Goal: Check status: Check status

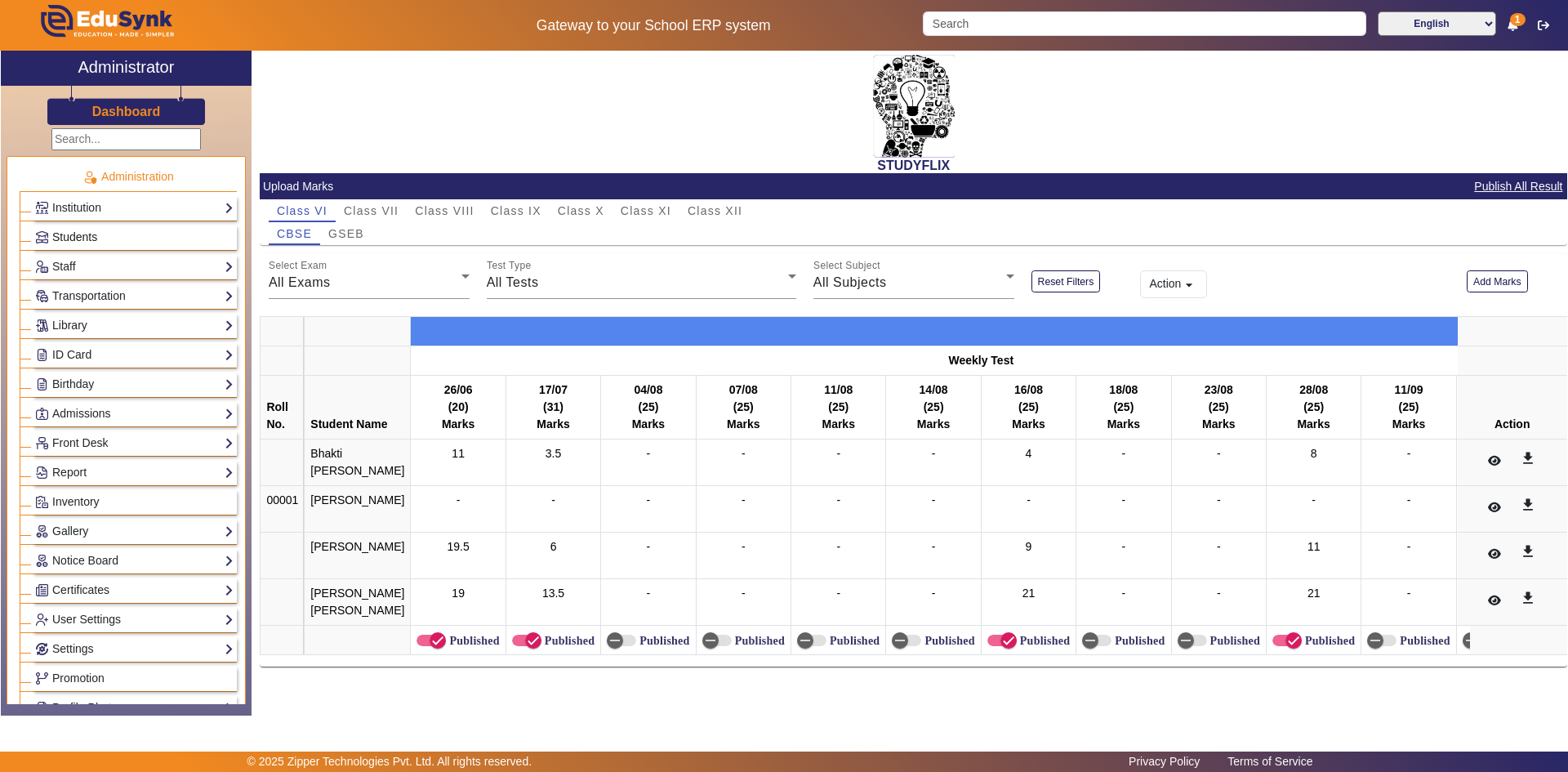
click at [88, 242] on span "Students" at bounding box center [74, 237] width 45 height 13
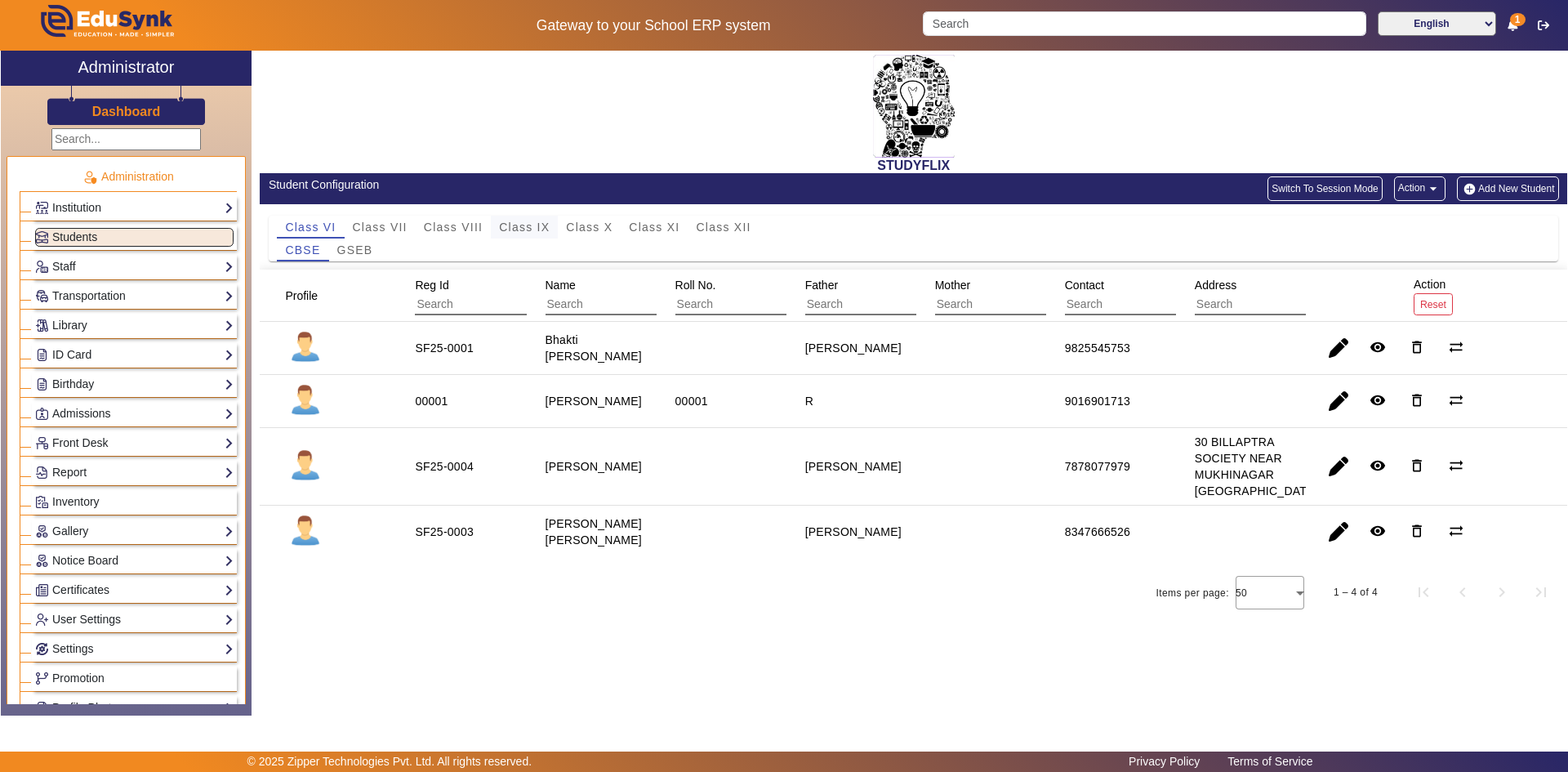
click at [522, 230] on span "Class IX" at bounding box center [524, 227] width 50 height 12
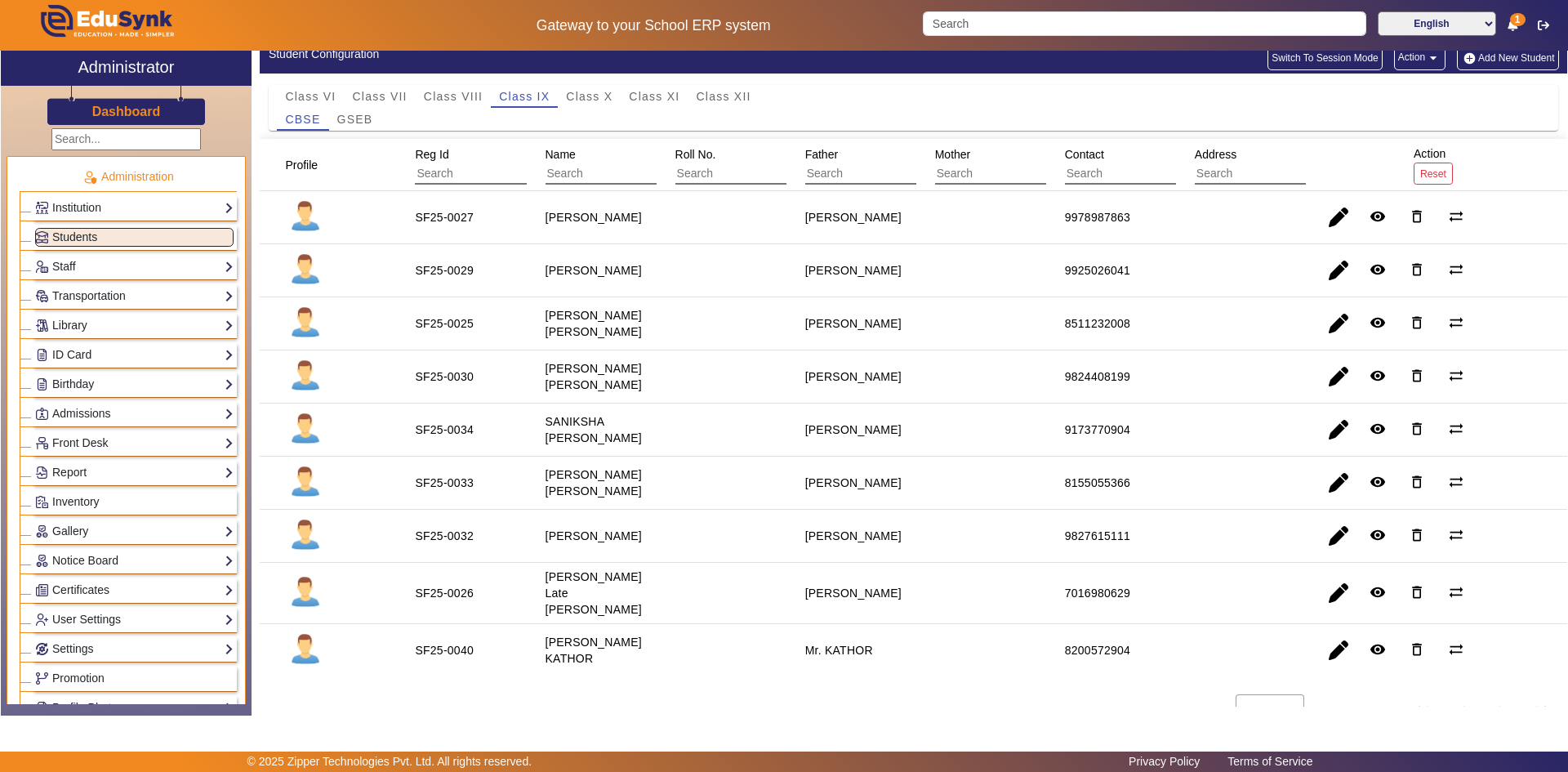
scroll to position [157, 0]
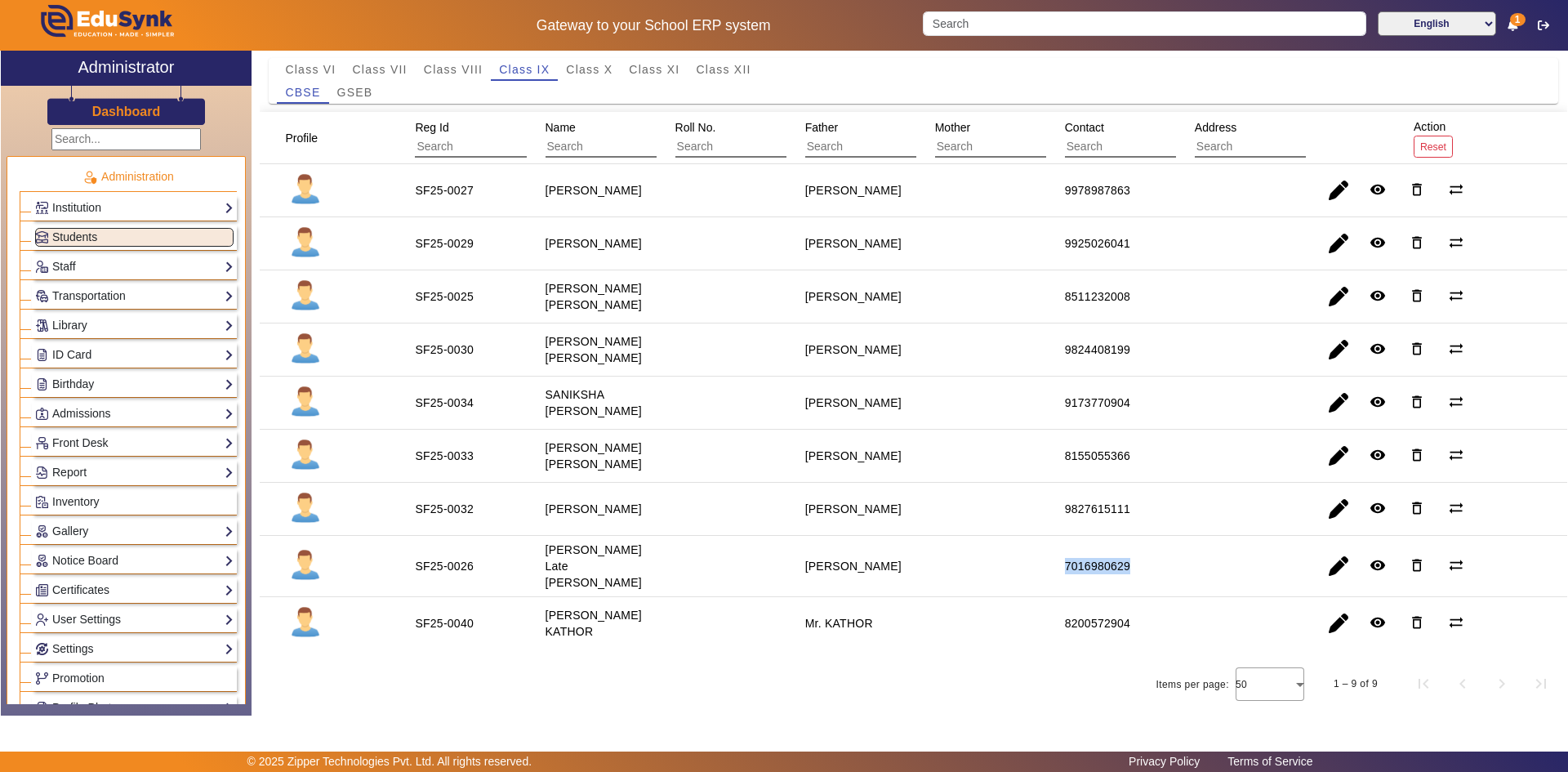
drag, startPoint x: 1047, startPoint y: 568, endPoint x: 1152, endPoint y: 568, distance: 105.0
click at [1152, 568] on mat-cell "7016980629" at bounding box center [1111, 566] width 130 height 61
click at [723, 66] on span "Class XII" at bounding box center [723, 70] width 55 height 12
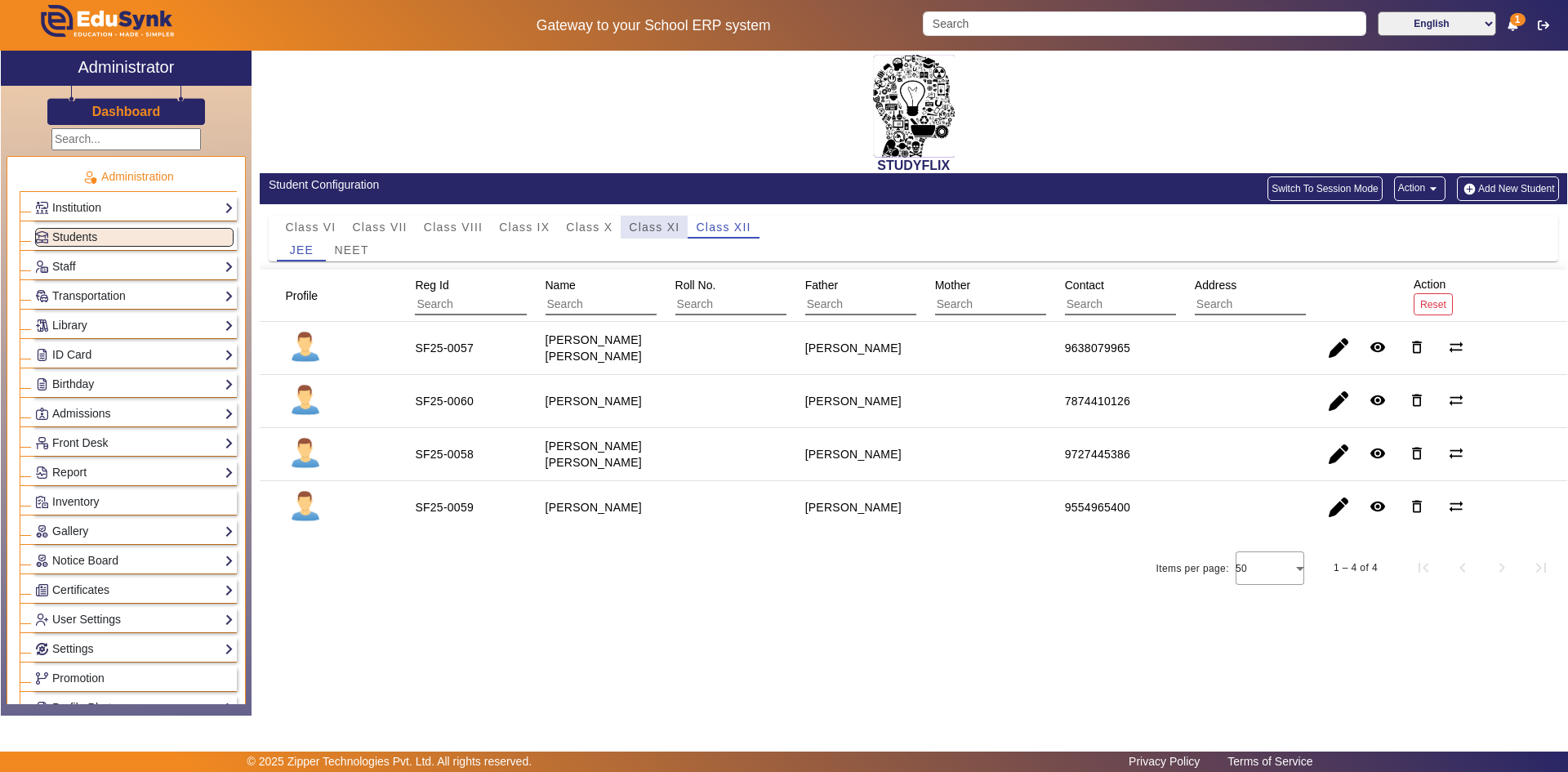
click at [642, 221] on span "Class XI" at bounding box center [654, 227] width 50 height 12
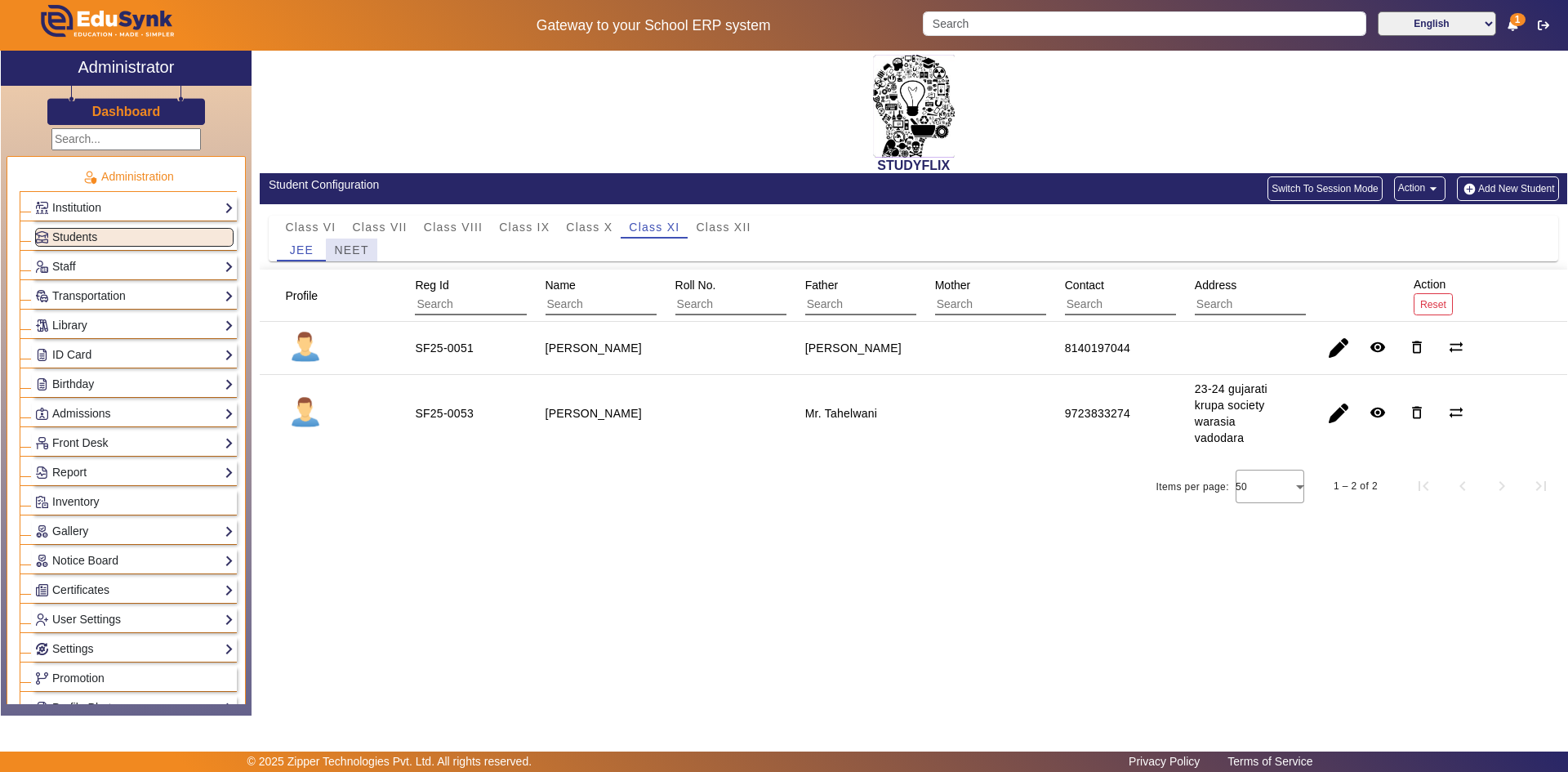
click at [368, 254] on span "NEET" at bounding box center [351, 250] width 34 height 12
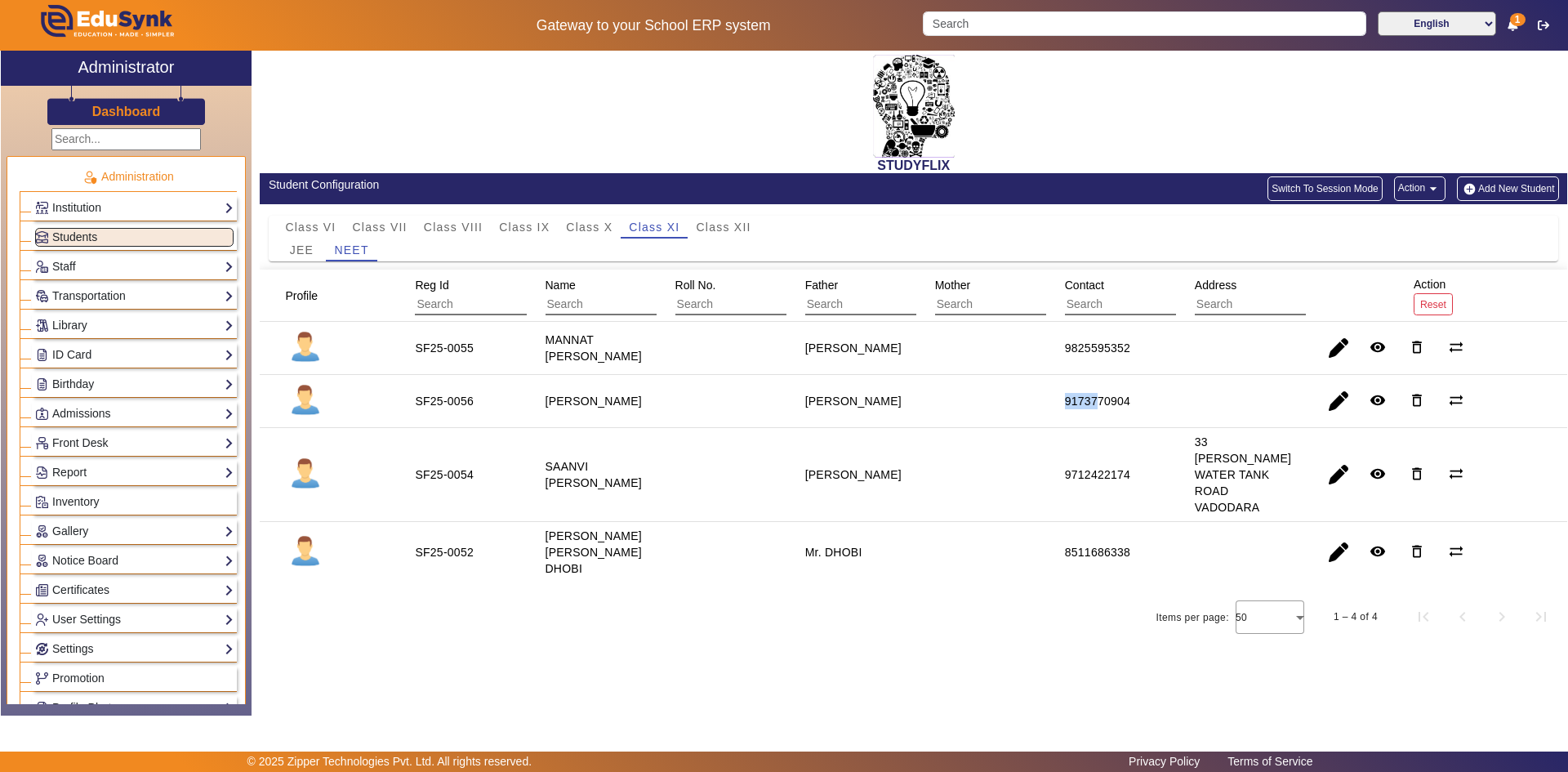
drag, startPoint x: 961, startPoint y: 415, endPoint x: 1104, endPoint y: 411, distance: 143.1
click at [1103, 411] on mat-row "SF25-0056 [PERSON_NAME] [PERSON_NAME] 9173770904 remove_red_eye delete_outline …" at bounding box center [914, 401] width 1308 height 53
click at [1131, 410] on div "9173770904" at bounding box center [1098, 400] width 66 height 16
drag, startPoint x: 1061, startPoint y: 401, endPoint x: 1160, endPoint y: 404, distance: 99.0
click at [1160, 404] on mat-cell "9173770904" at bounding box center [1111, 401] width 130 height 53
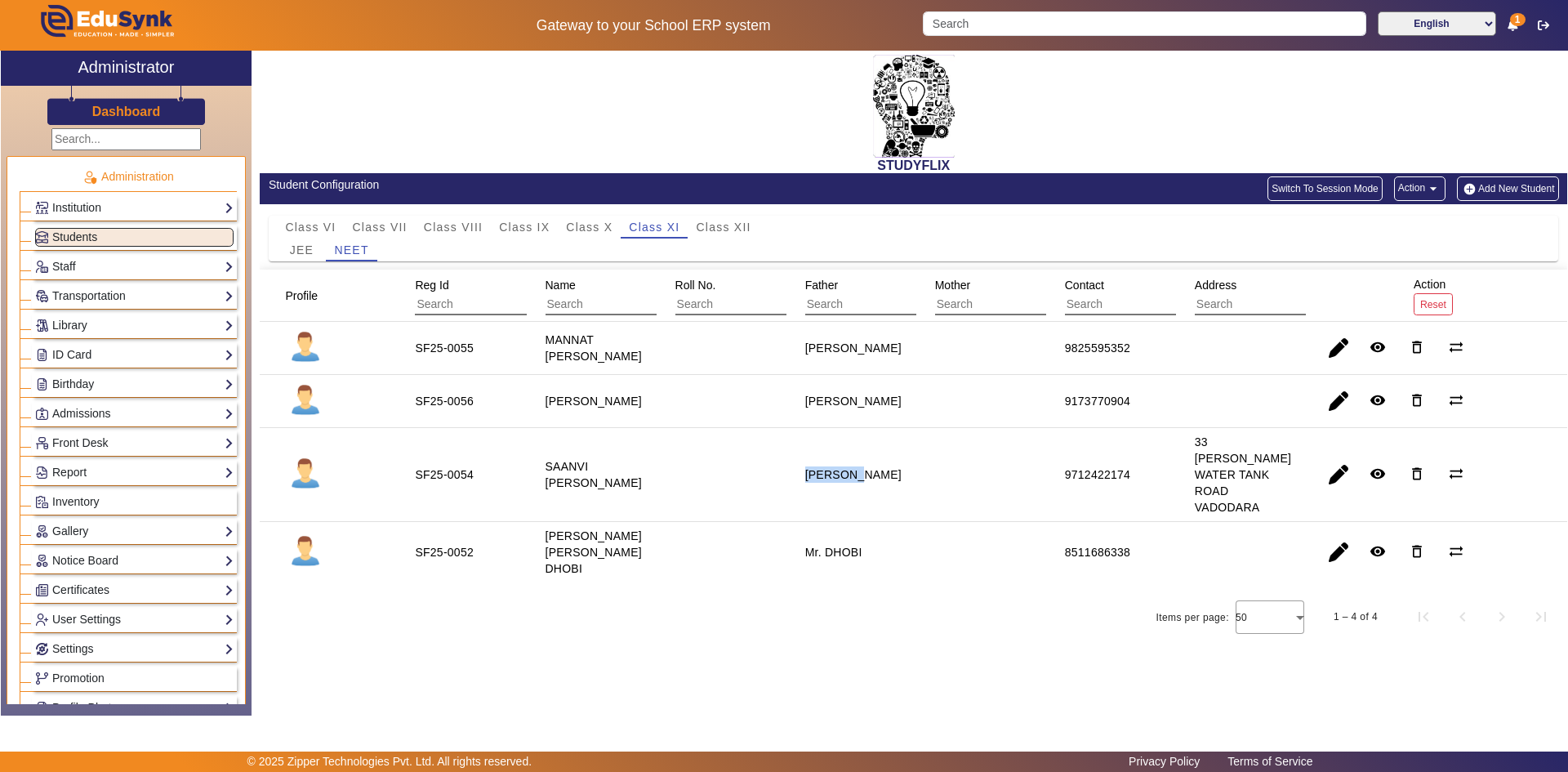
drag, startPoint x: 801, startPoint y: 465, endPoint x: 884, endPoint y: 478, distance: 84.0
click at [884, 478] on mat-cell "[PERSON_NAME]" at bounding box center [851, 475] width 130 height 94
click at [1568, 122] on div "X Administrator Dashboard Administration Institution Institution Details Sessio…" at bounding box center [784, 383] width 1568 height 664
click at [323, 225] on span "Class VI" at bounding box center [310, 227] width 50 height 12
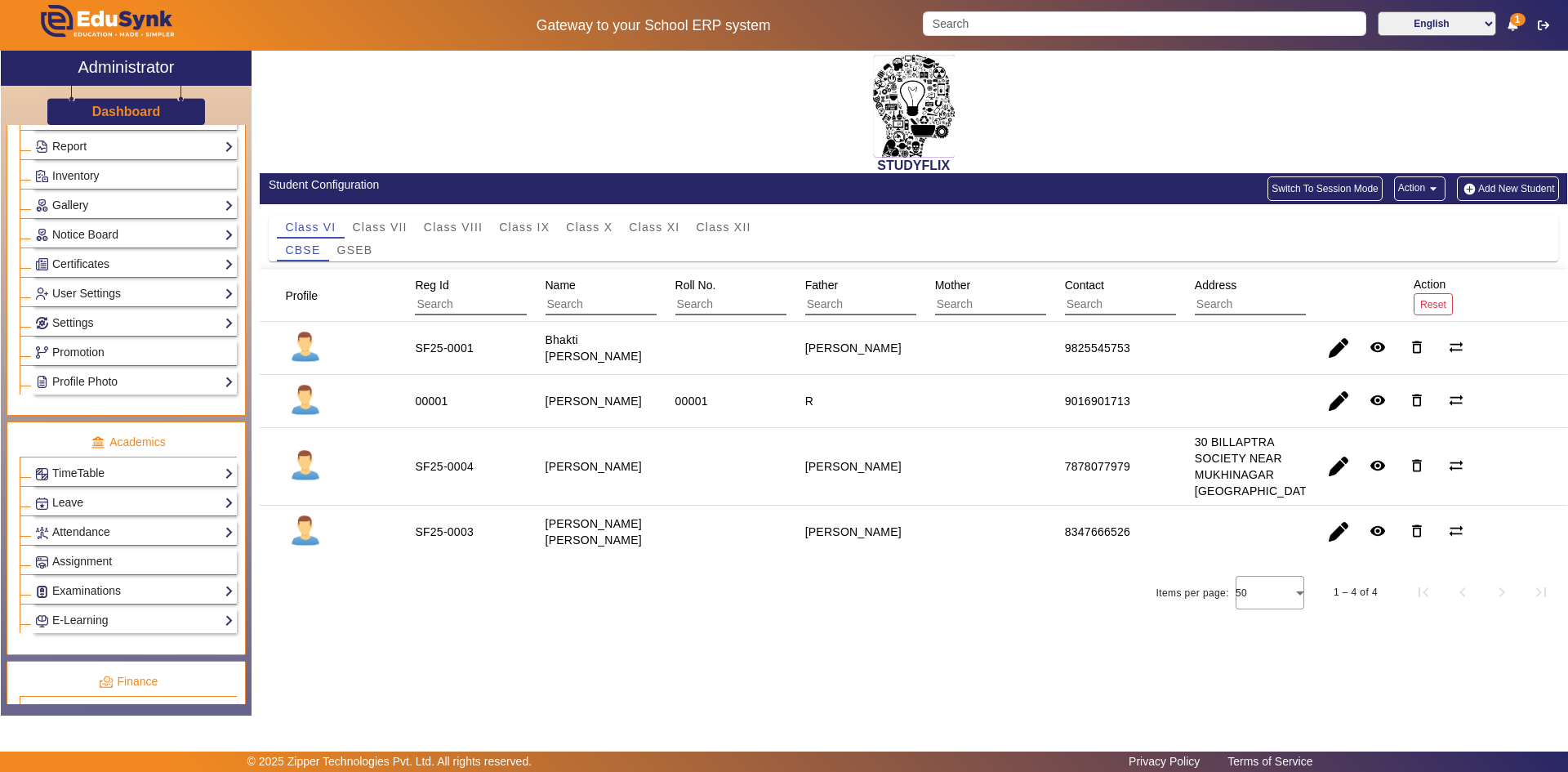
scroll to position [326, 0]
click at [80, 589] on link "Examinations" at bounding box center [135, 590] width 199 height 19
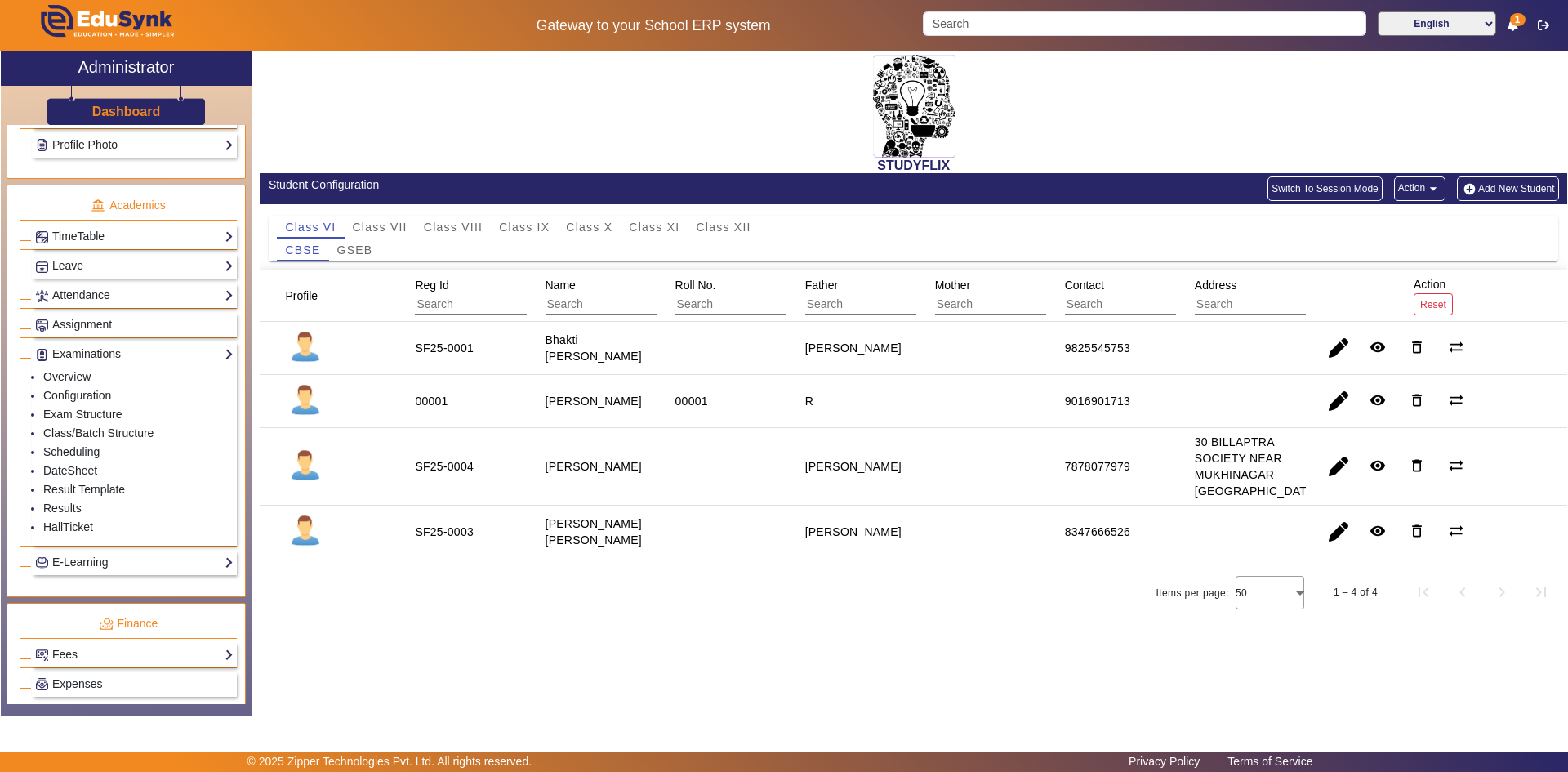
scroll to position [572, 0]
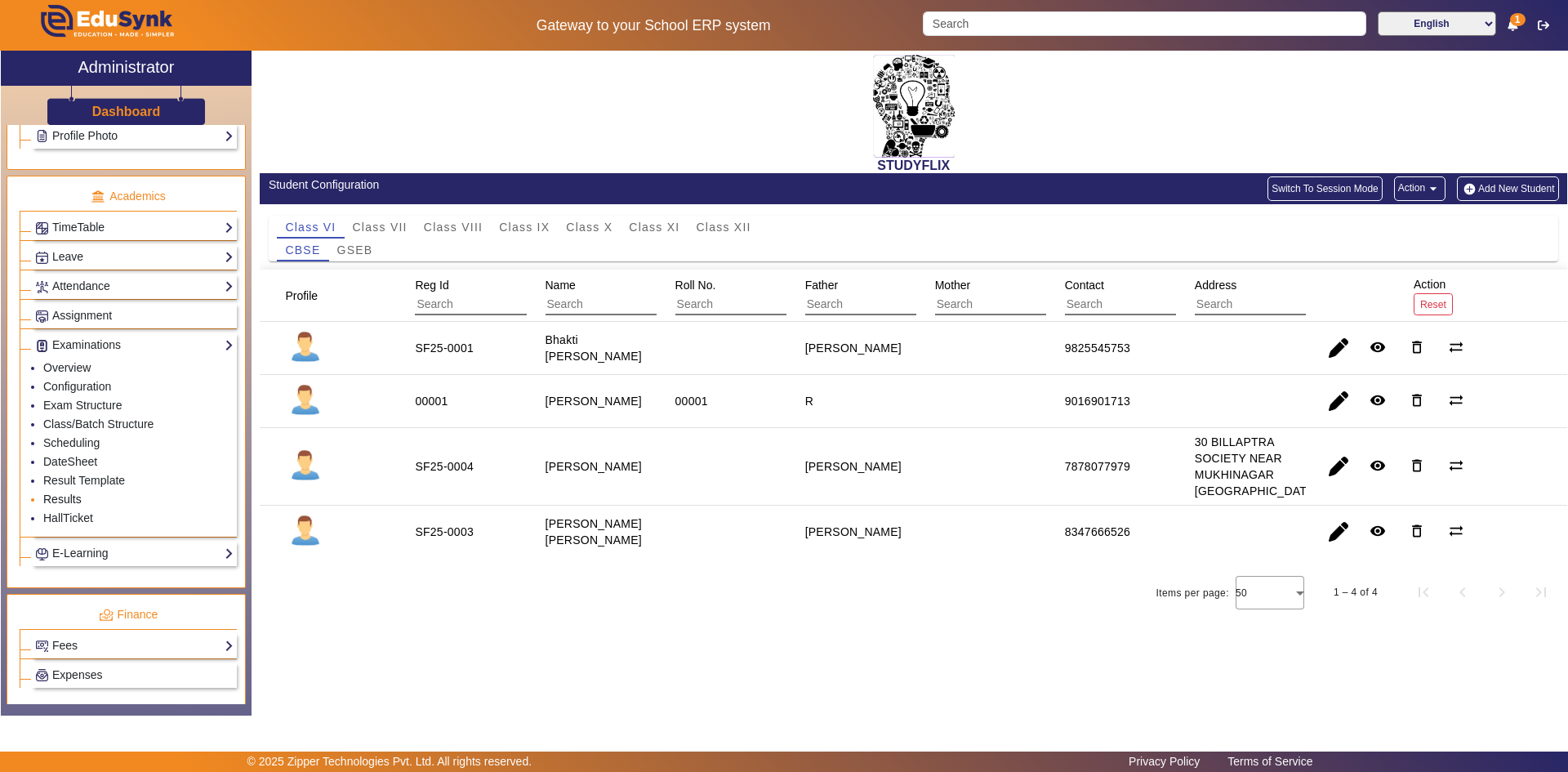
click at [71, 498] on link "Results" at bounding box center [62, 500] width 39 height 13
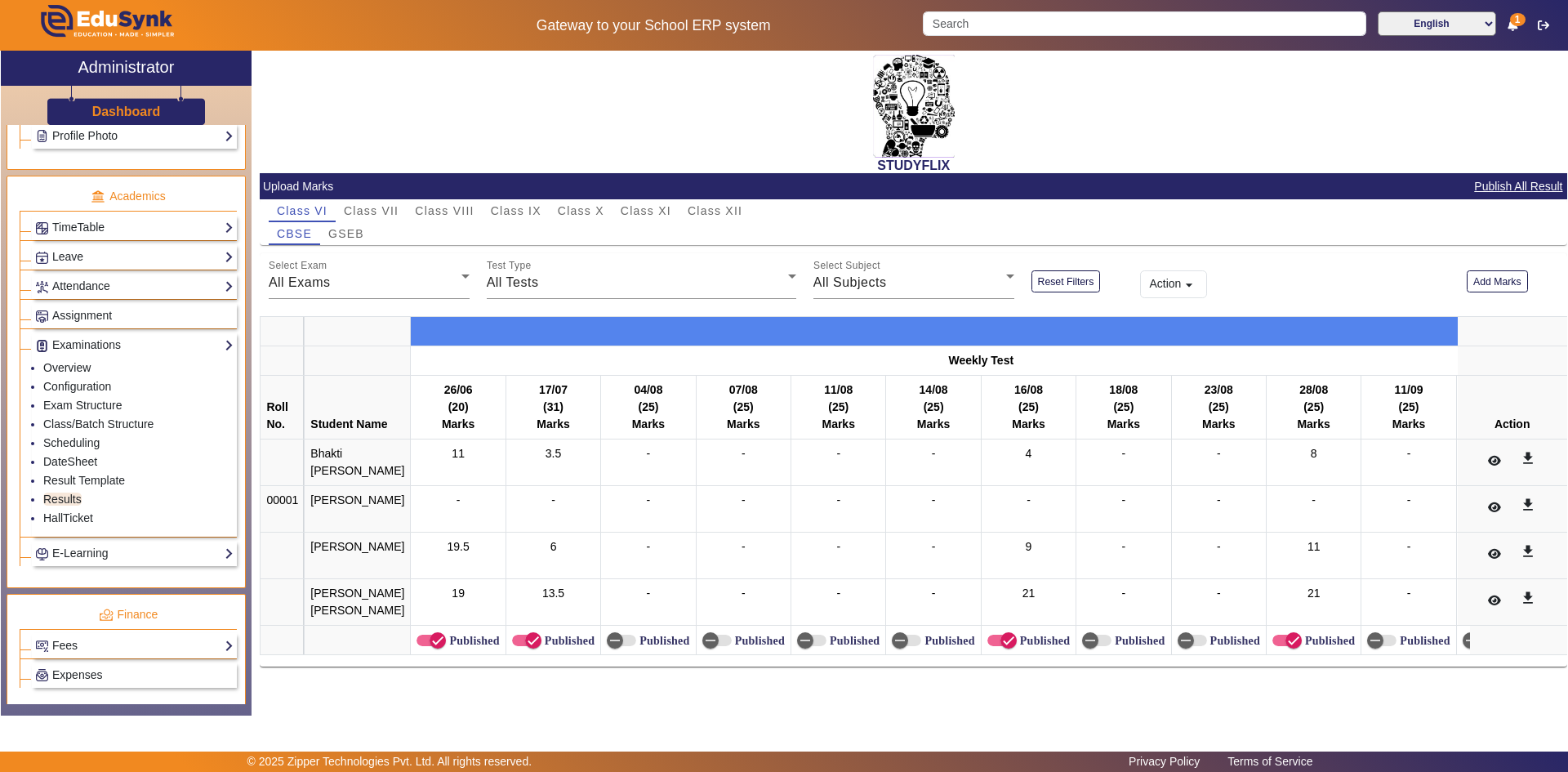
scroll to position [790, 0]
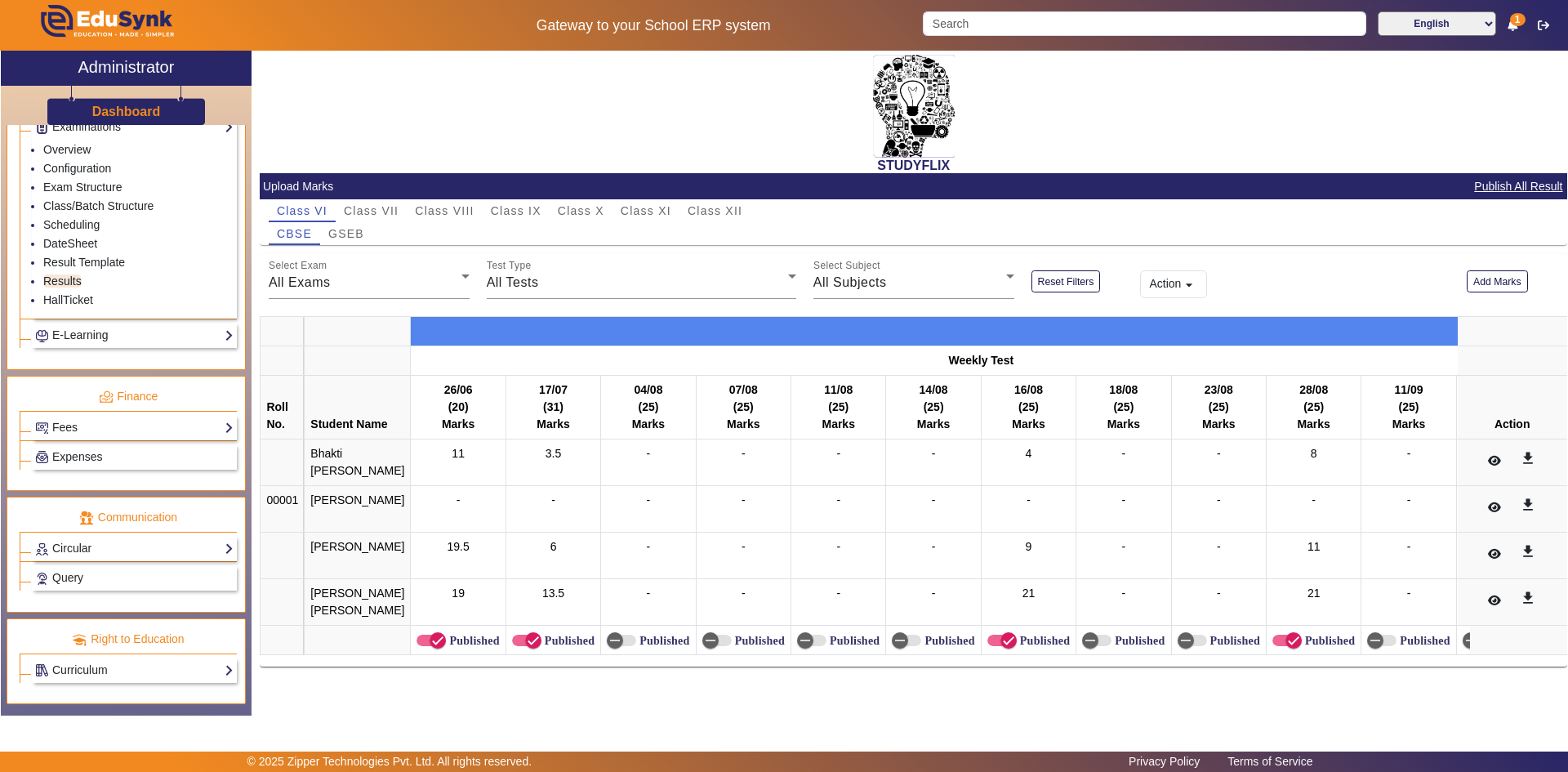
click at [64, 429] on link "Fees" at bounding box center [135, 427] width 199 height 19
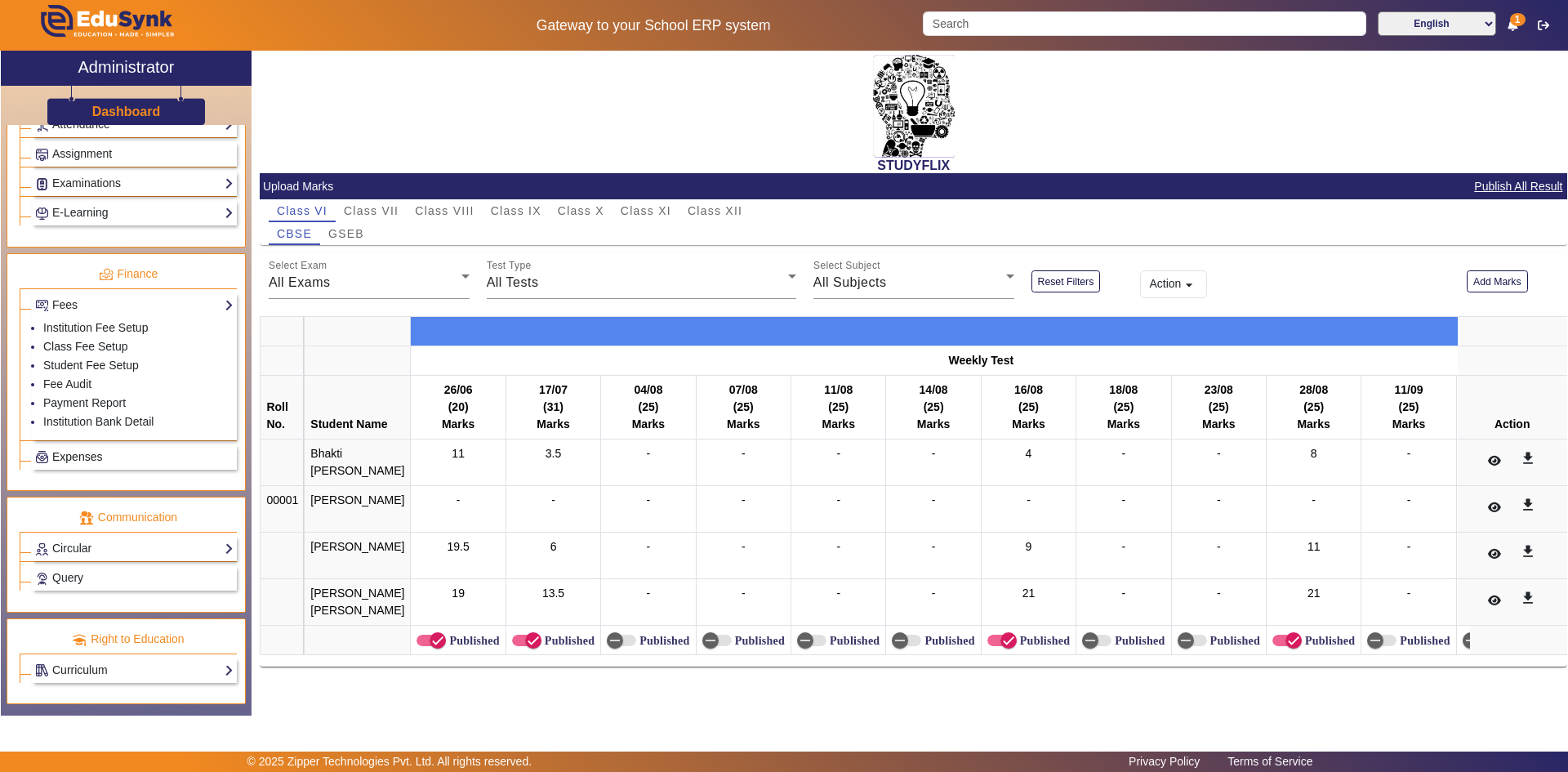
scroll to position [733, 0]
click at [77, 386] on link "Fee Audit" at bounding box center [66, 384] width 48 height 13
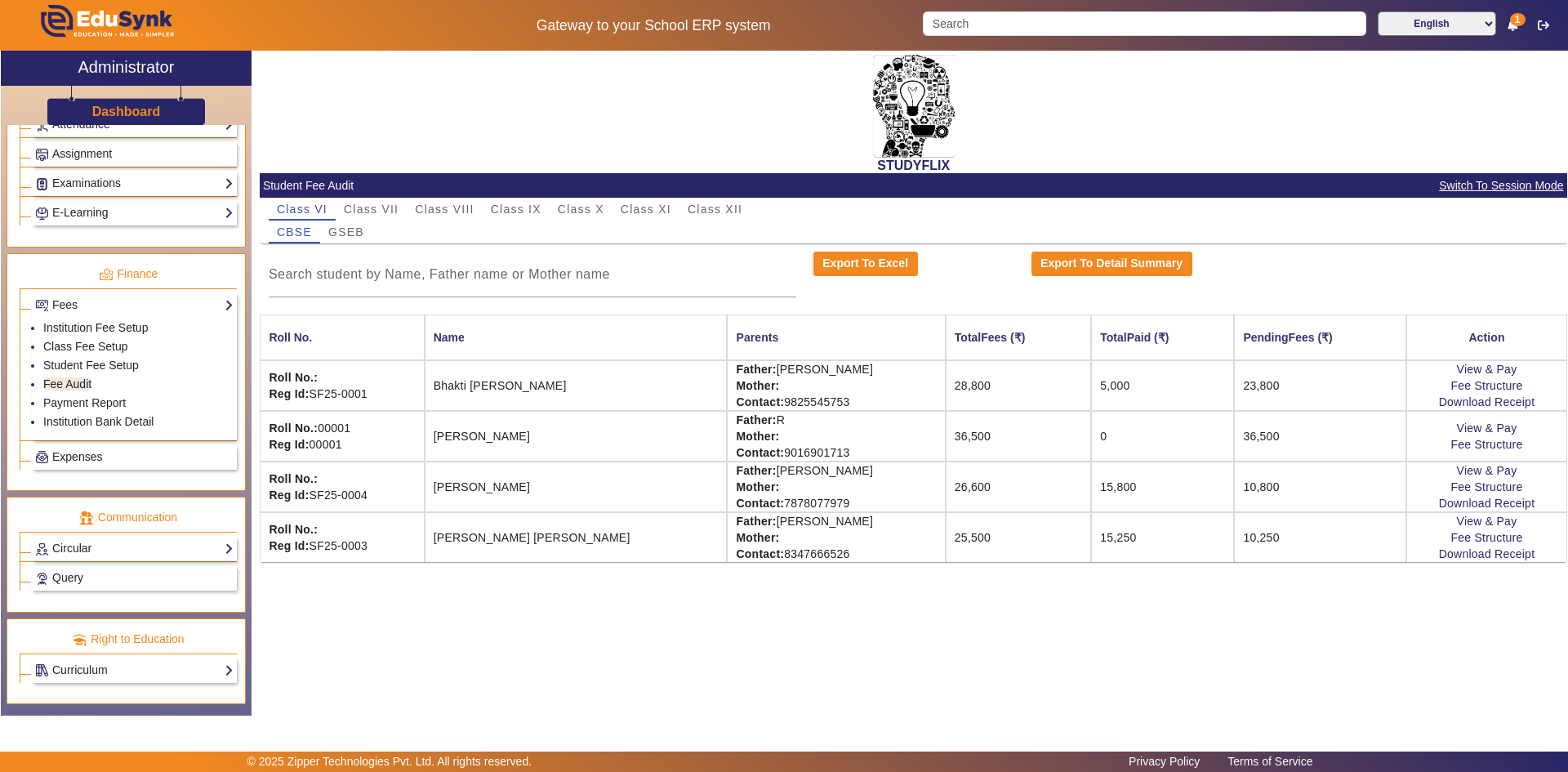
click at [1496, 188] on span "Switch To Session Mode" at bounding box center [1502, 186] width 126 height 19
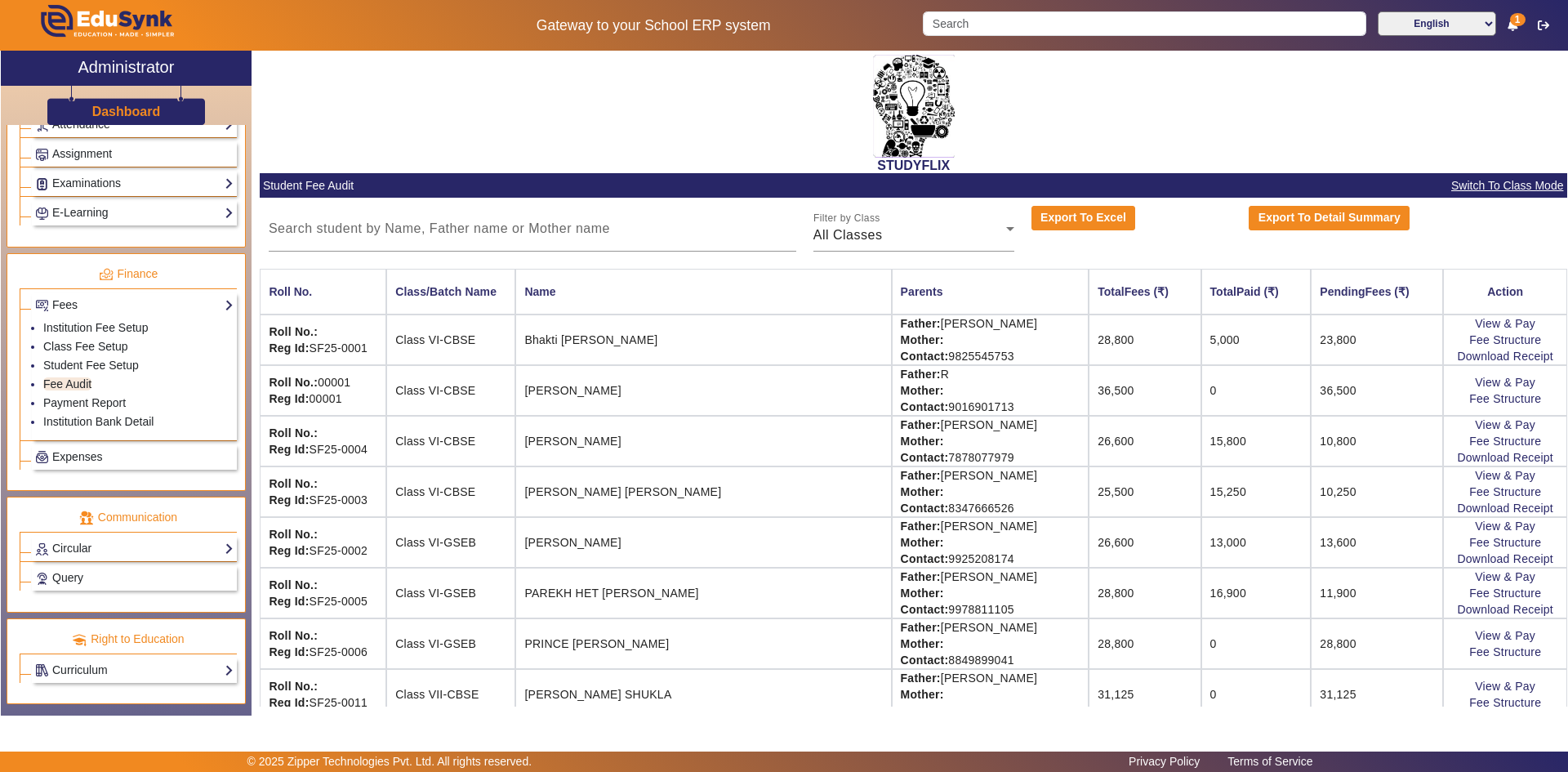
click at [1496, 188] on span "Switch To Class Mode" at bounding box center [1507, 186] width 114 height 19
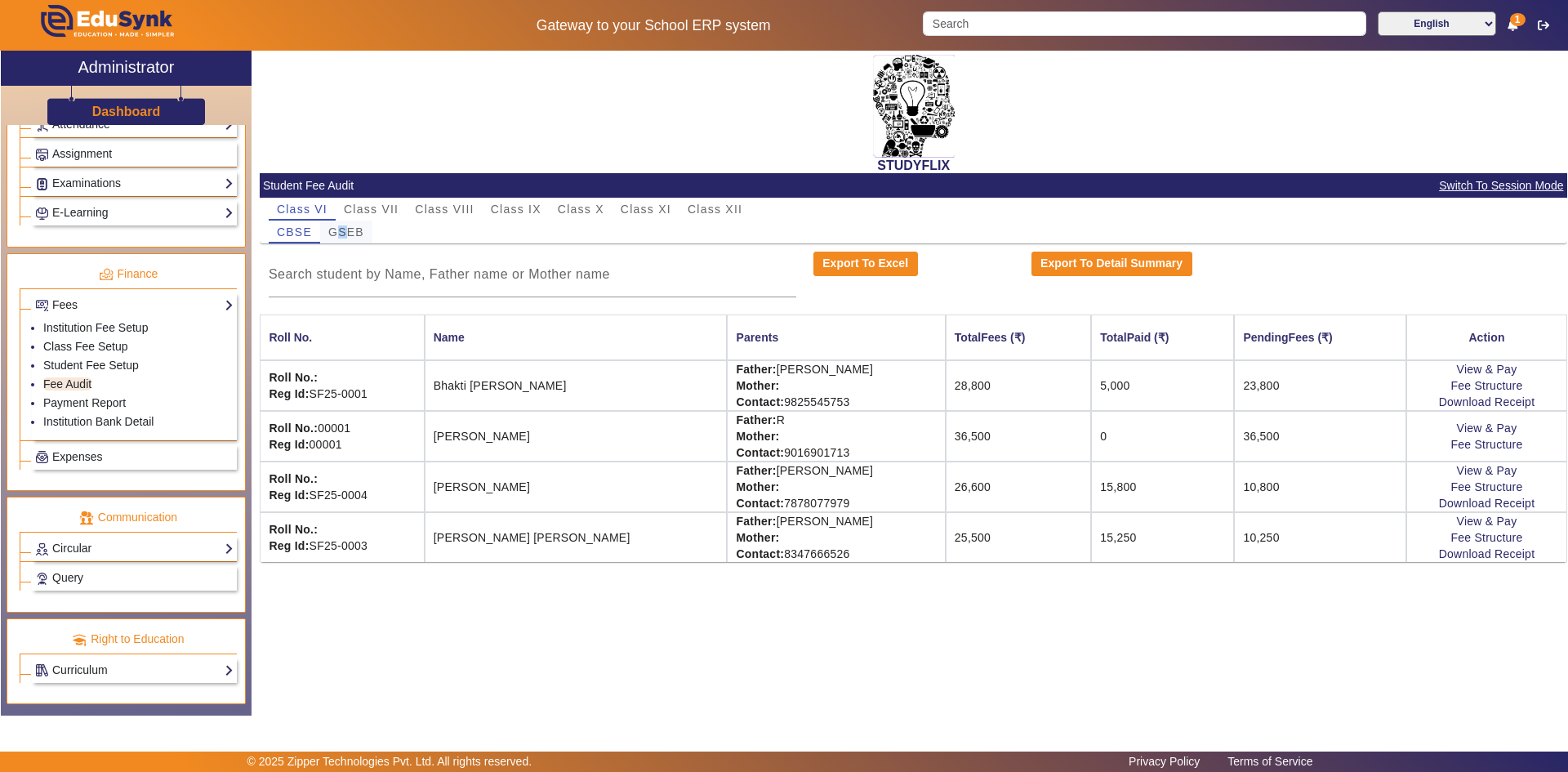
drag, startPoint x: 340, startPoint y: 230, endPoint x: 349, endPoint y: 241, distance: 14.2
click at [349, 241] on span "GSEB" at bounding box center [346, 231] width 36 height 23
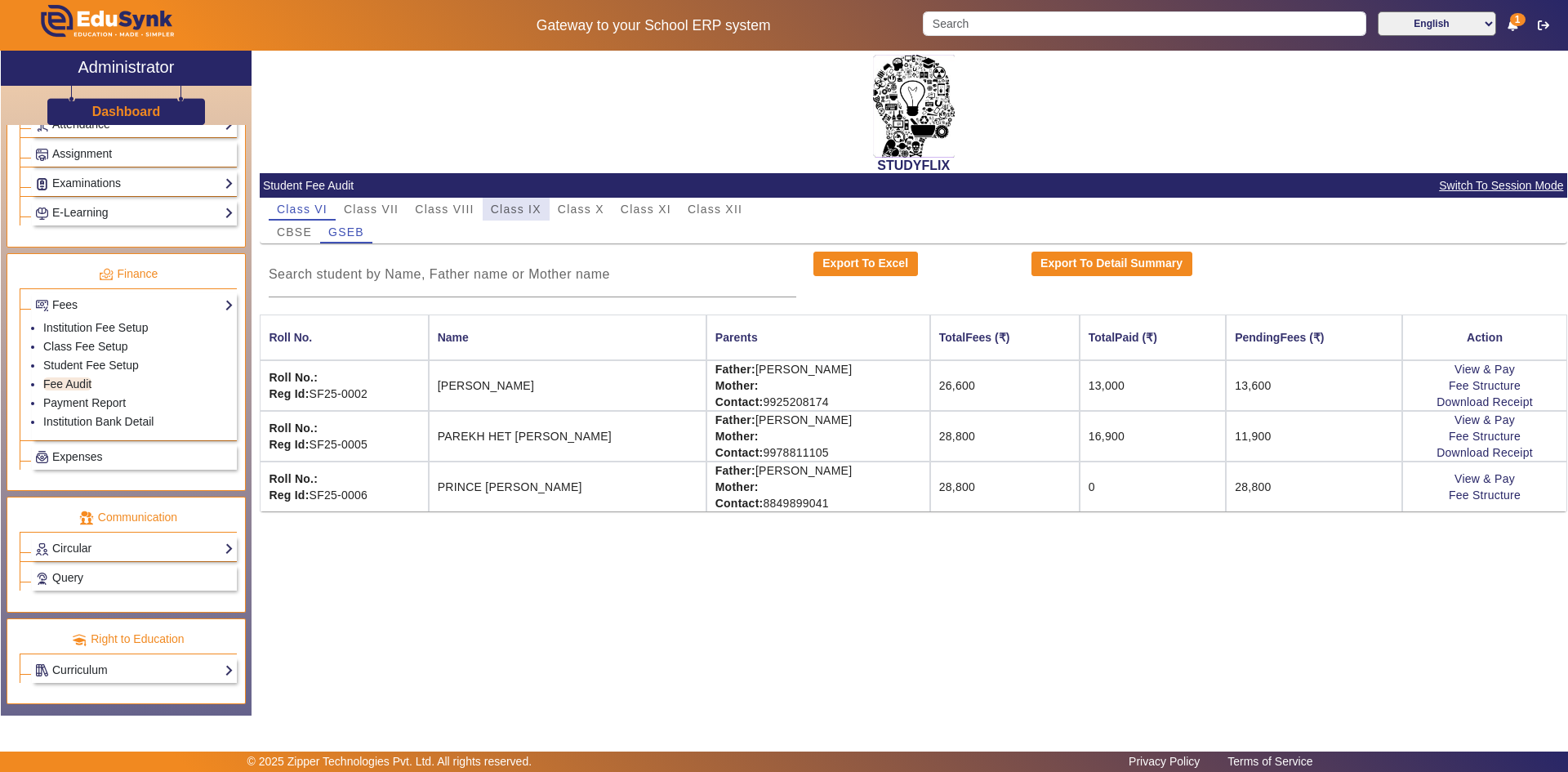
click at [516, 212] on span "Class IX" at bounding box center [516, 209] width 50 height 12
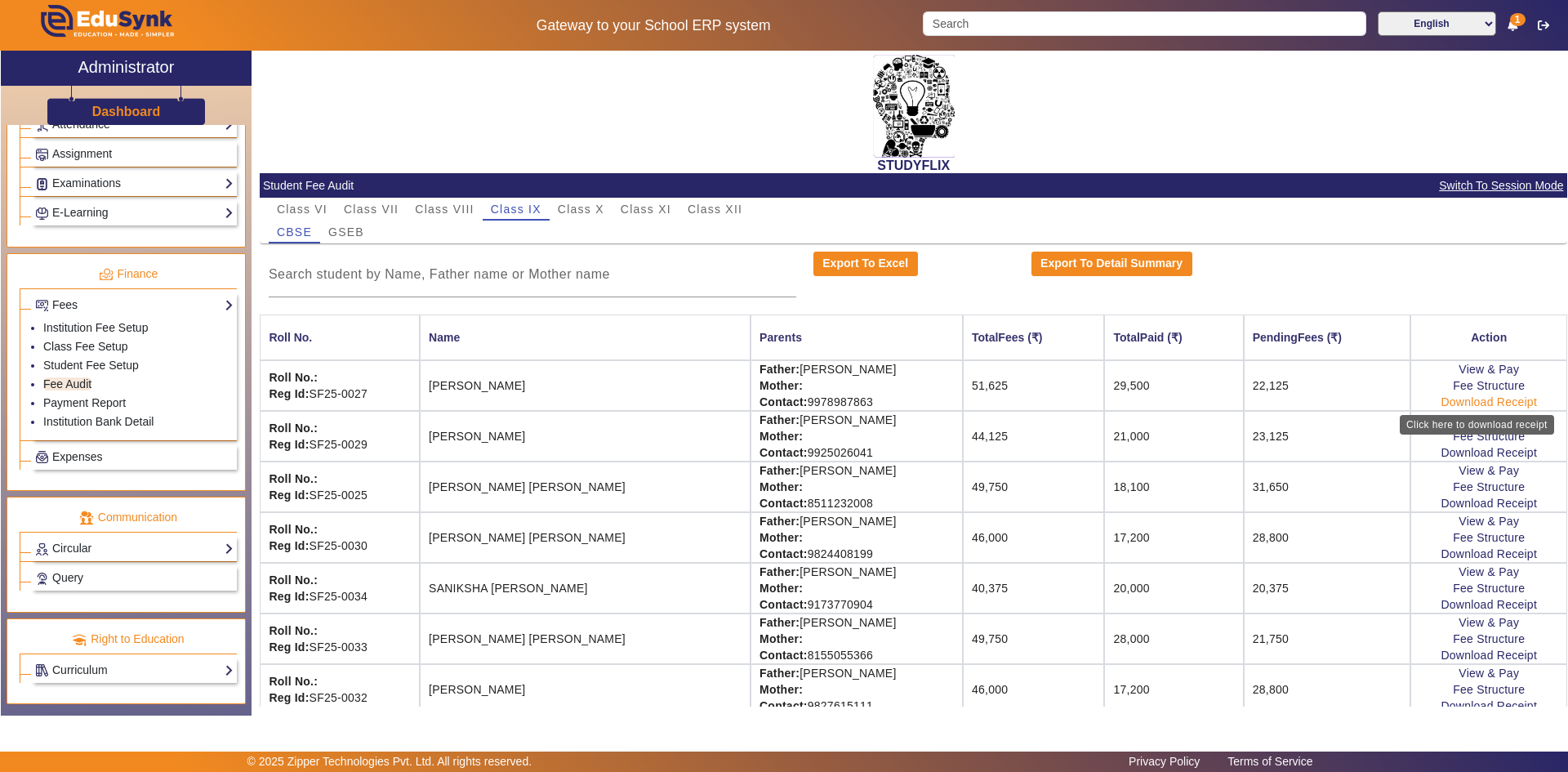
click at [1494, 400] on link "Download Receipt" at bounding box center [1489, 402] width 97 height 13
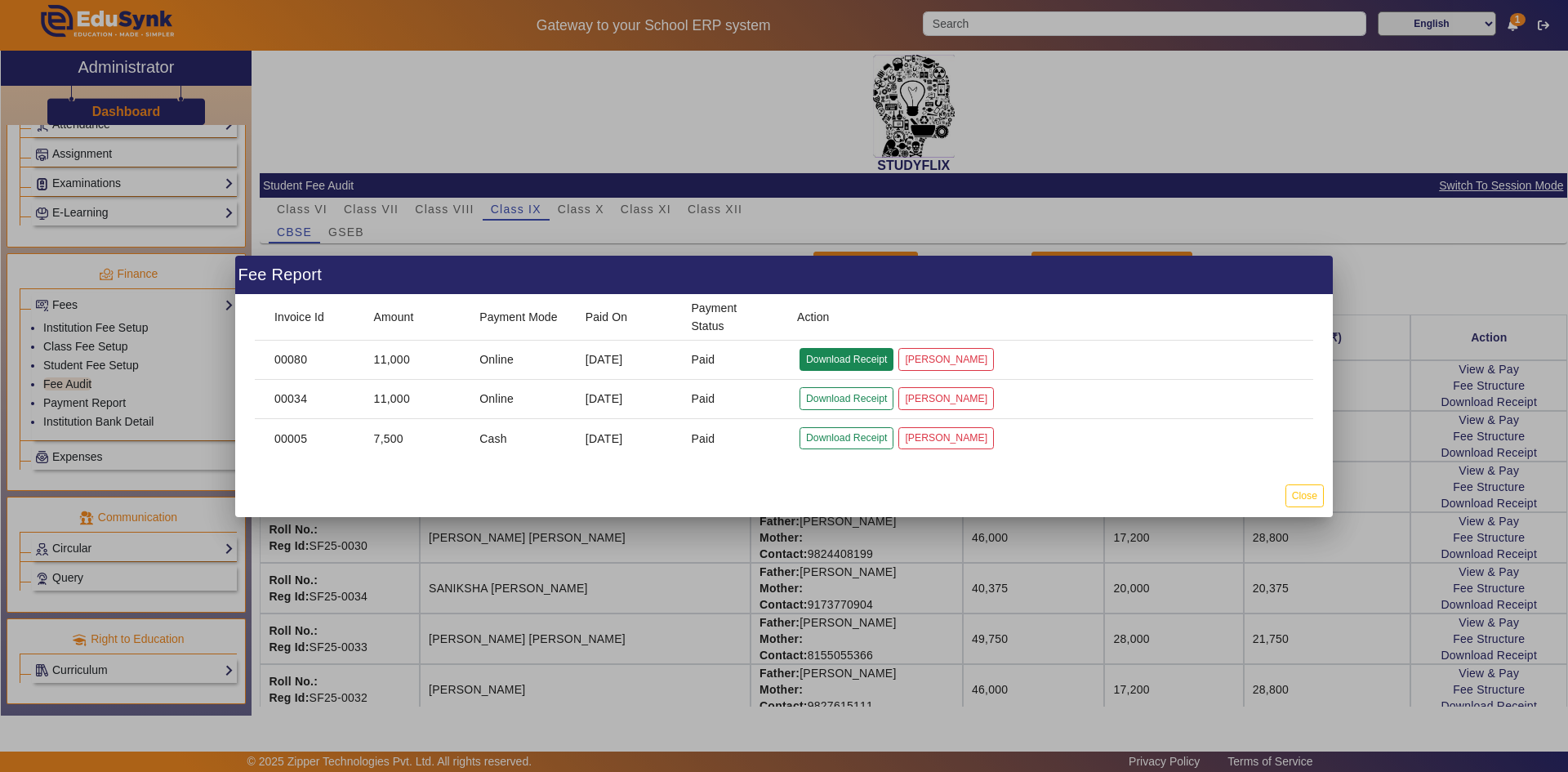
click at [872, 357] on button "Download Receipt" at bounding box center [847, 359] width 94 height 22
click at [1310, 496] on button "Close" at bounding box center [1305, 495] width 39 height 22
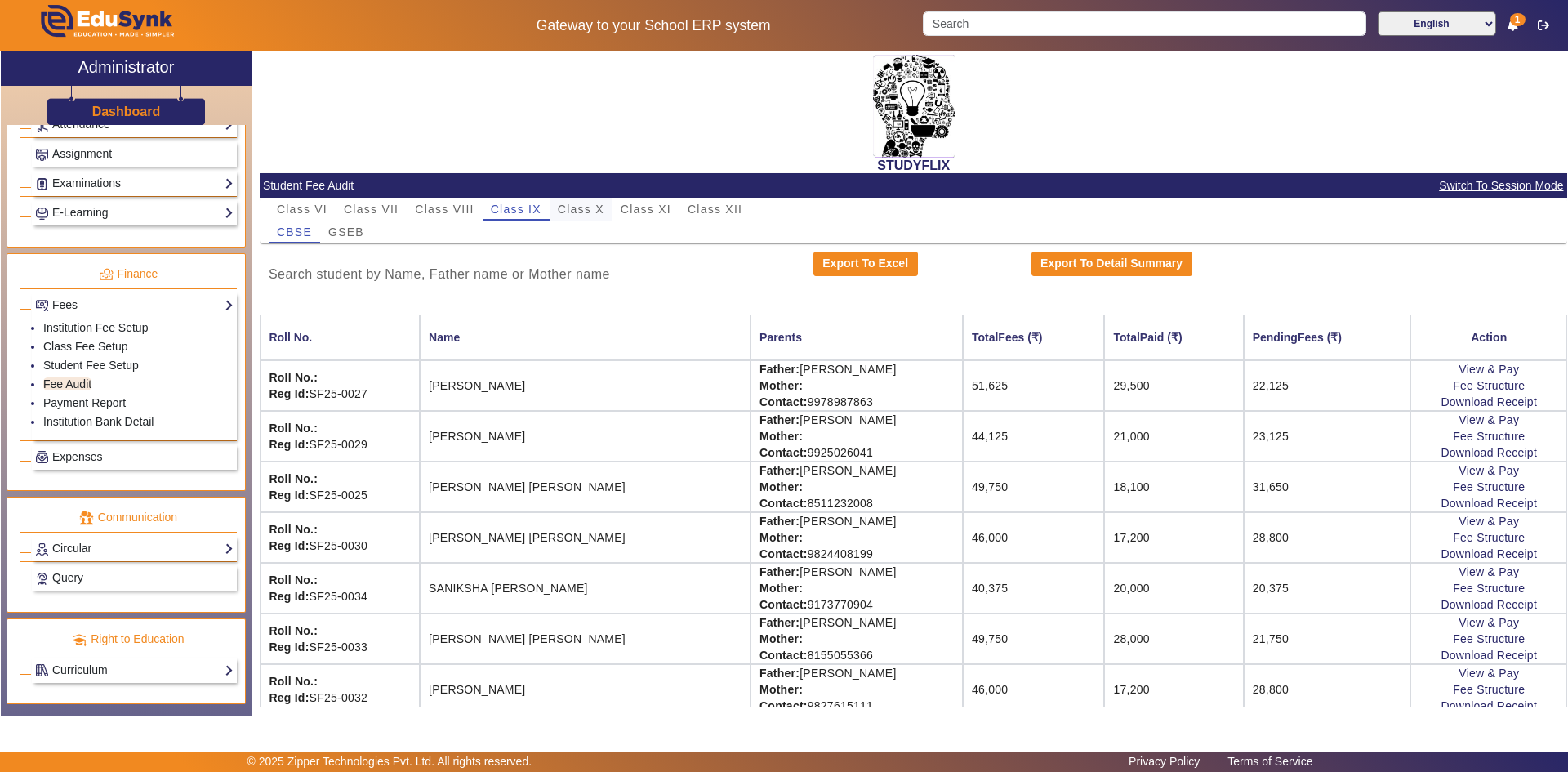
click at [579, 208] on span "Class X" at bounding box center [580, 209] width 46 height 12
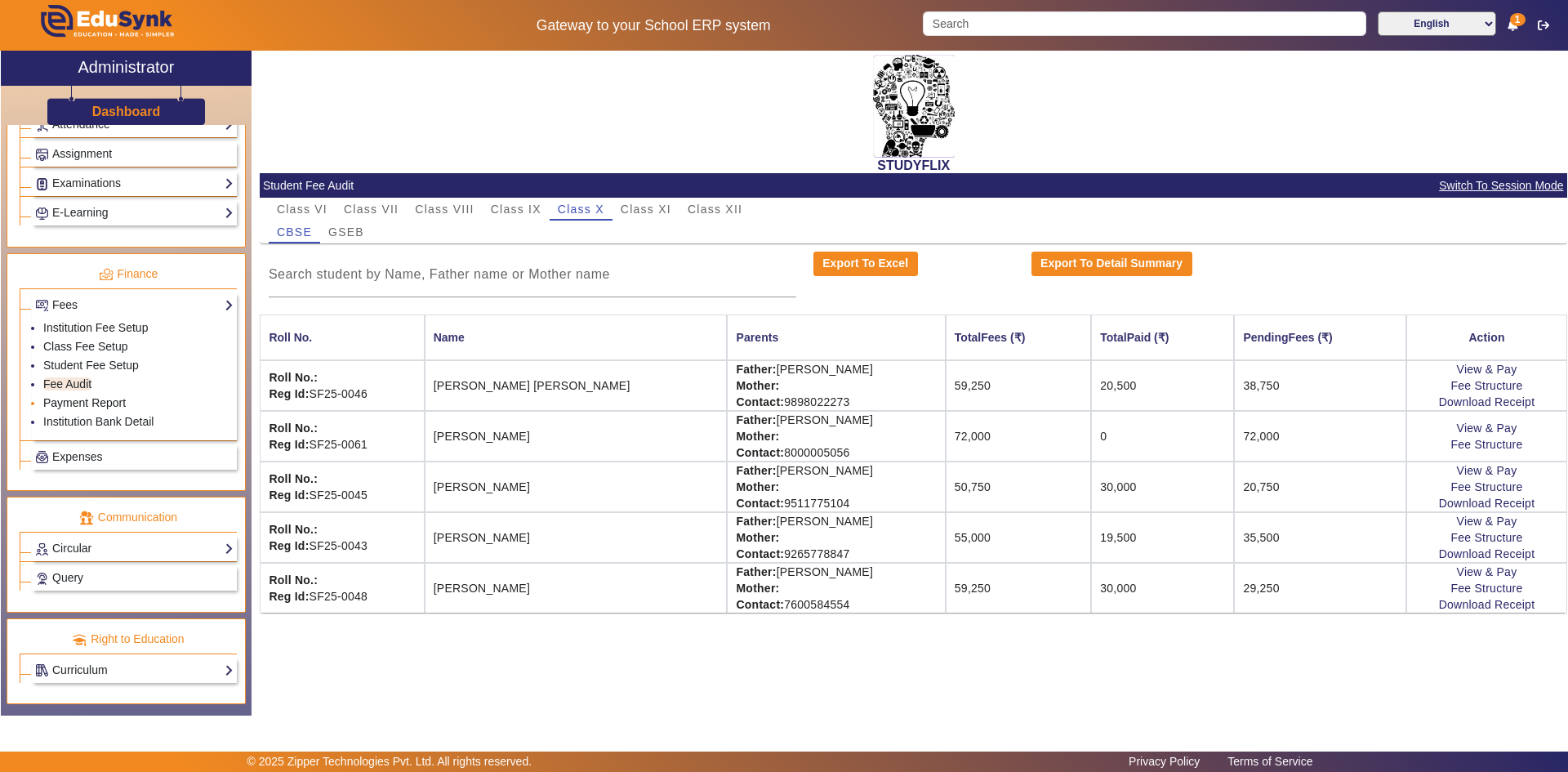
click at [66, 403] on link "Payment Report" at bounding box center [84, 403] width 82 height 13
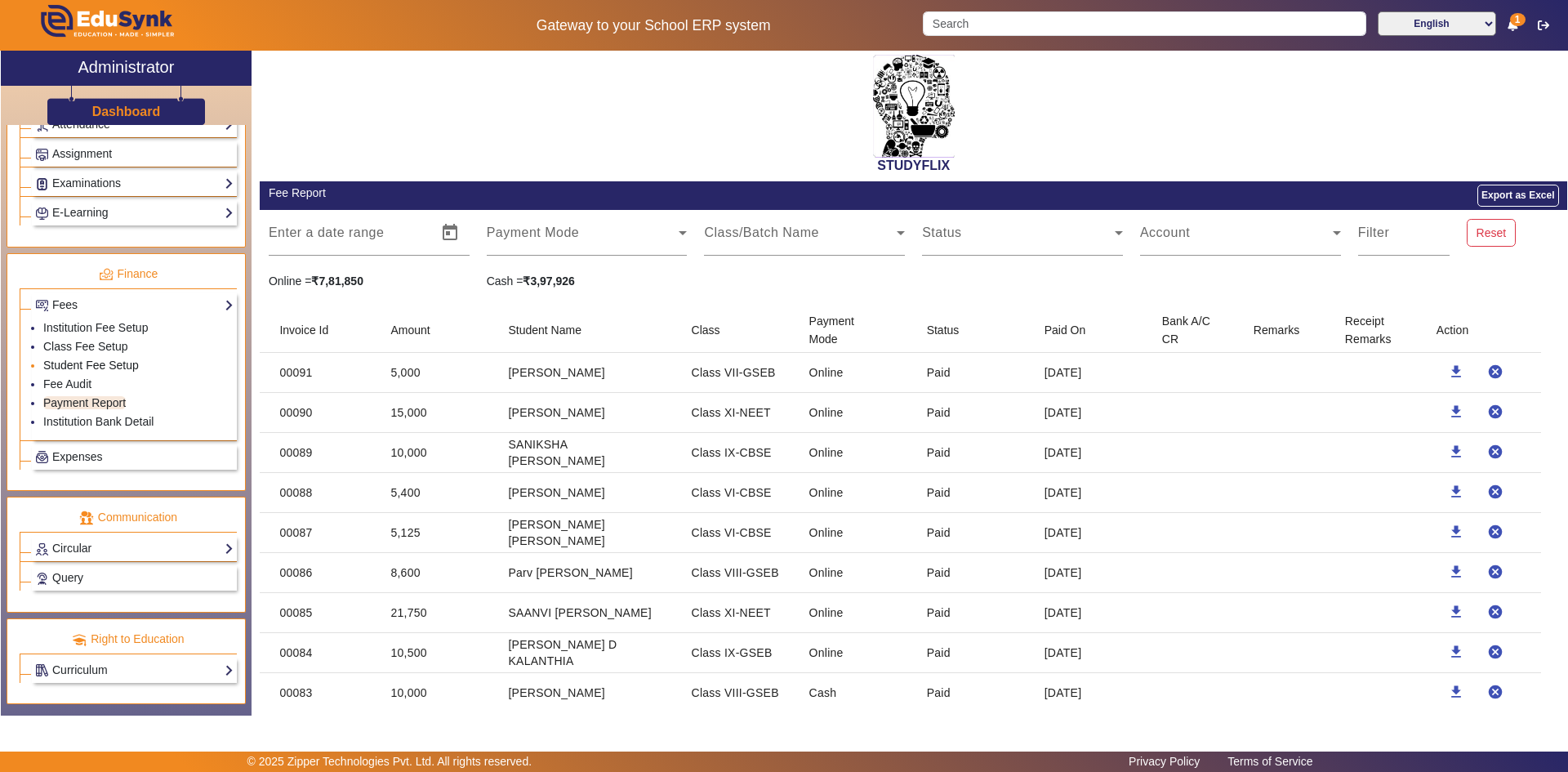
click at [75, 367] on link "Student Fee Setup" at bounding box center [91, 365] width 96 height 13
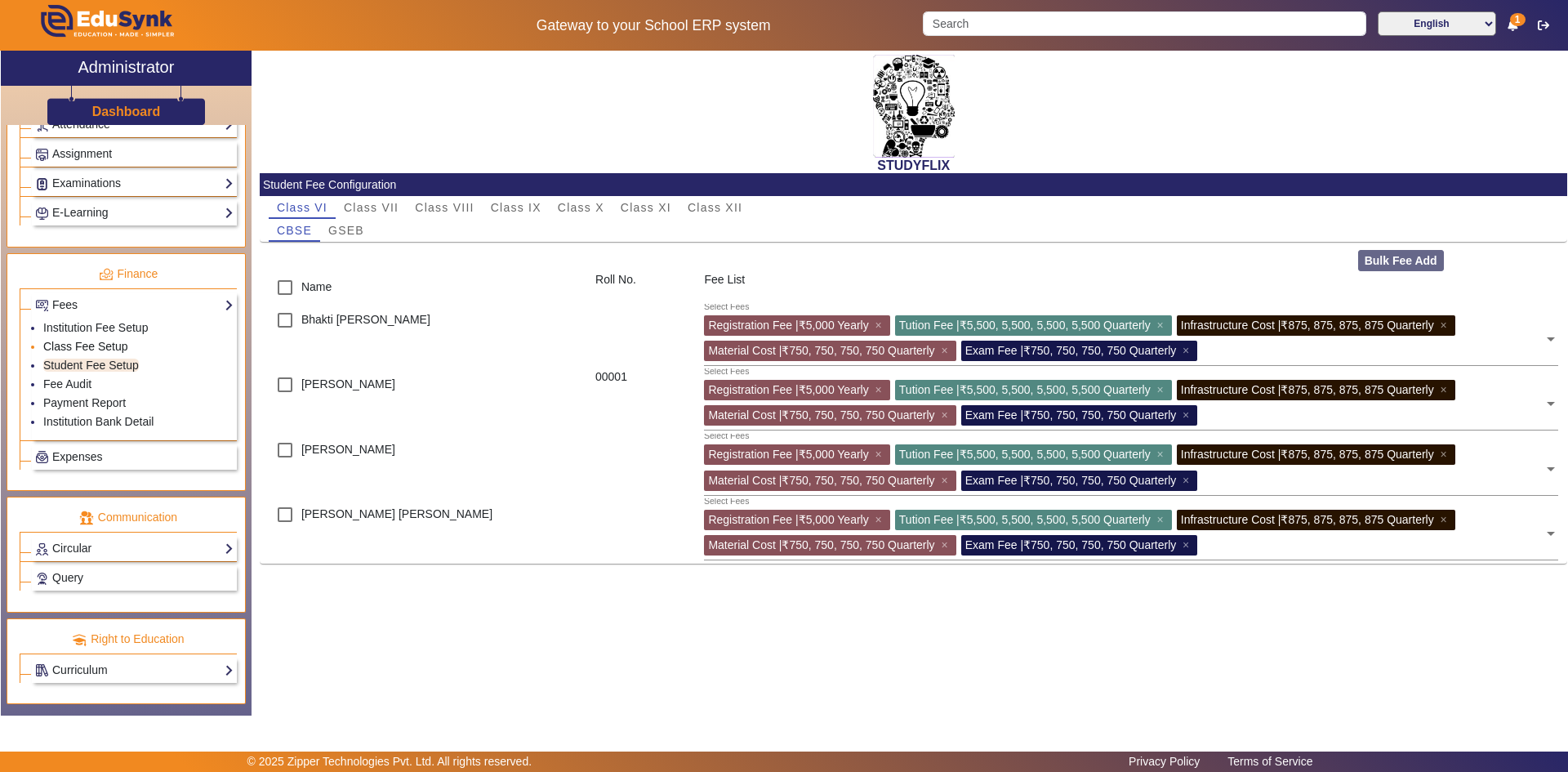
click at [82, 344] on link "Class Fee Setup" at bounding box center [85, 346] width 85 height 13
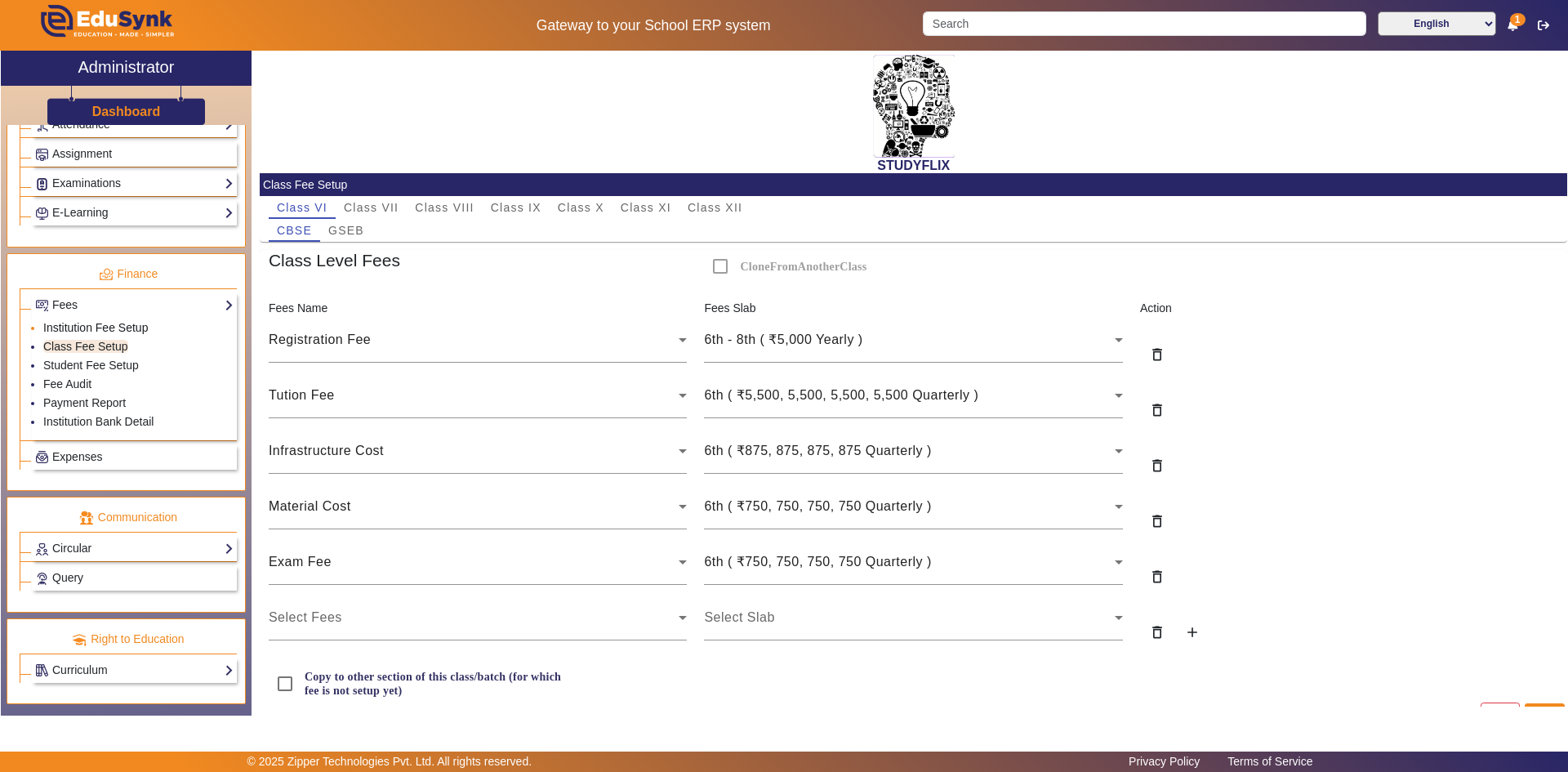
click at [87, 324] on link "Institution Fee Setup" at bounding box center [95, 328] width 104 height 13
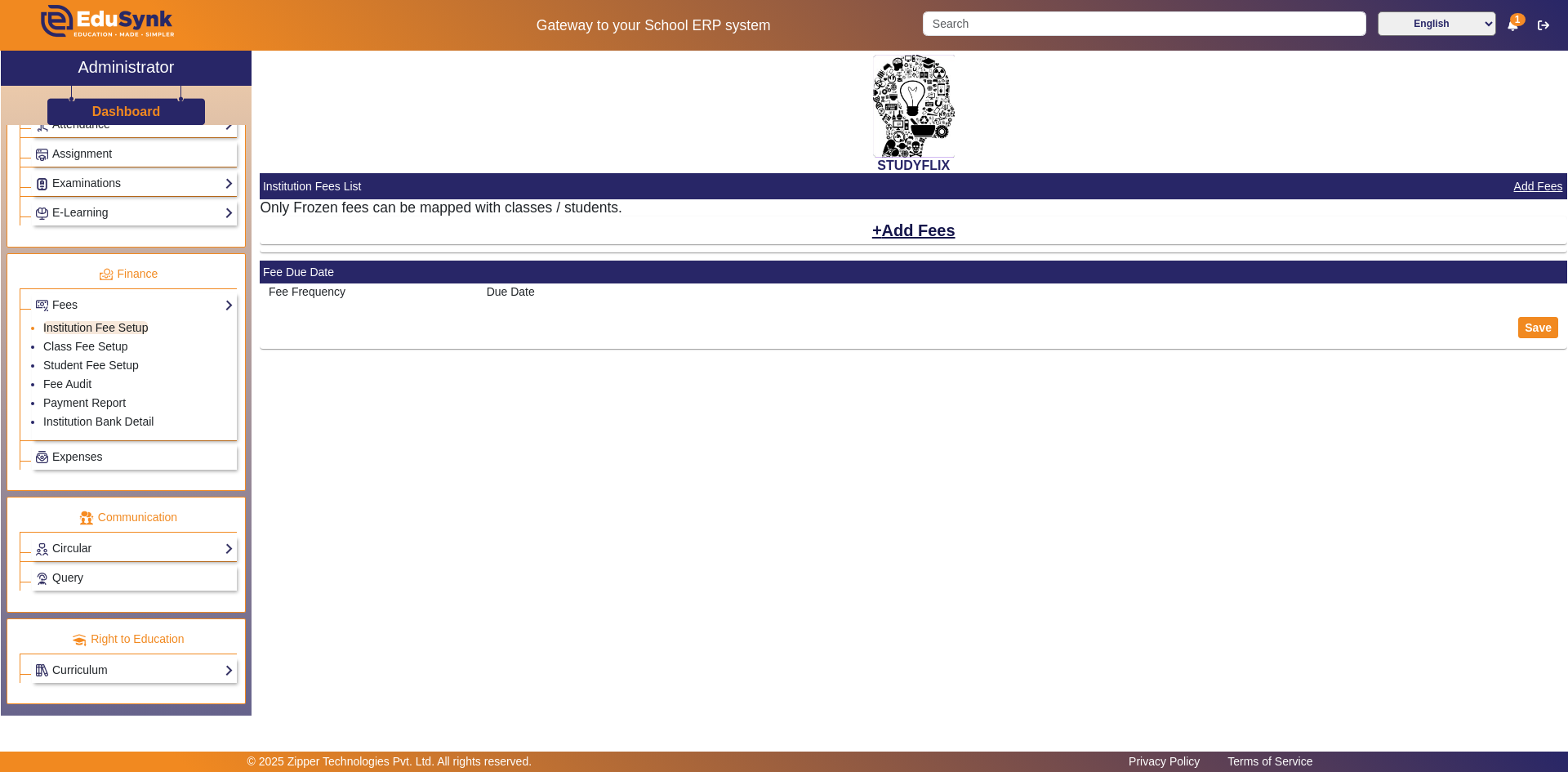
select select "10"
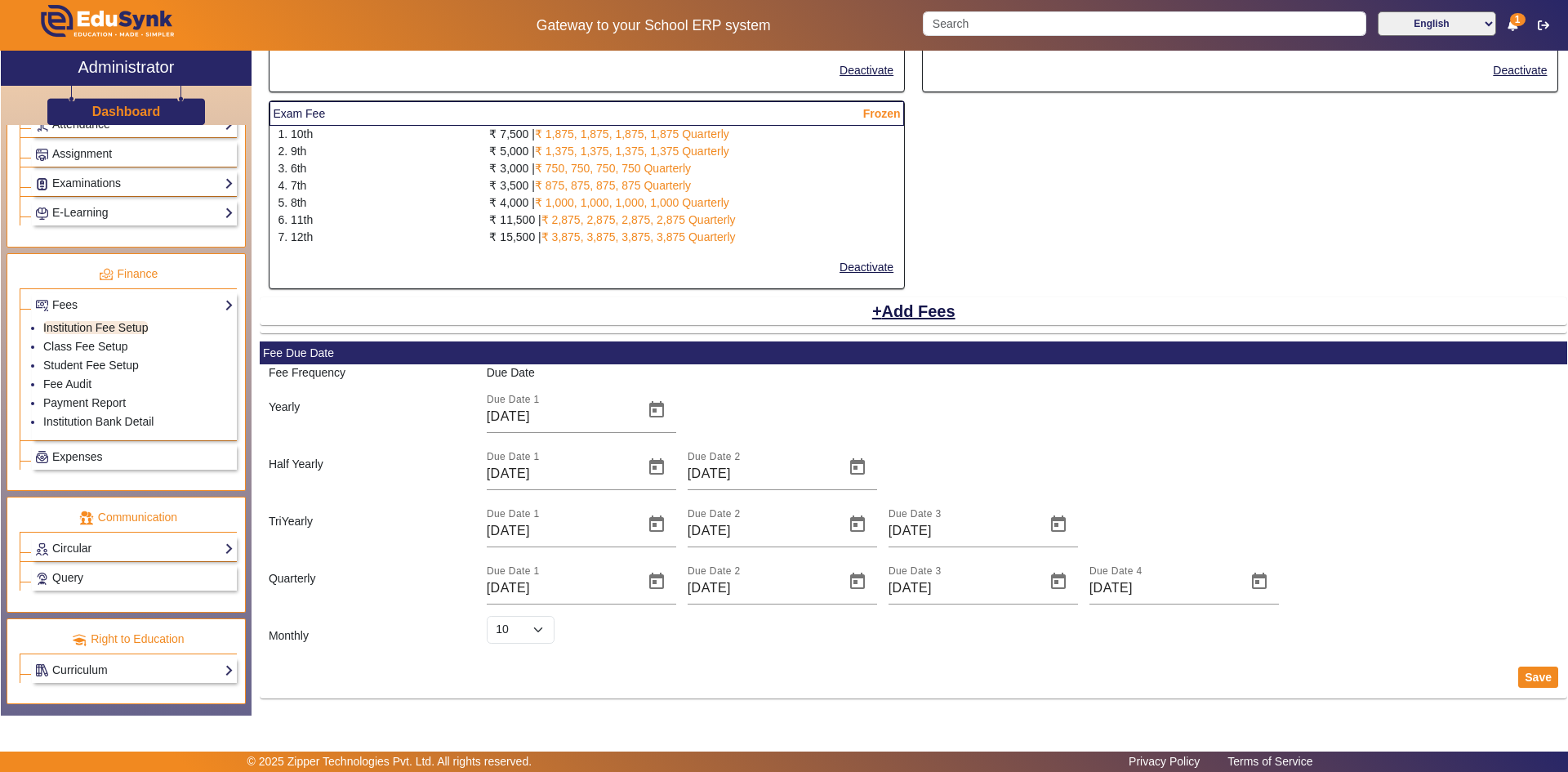
scroll to position [652, 0]
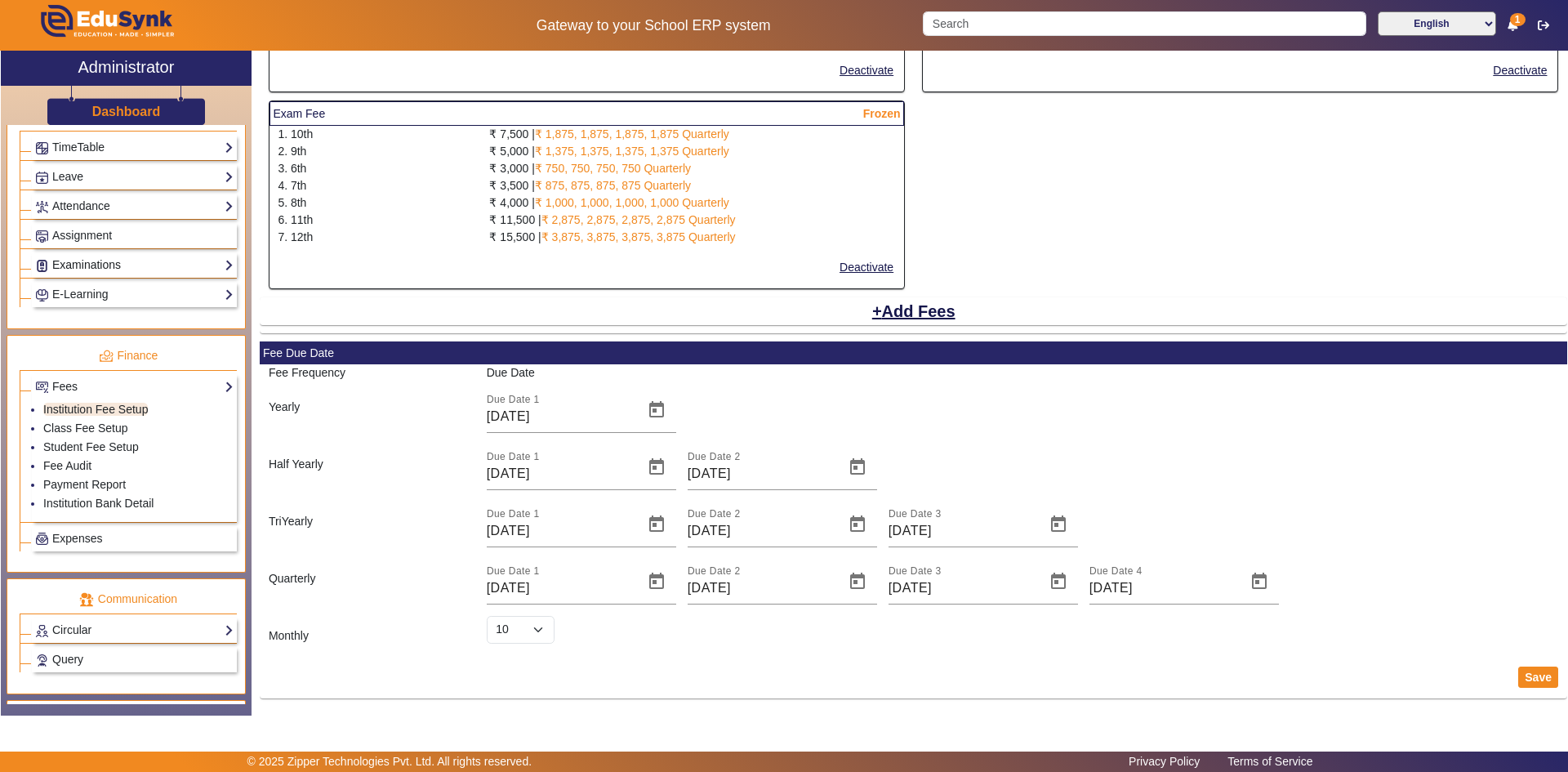
click at [87, 266] on link "Examinations" at bounding box center [135, 265] width 199 height 19
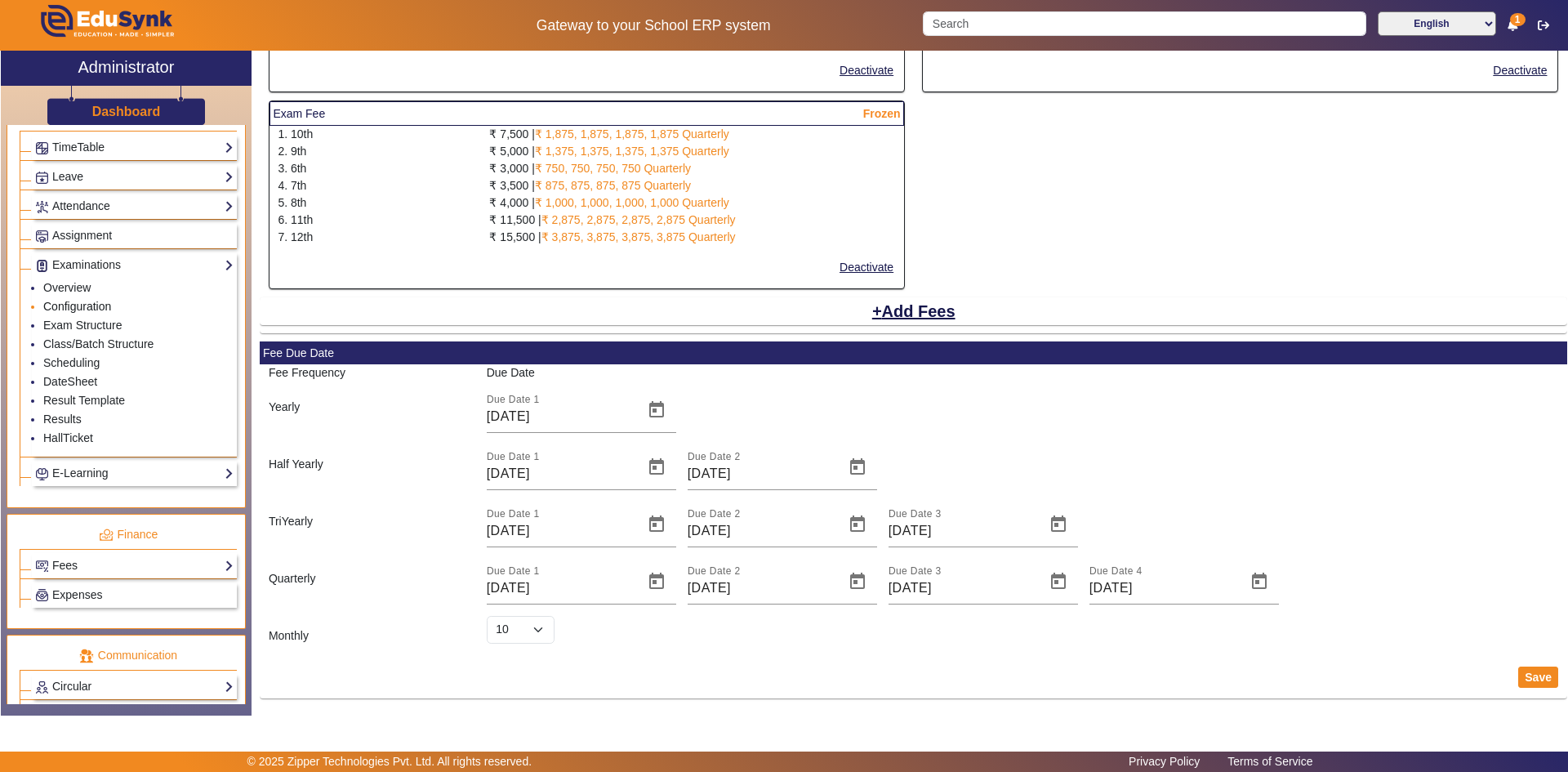
click at [77, 304] on link "Configuration" at bounding box center [77, 306] width 68 height 13
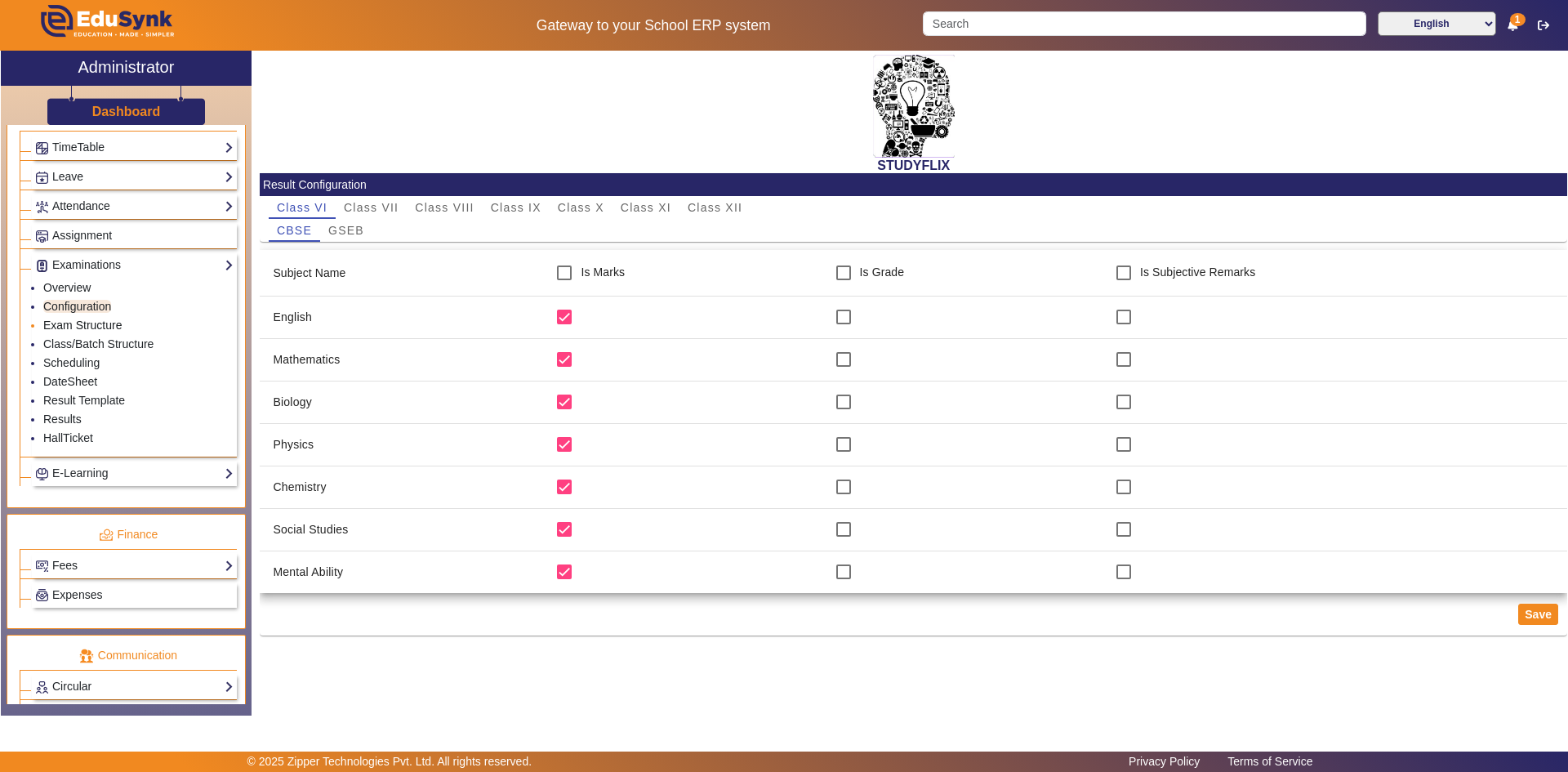
click at [104, 328] on link "Exam Structure" at bounding box center [82, 325] width 78 height 13
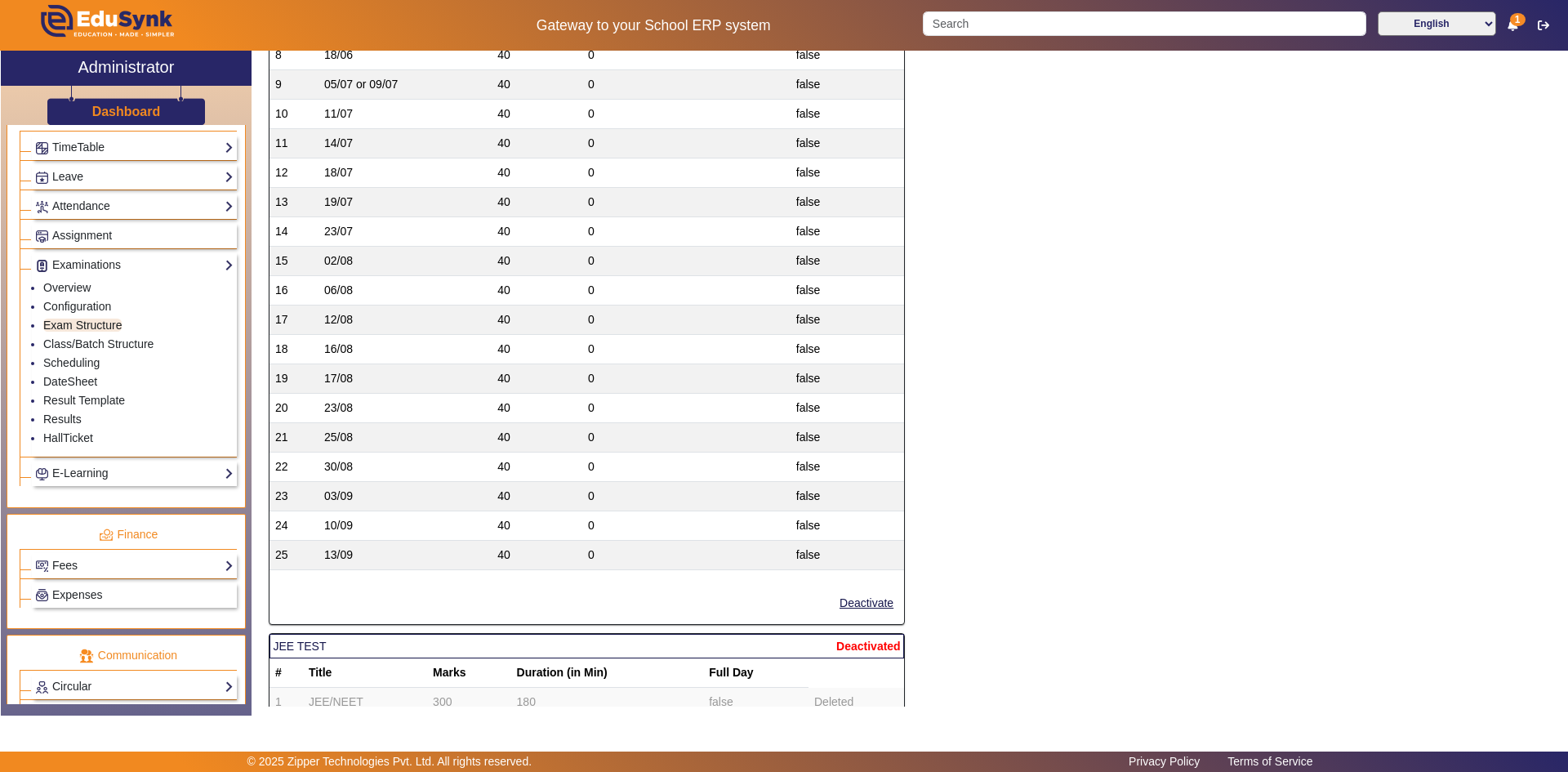
scroll to position [2830, 0]
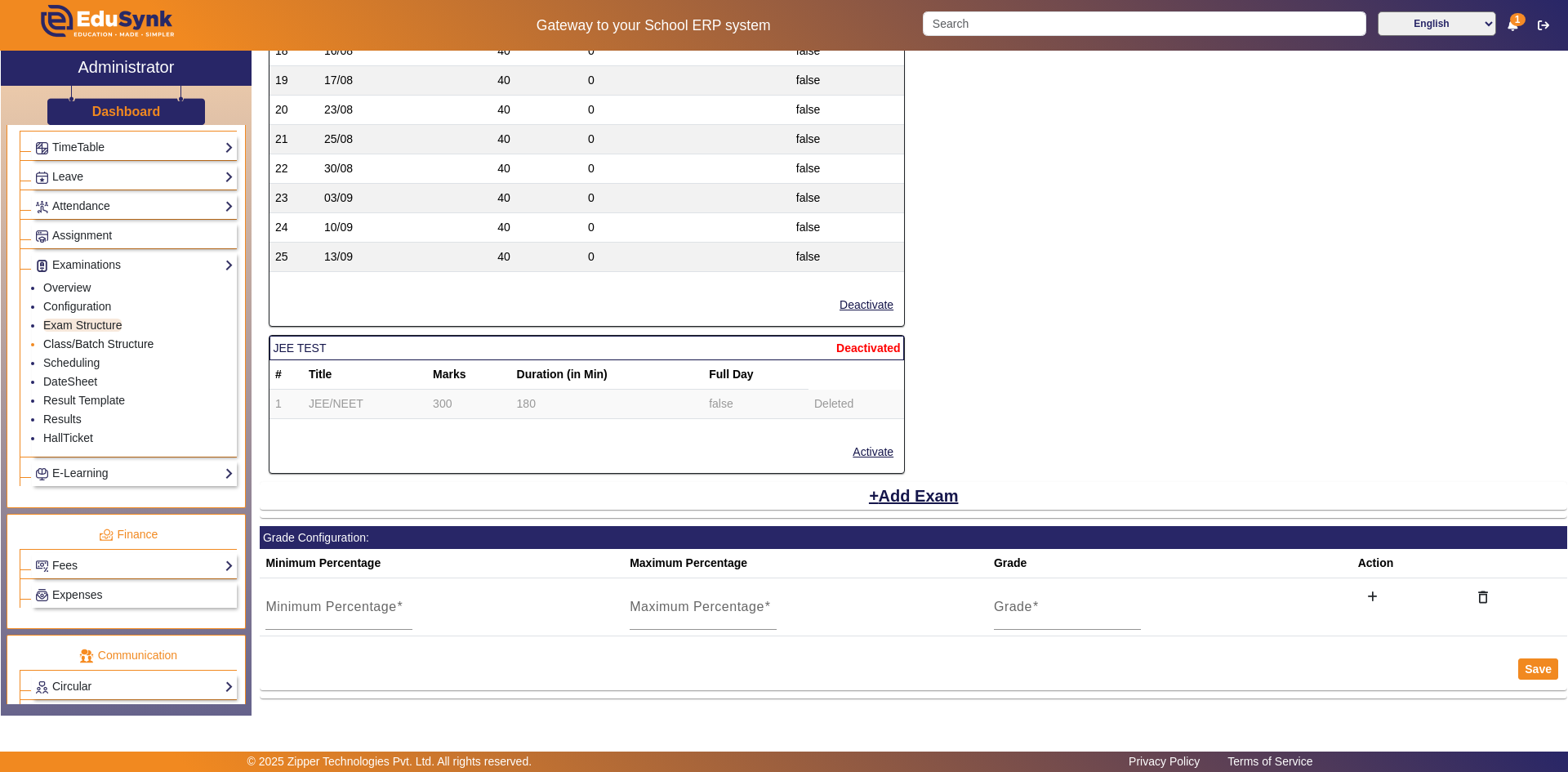
click at [87, 342] on link "Class/Batch Structure" at bounding box center [98, 344] width 110 height 13
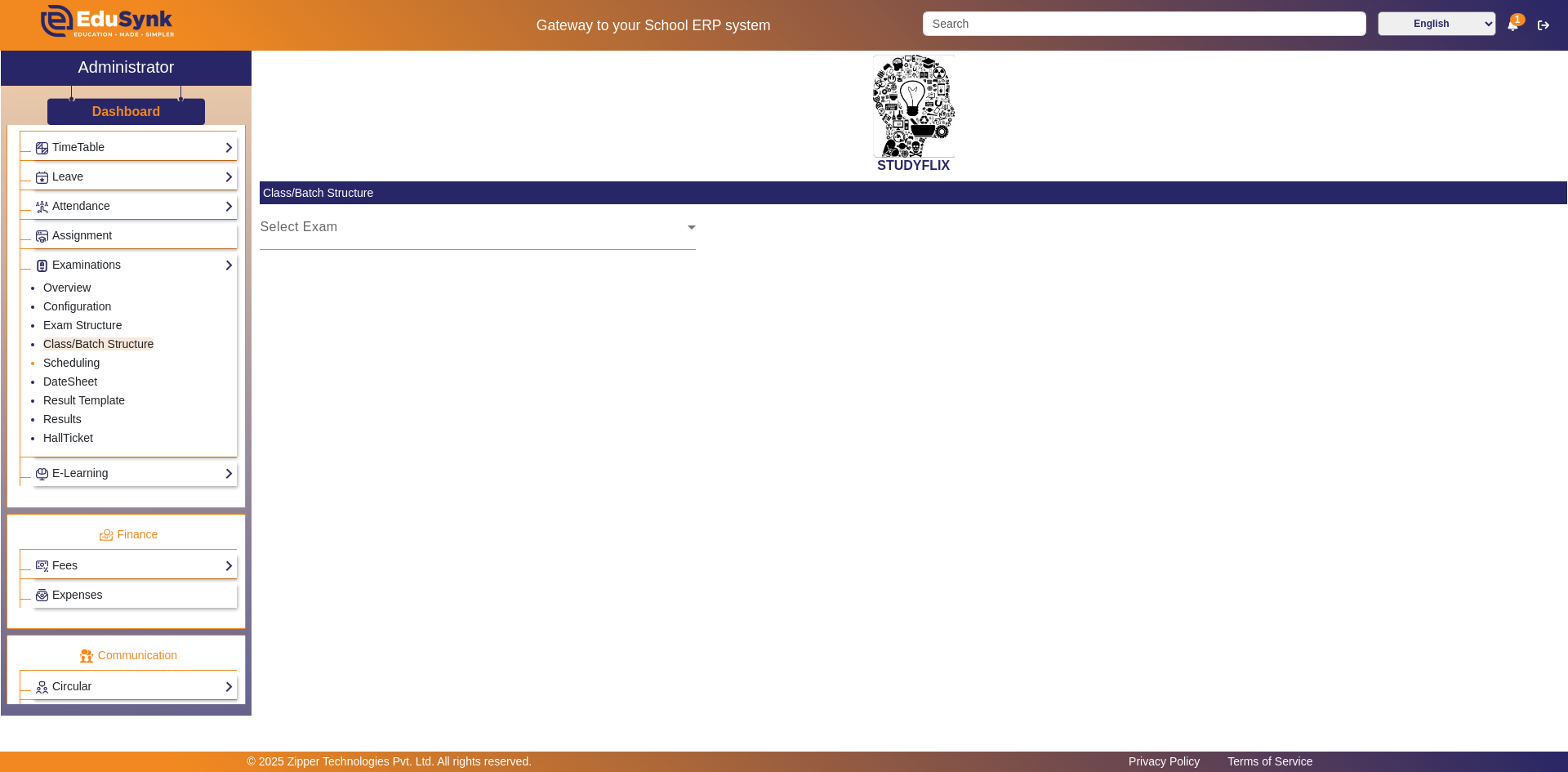
click at [422, 240] on div "Select Exam" at bounding box center [474, 233] width 428 height 19
click at [60, 360] on link "Scheduling" at bounding box center [71, 362] width 56 height 13
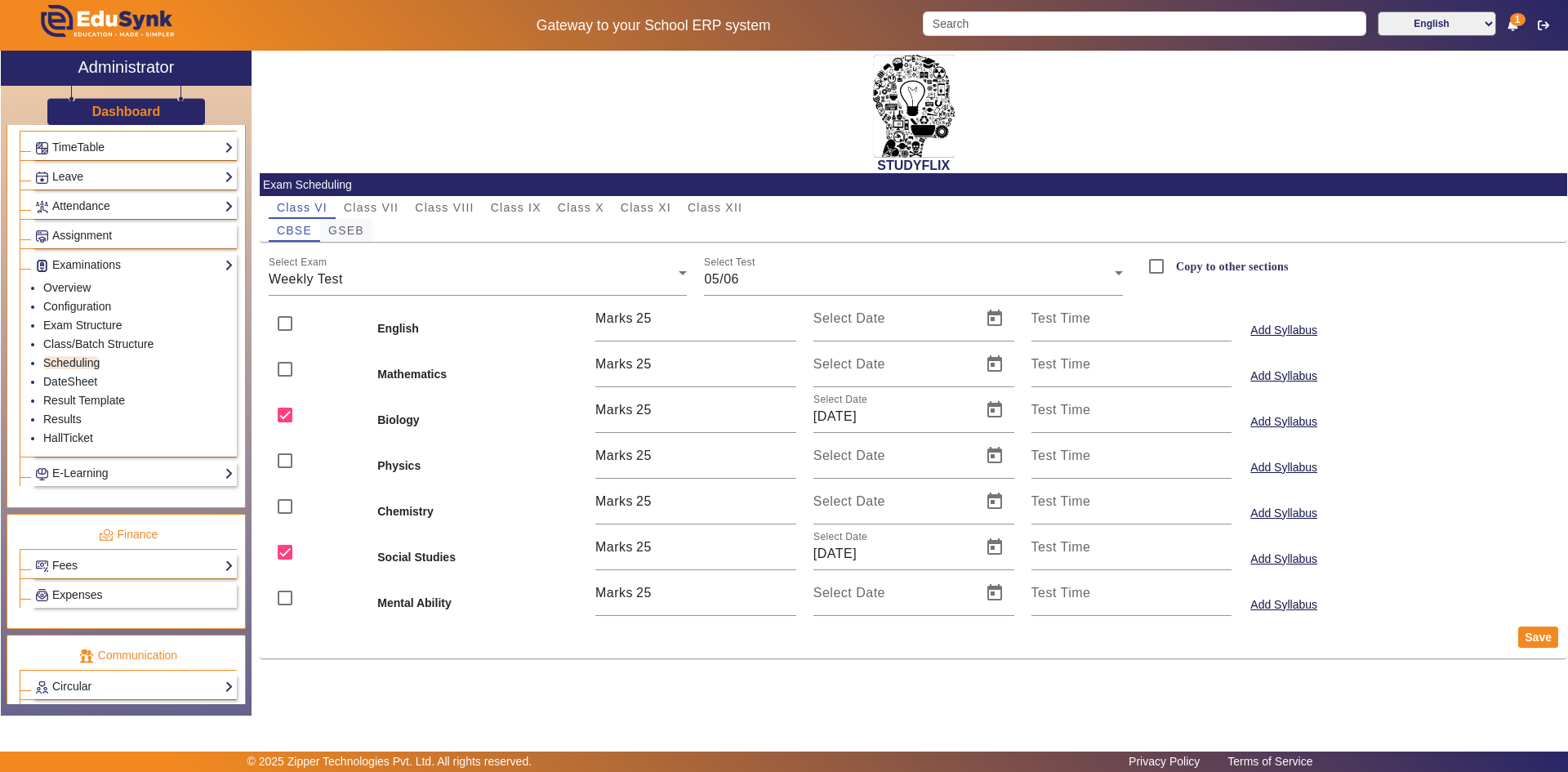
click at [350, 231] on span "GSEB" at bounding box center [346, 230] width 36 height 12
click at [428, 208] on span "Class VIII" at bounding box center [444, 208] width 59 height 12
click at [520, 206] on span "Class IX" at bounding box center [516, 208] width 50 height 12
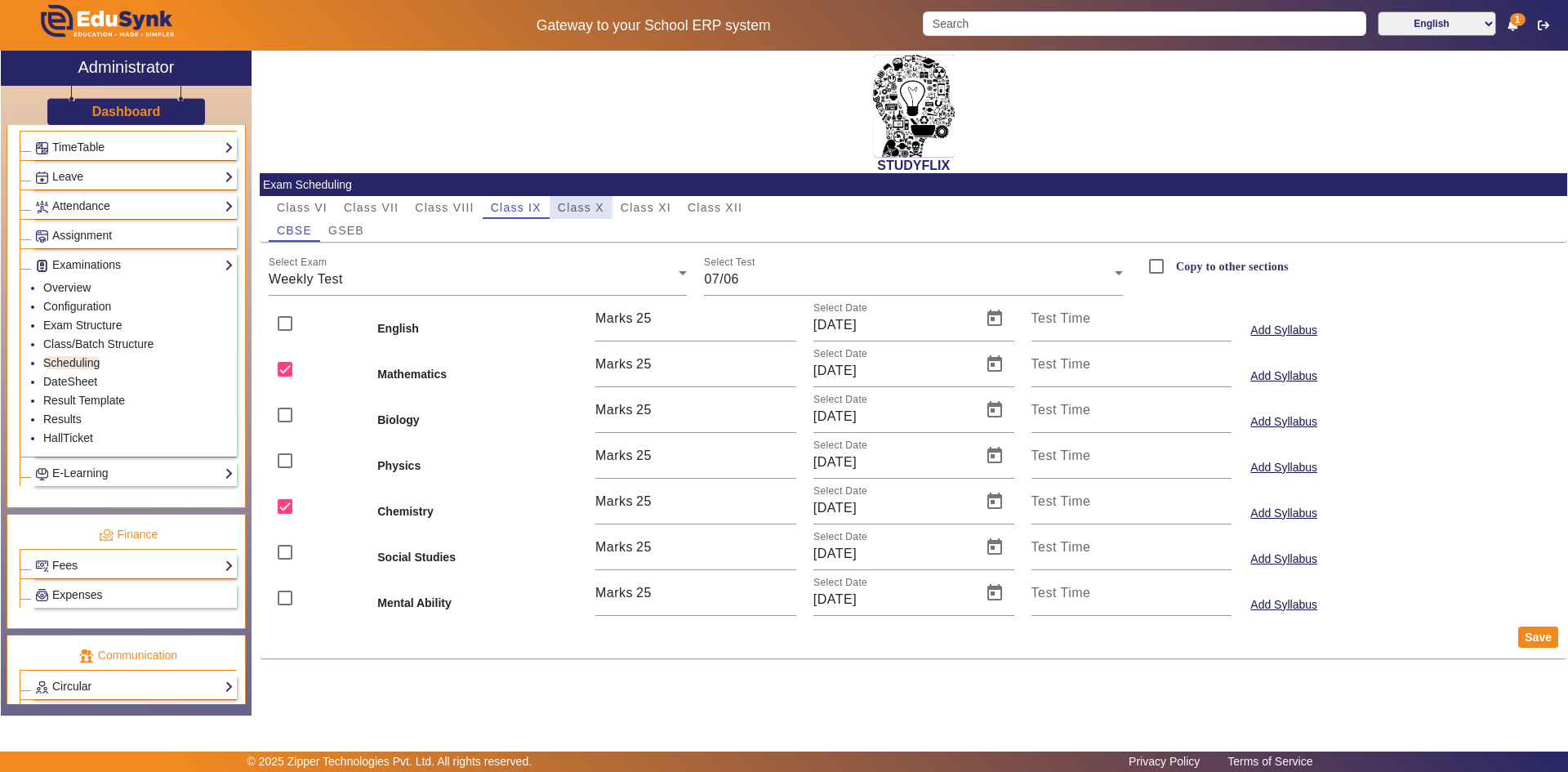
click at [573, 211] on span "Class X" at bounding box center [580, 208] width 46 height 12
click at [73, 382] on link "DateSheet" at bounding box center [70, 382] width 54 height 13
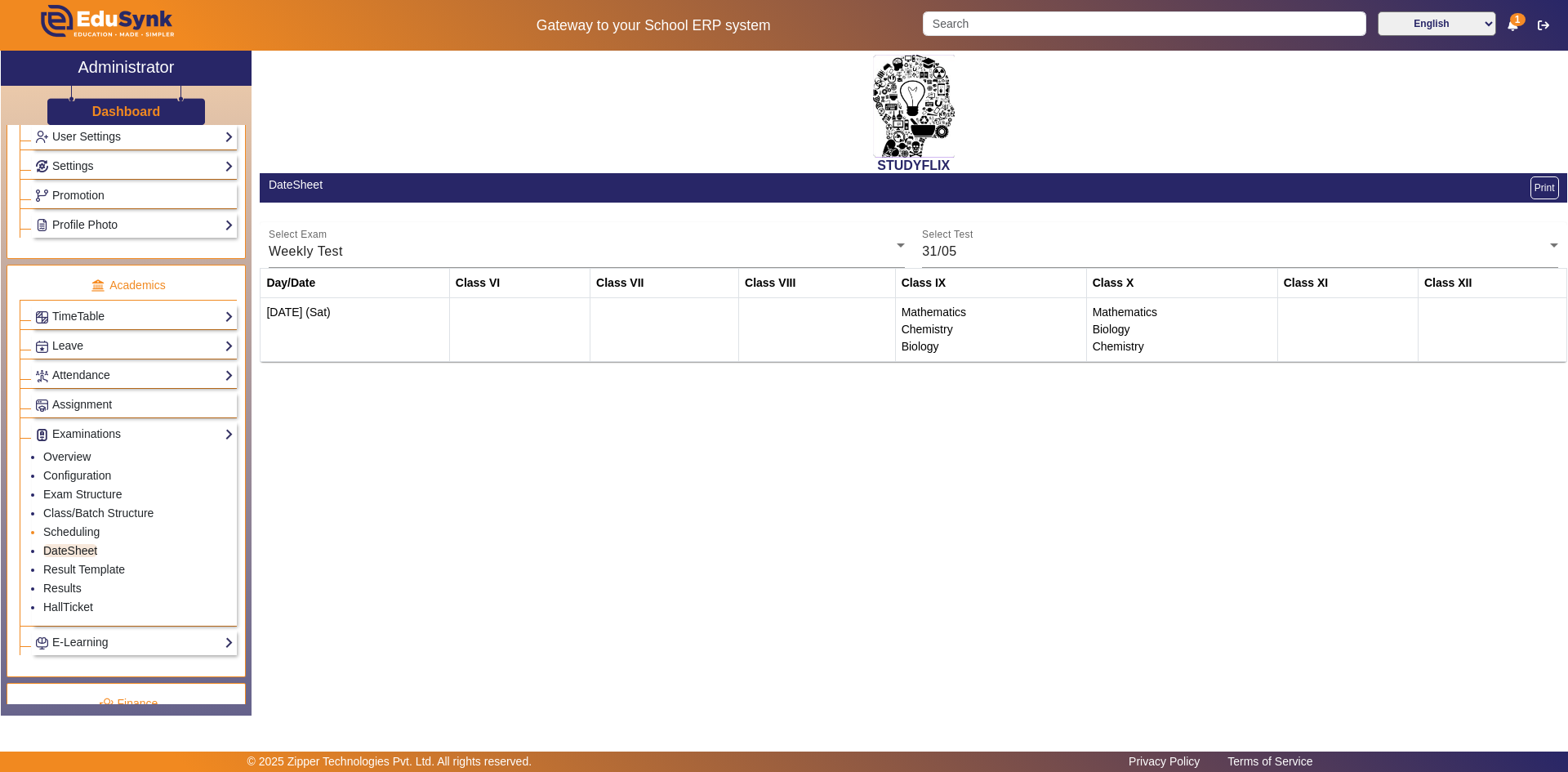
scroll to position [463, 0]
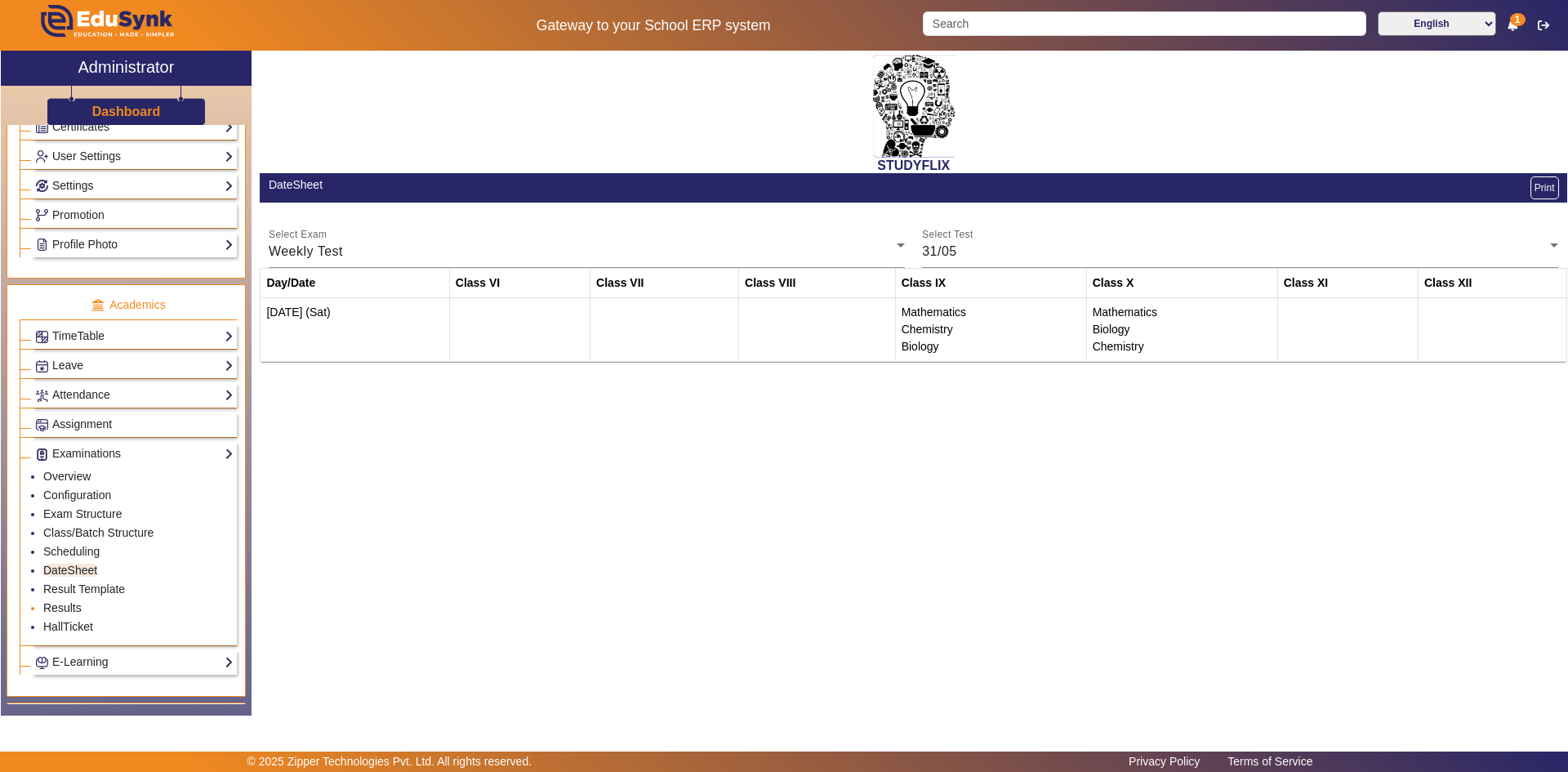
click at [68, 609] on link "Results" at bounding box center [62, 608] width 39 height 13
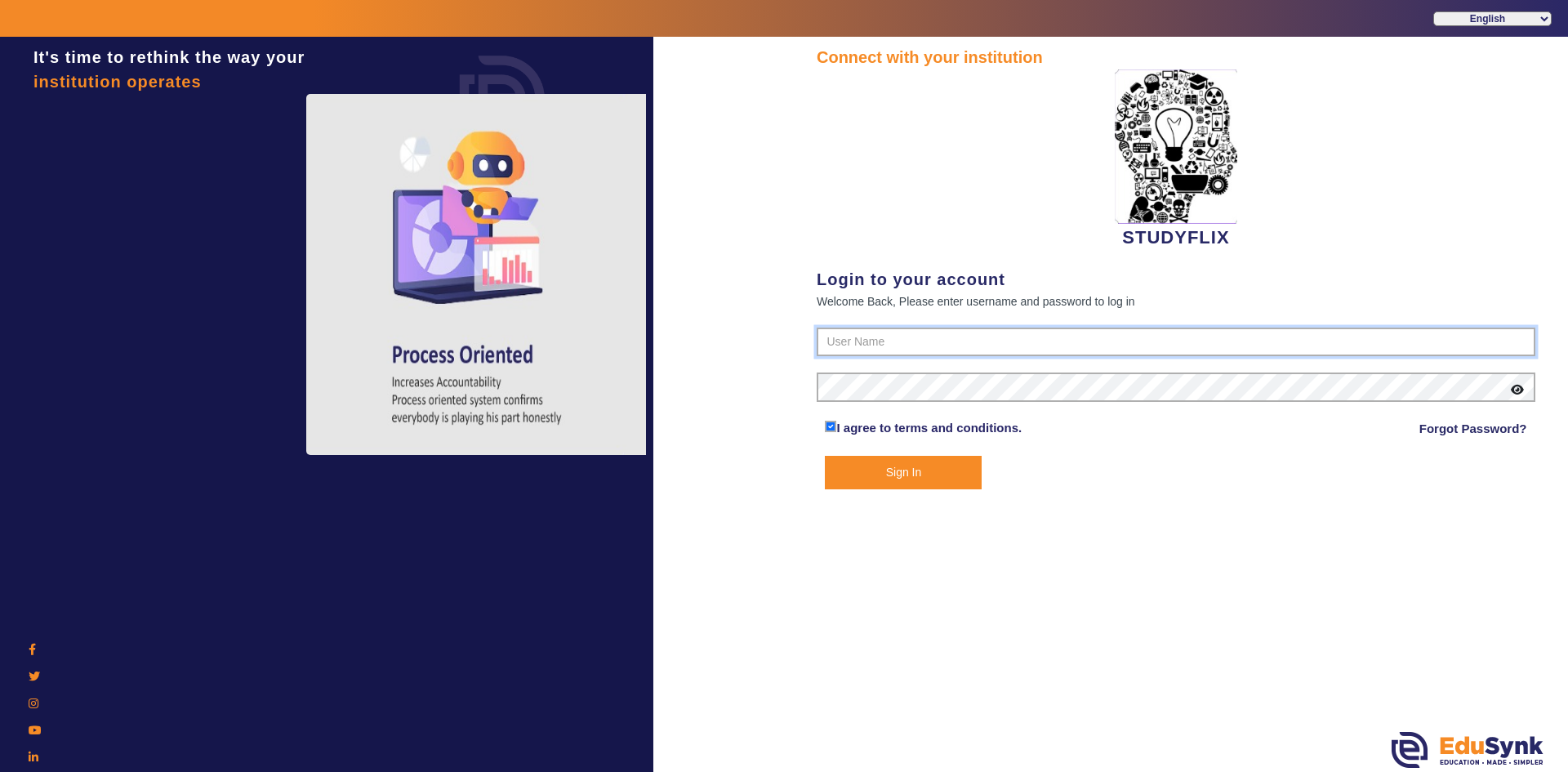
type input "6354922771"
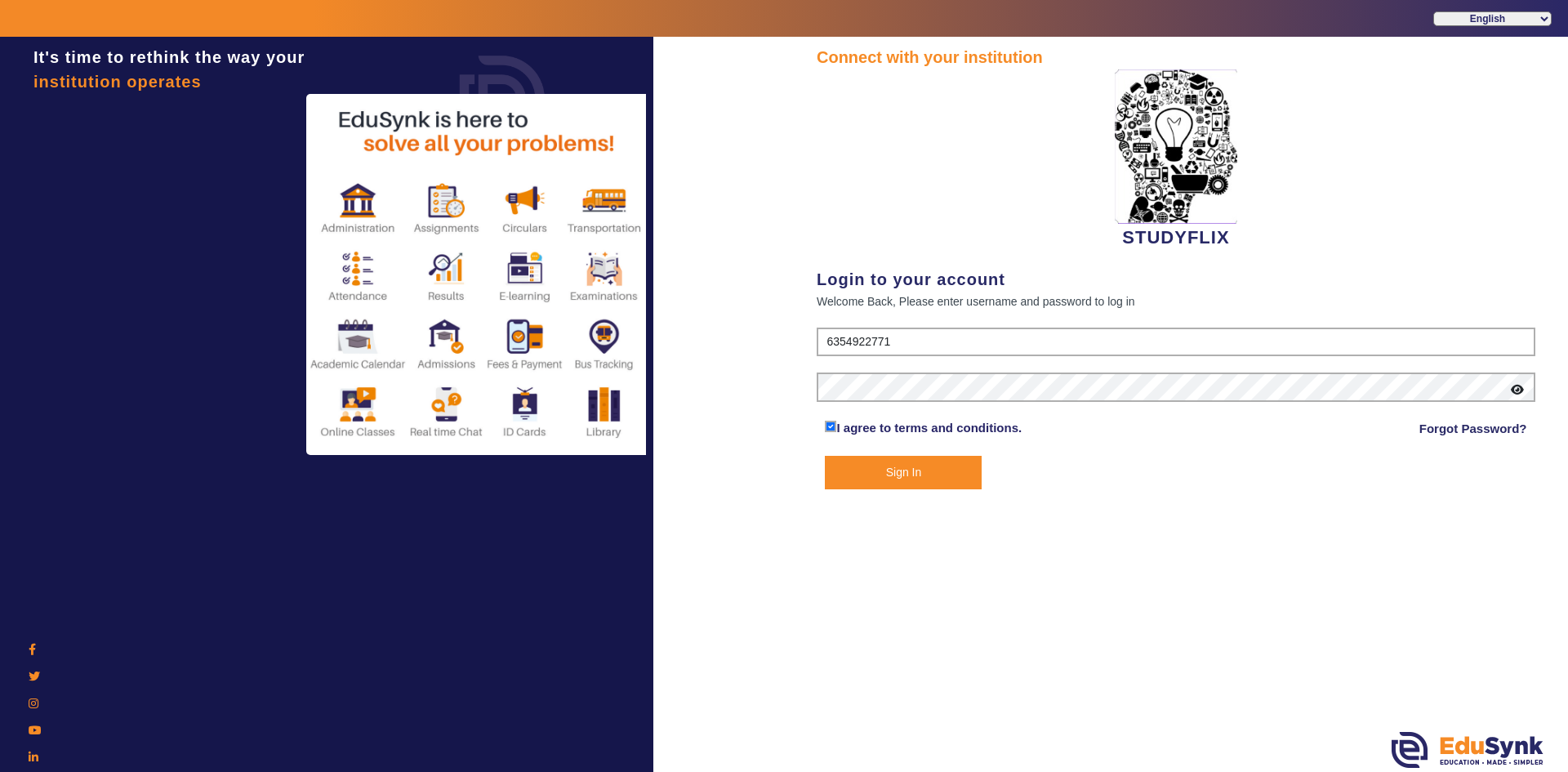
click at [842, 474] on button "Sign In" at bounding box center [903, 473] width 156 height 34
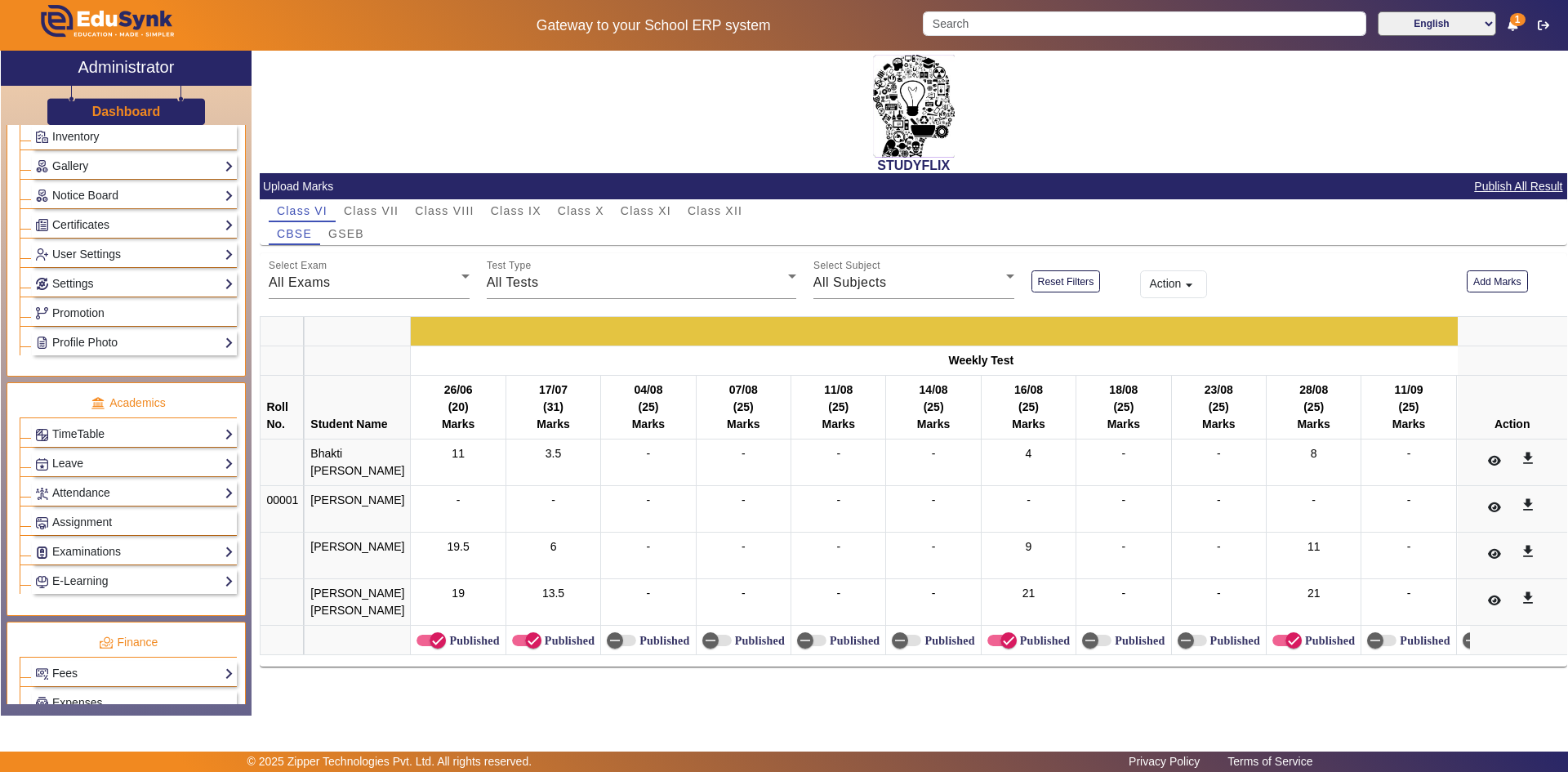
scroll to position [409, 0]
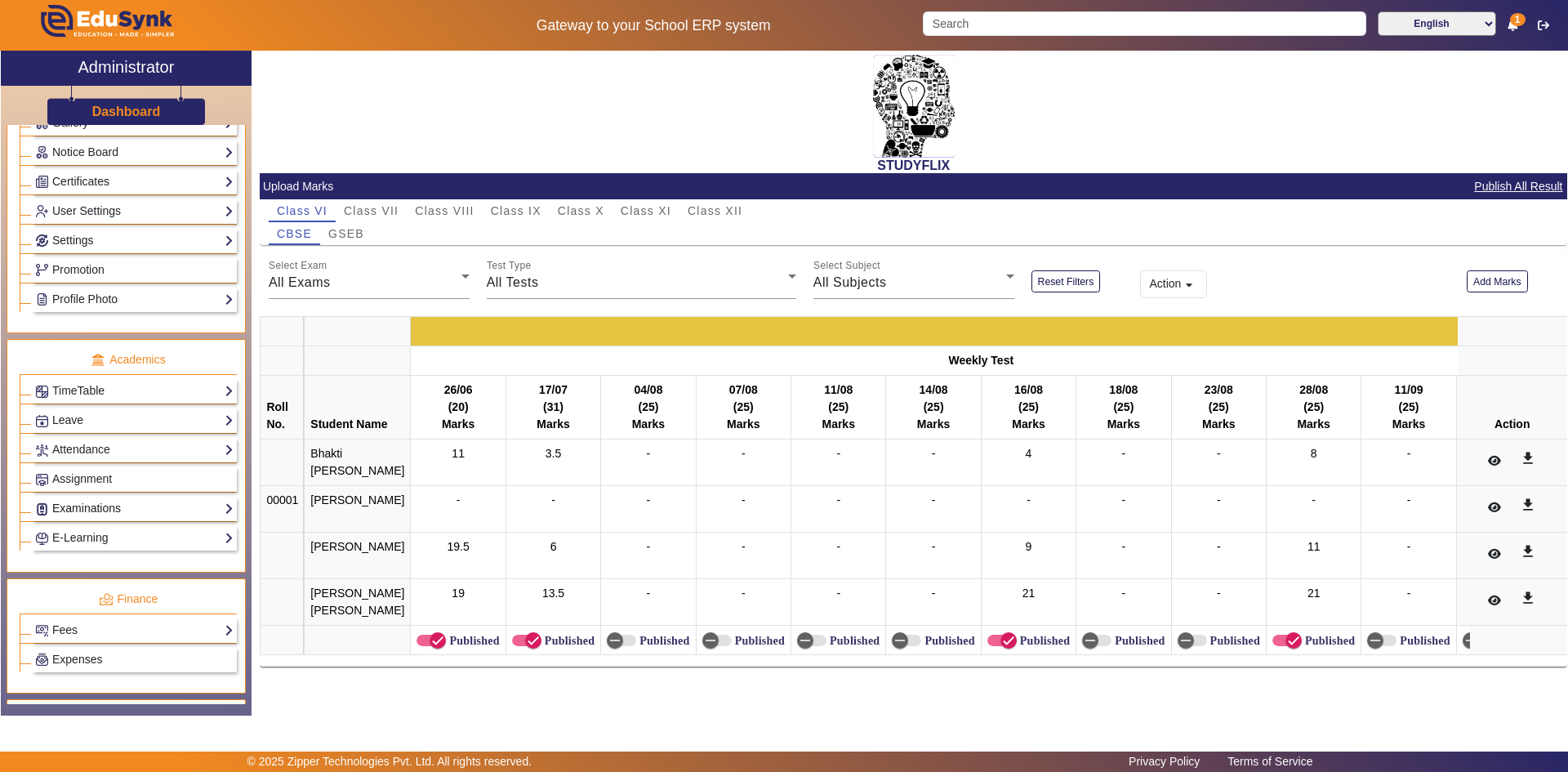
click at [105, 508] on link "Examinations" at bounding box center [135, 508] width 199 height 19
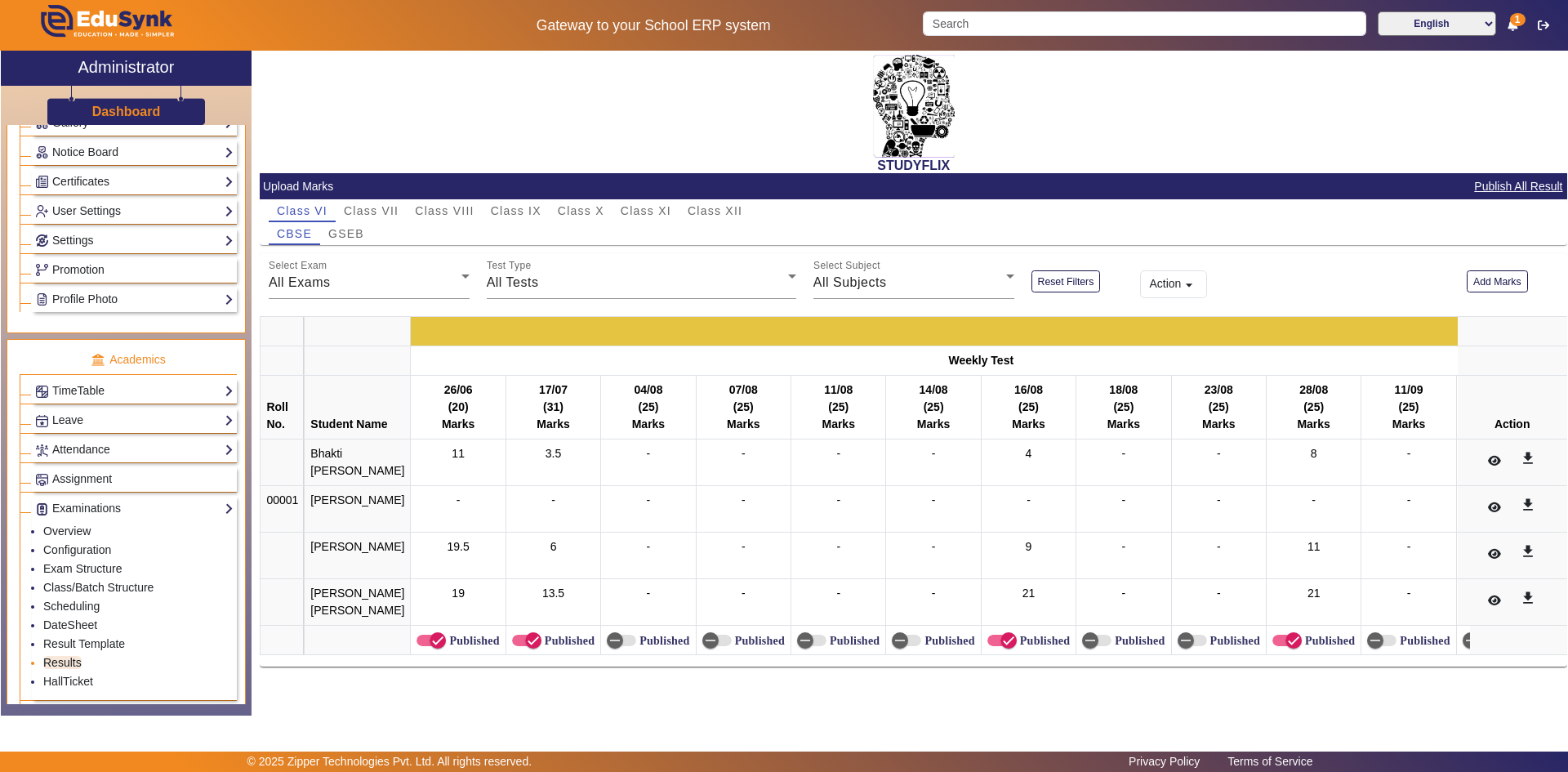
click at [71, 664] on link "Results" at bounding box center [62, 663] width 39 height 13
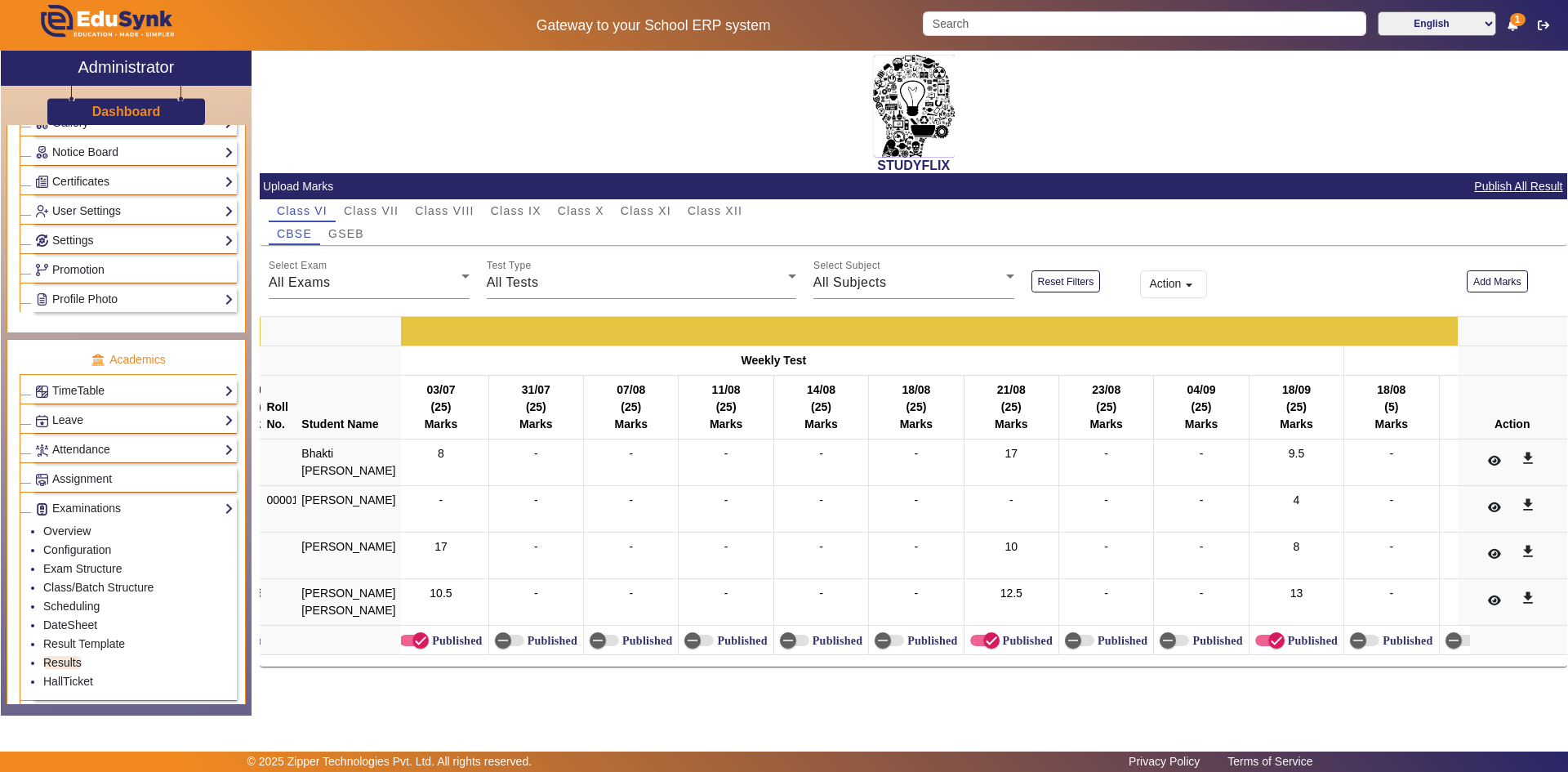
scroll to position [0, 5446]
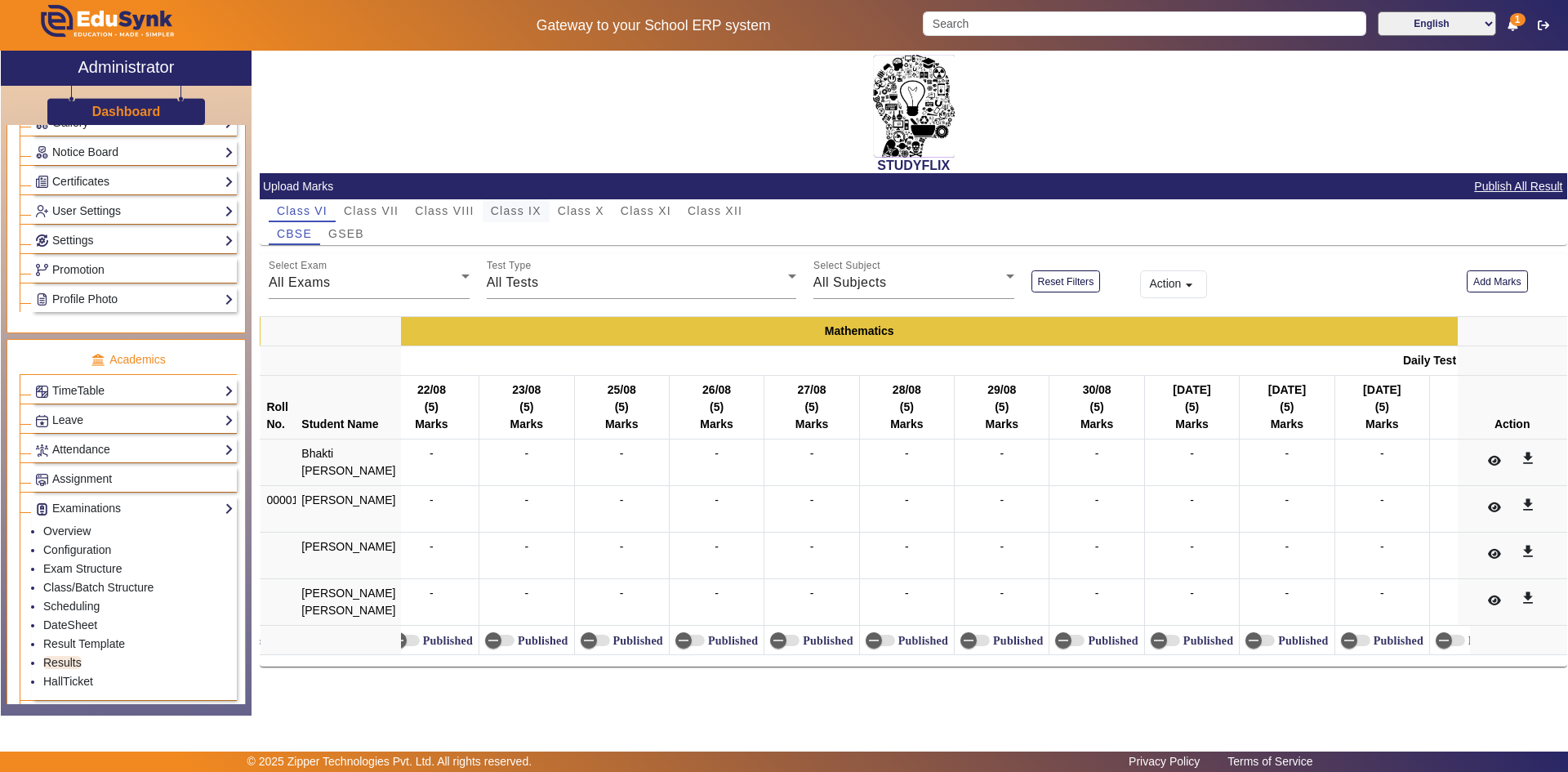
click at [526, 205] on span "Class IX" at bounding box center [516, 211] width 50 height 12
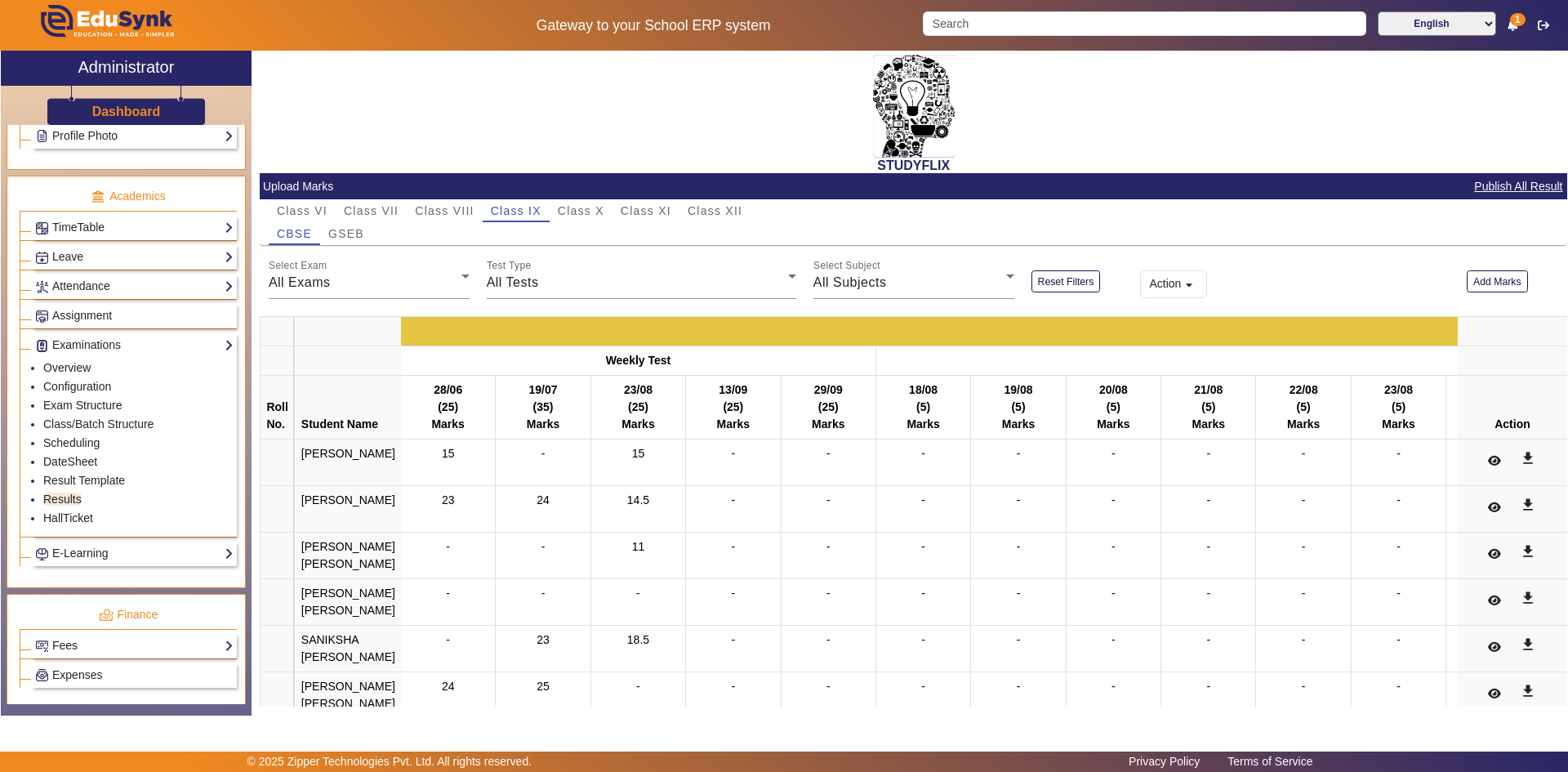
scroll to position [243, 0]
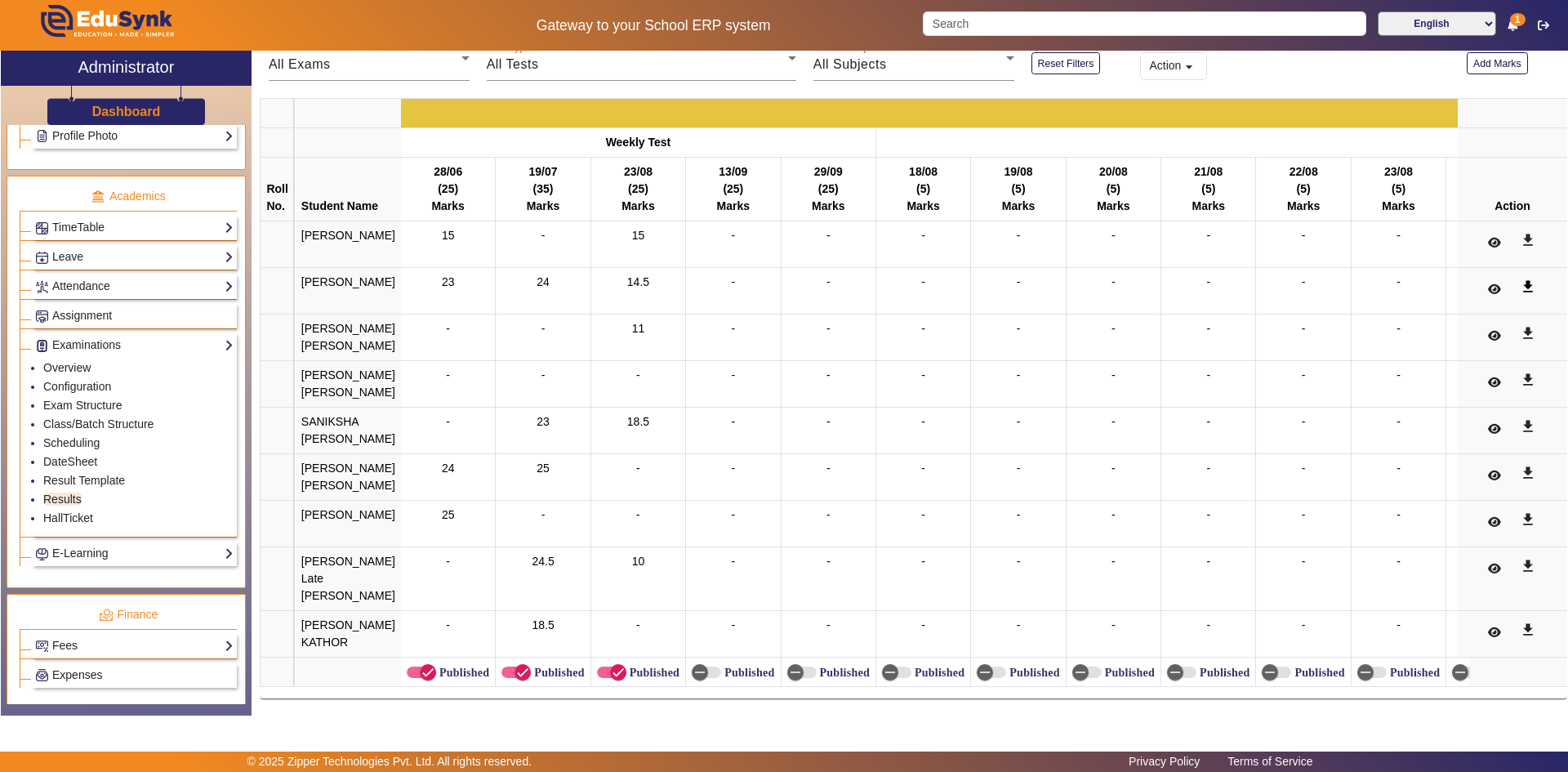
click at [1520, 279] on mat-icon "get_app" at bounding box center [1528, 286] width 16 height 16
click at [83, 477] on link "Result Template" at bounding box center [83, 480] width 82 height 13
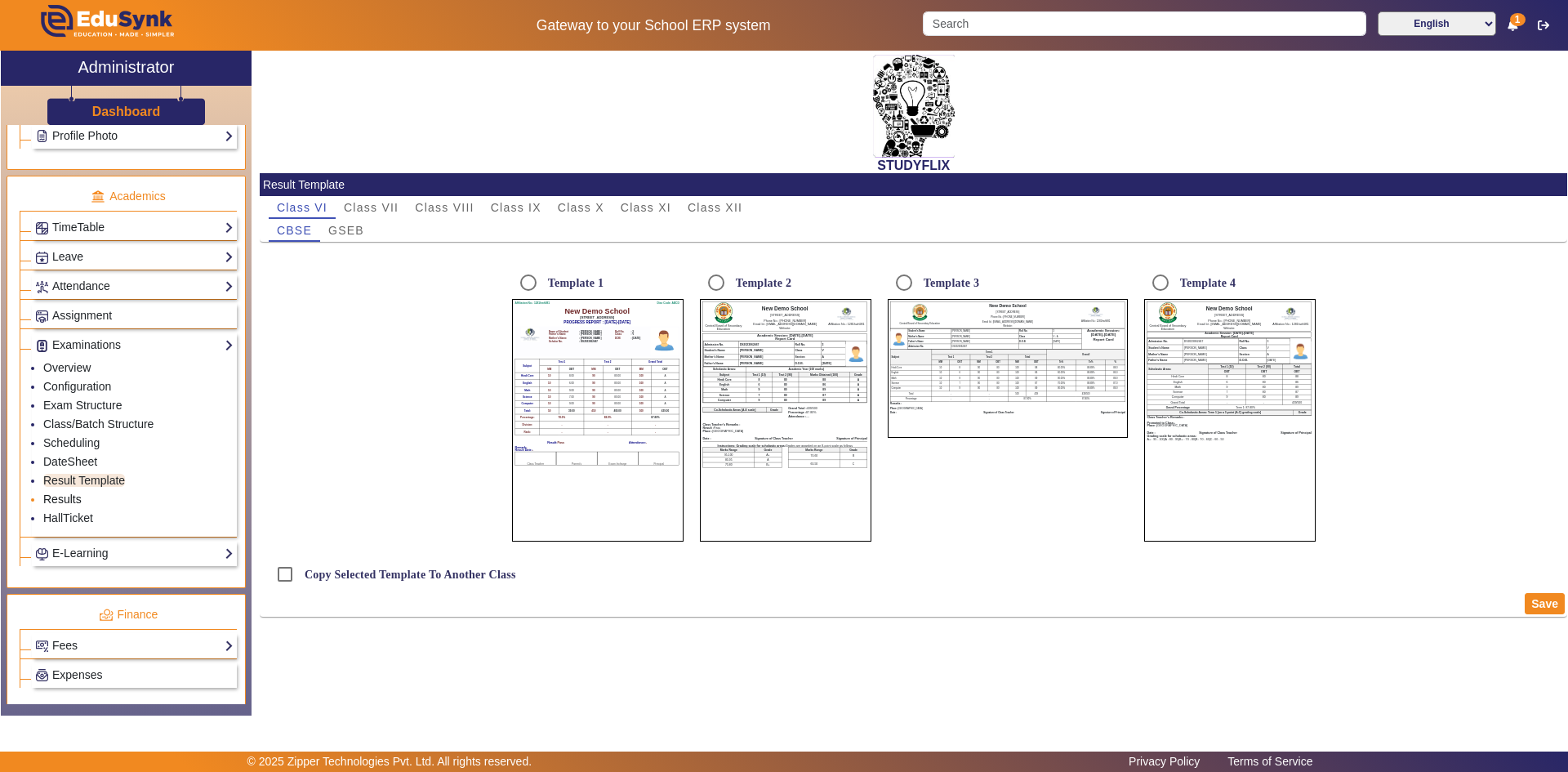
click at [60, 495] on link "Results" at bounding box center [62, 500] width 39 height 13
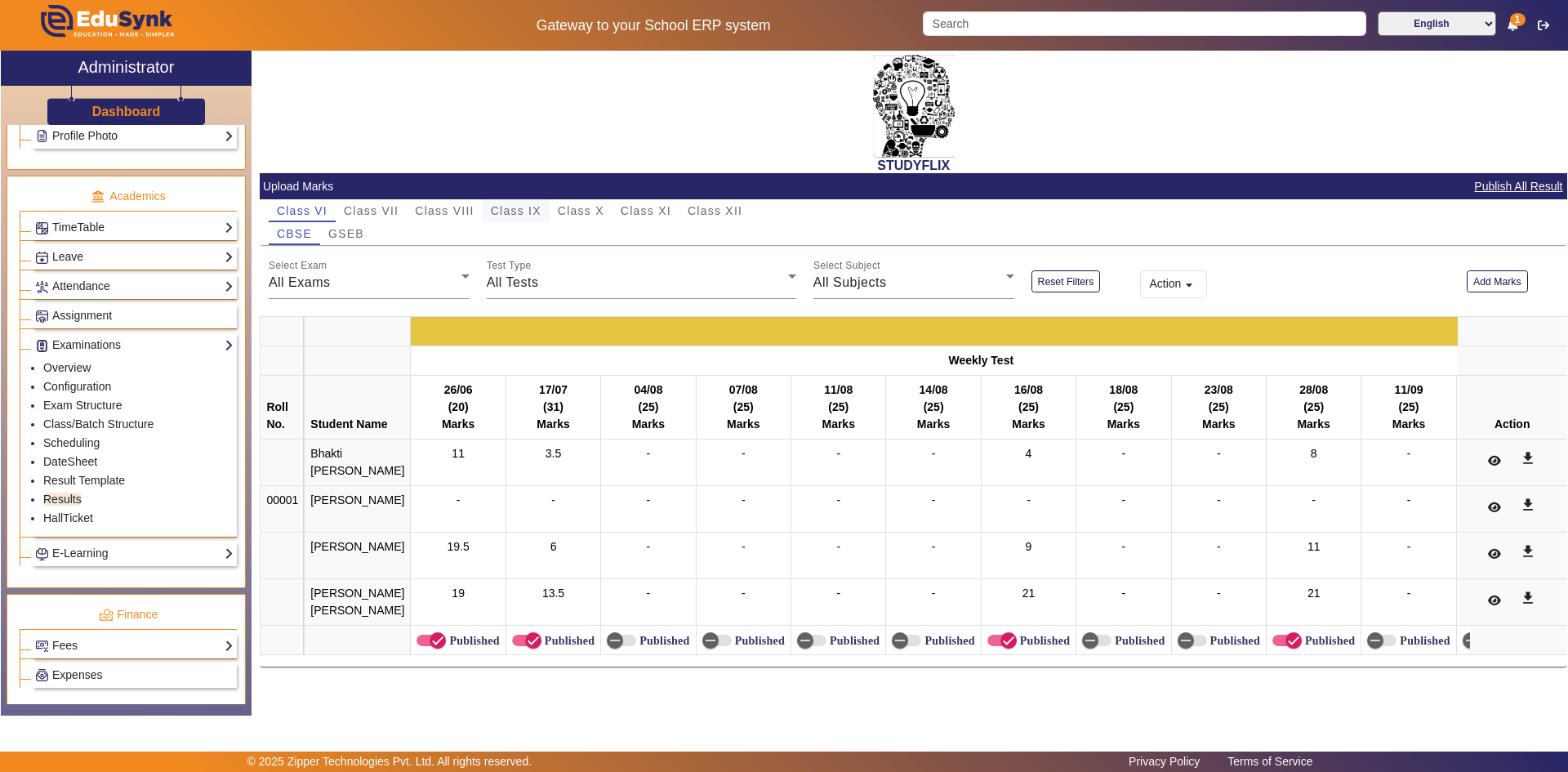
click at [538, 207] on span "Class IX" at bounding box center [516, 211] width 50 height 12
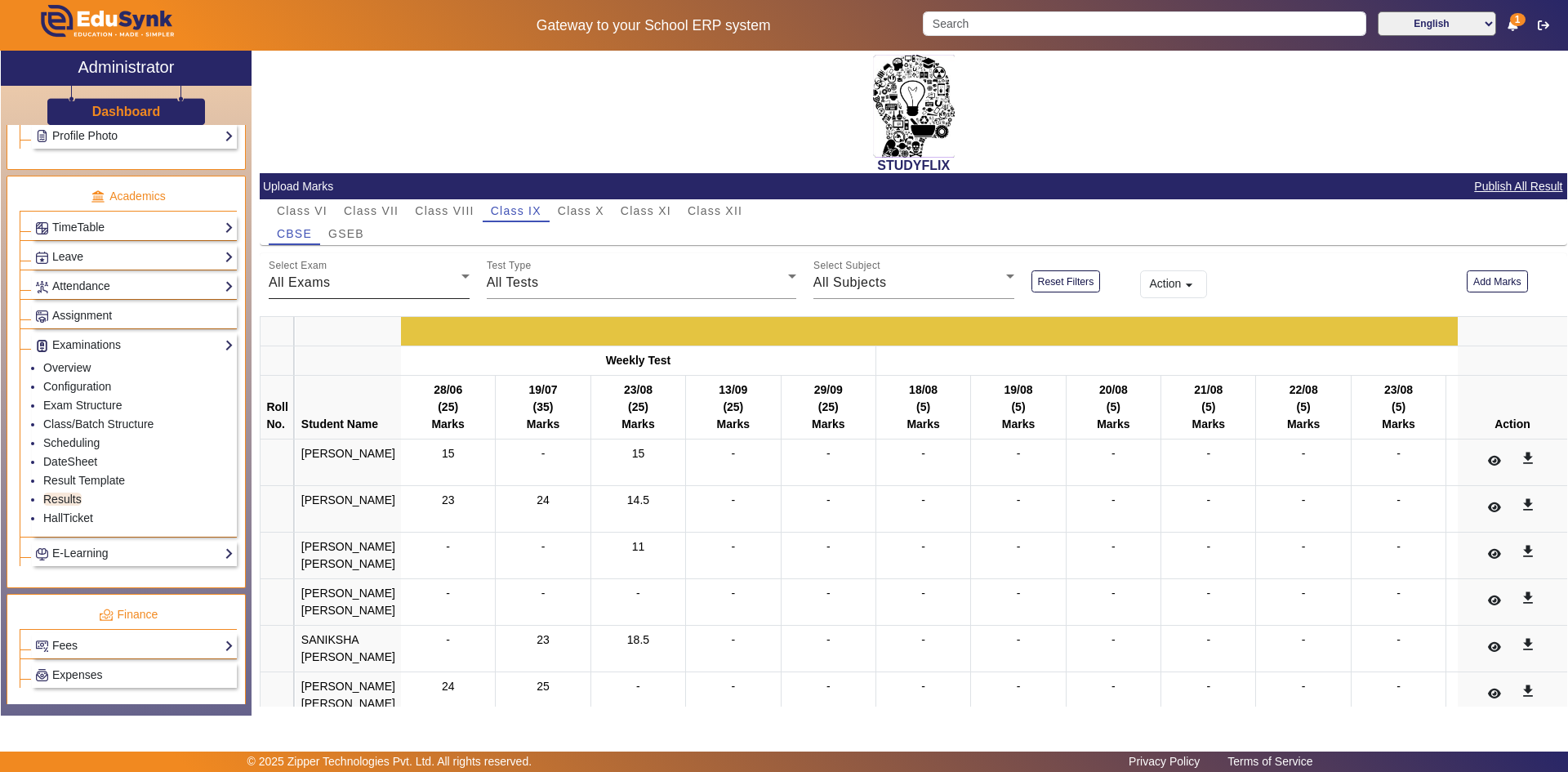
click at [381, 288] on div "All Exams" at bounding box center [364, 282] width 193 height 19
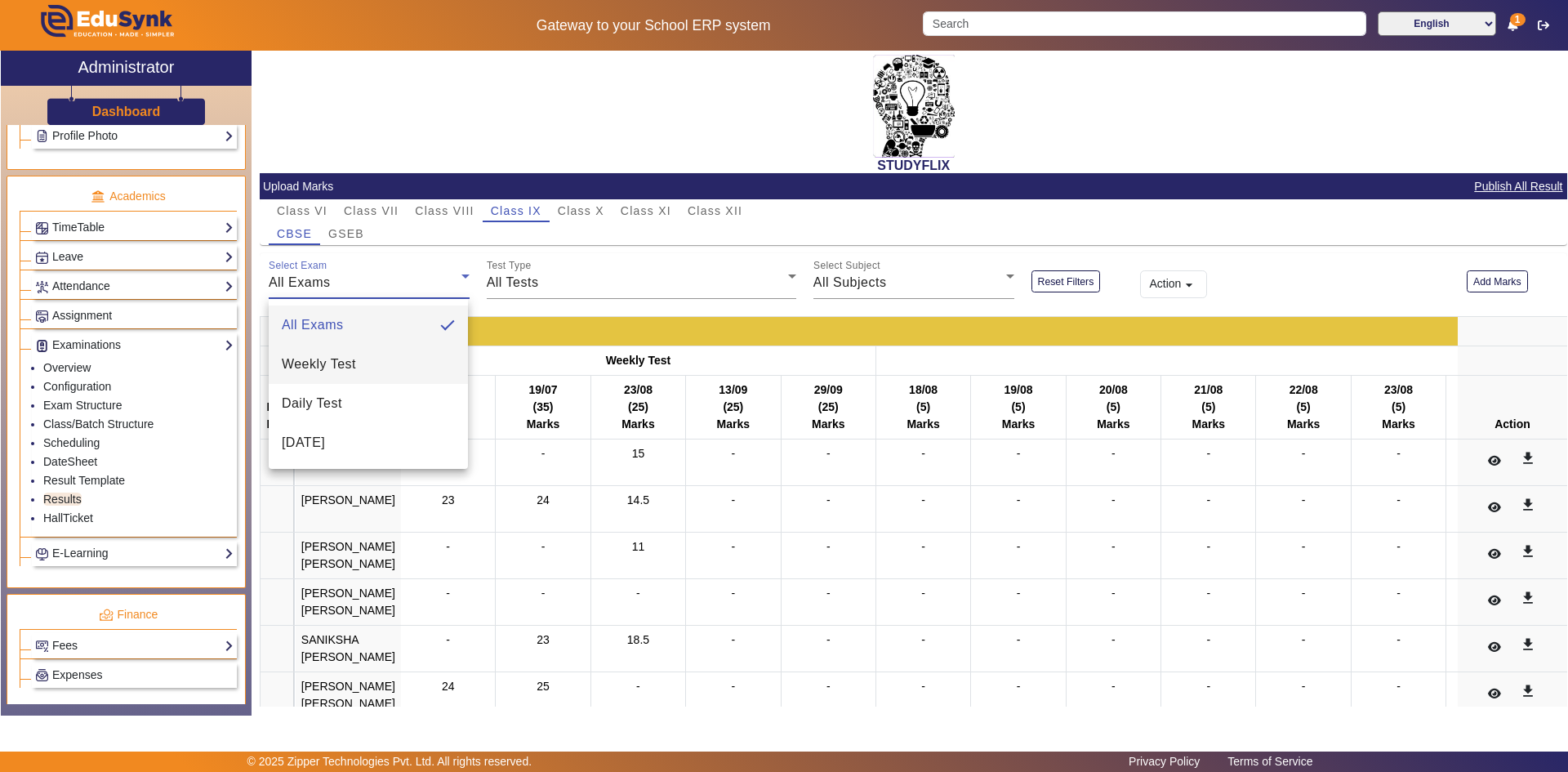
click at [336, 372] on span "Weekly Test" at bounding box center [319, 363] width 74 height 19
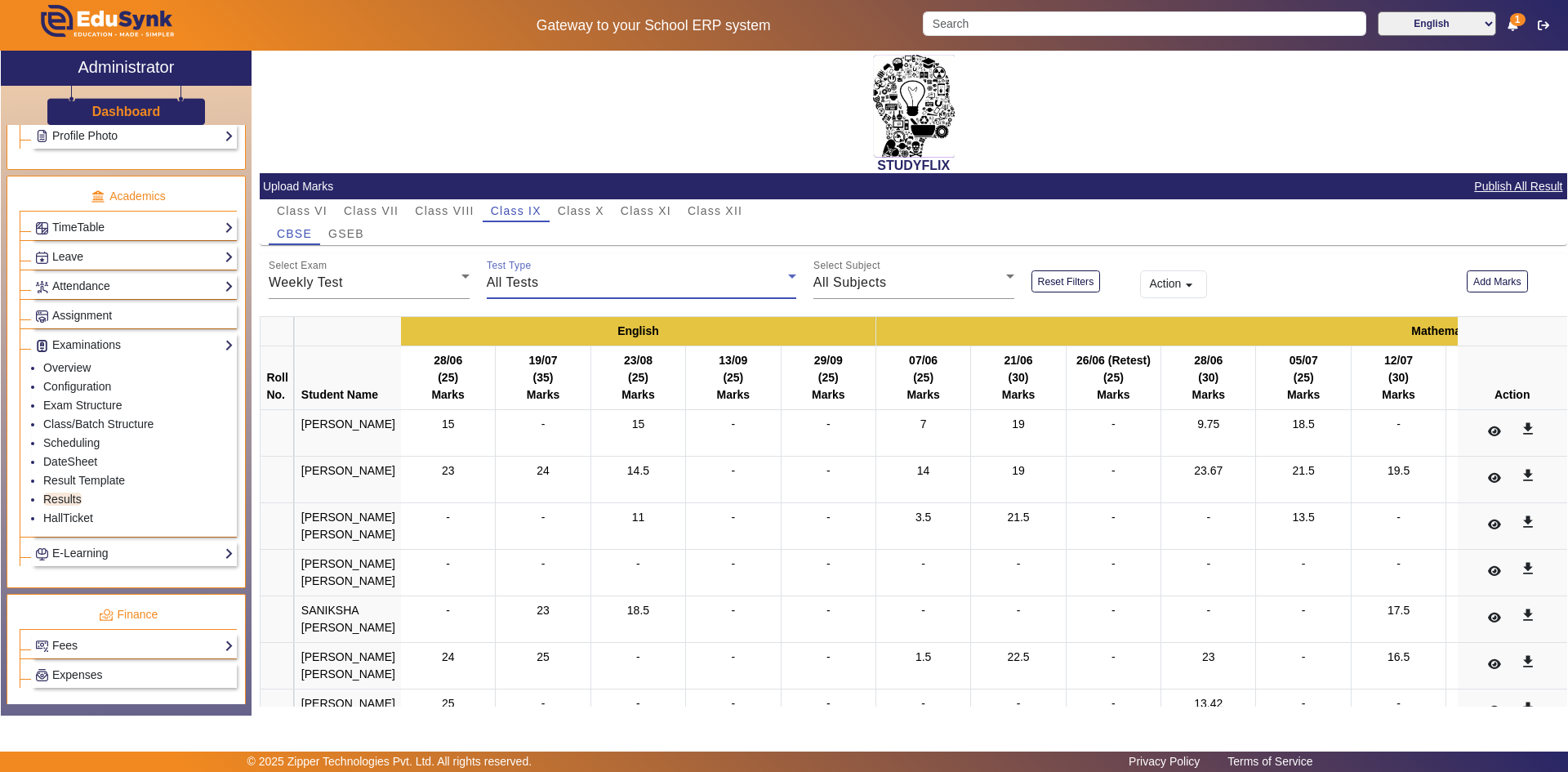
click at [538, 283] on div "All Tests" at bounding box center [638, 282] width 301 height 19
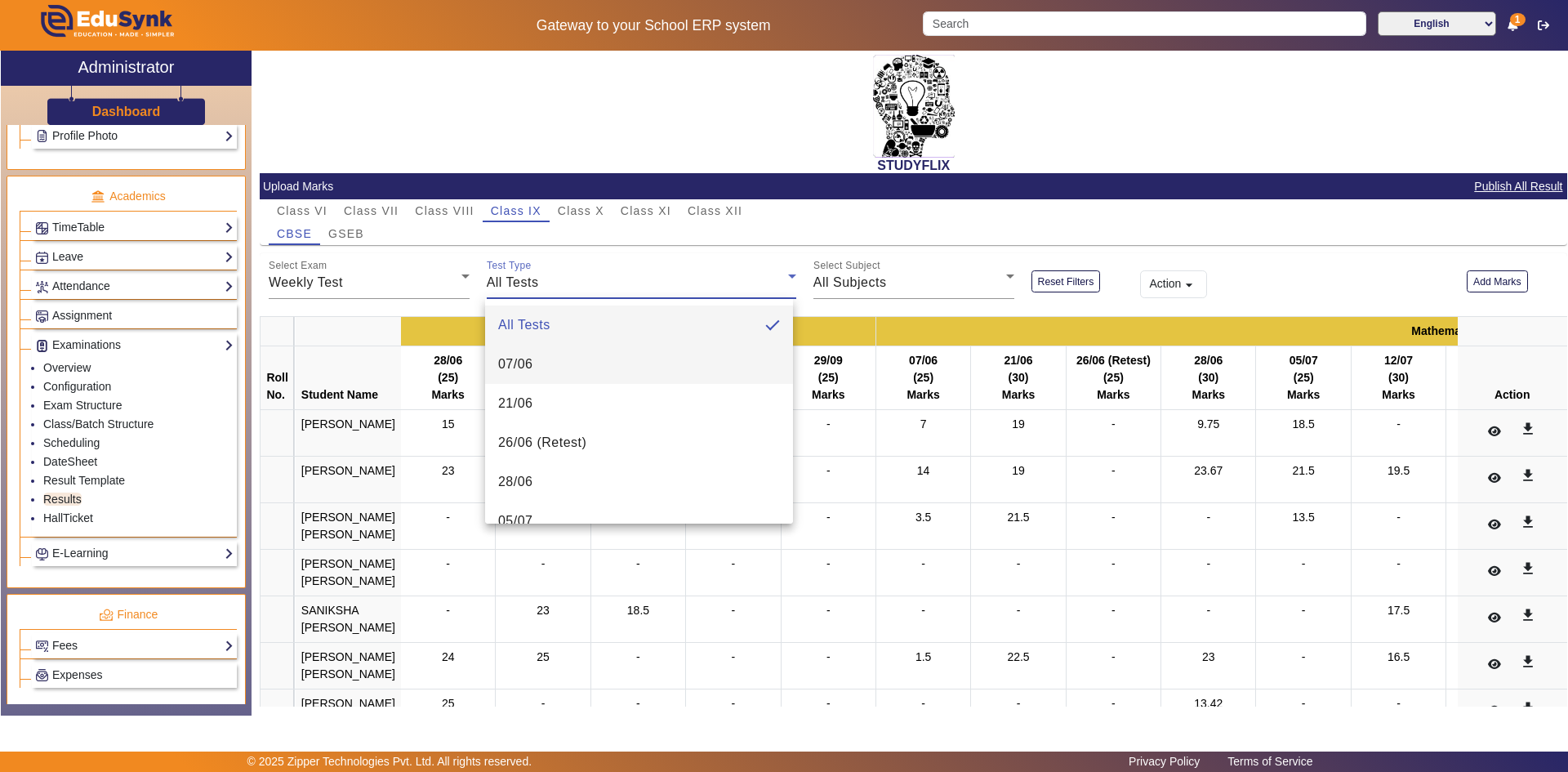
click at [559, 374] on mat-option "07/06" at bounding box center [639, 364] width 308 height 40
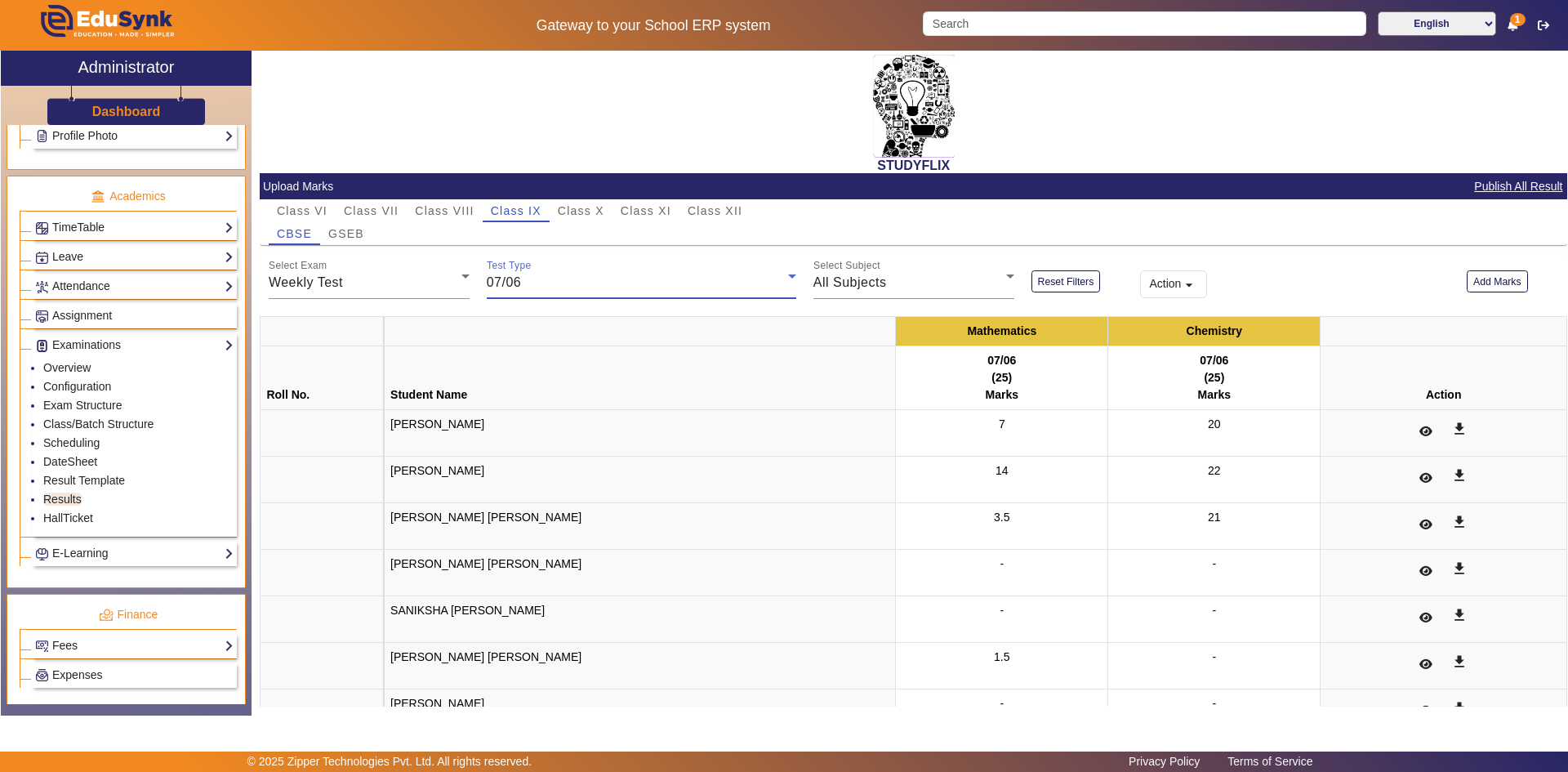
click at [535, 284] on div "07/06" at bounding box center [638, 282] width 301 height 19
click at [538, 400] on mat-option "21/06" at bounding box center [639, 403] width 308 height 40
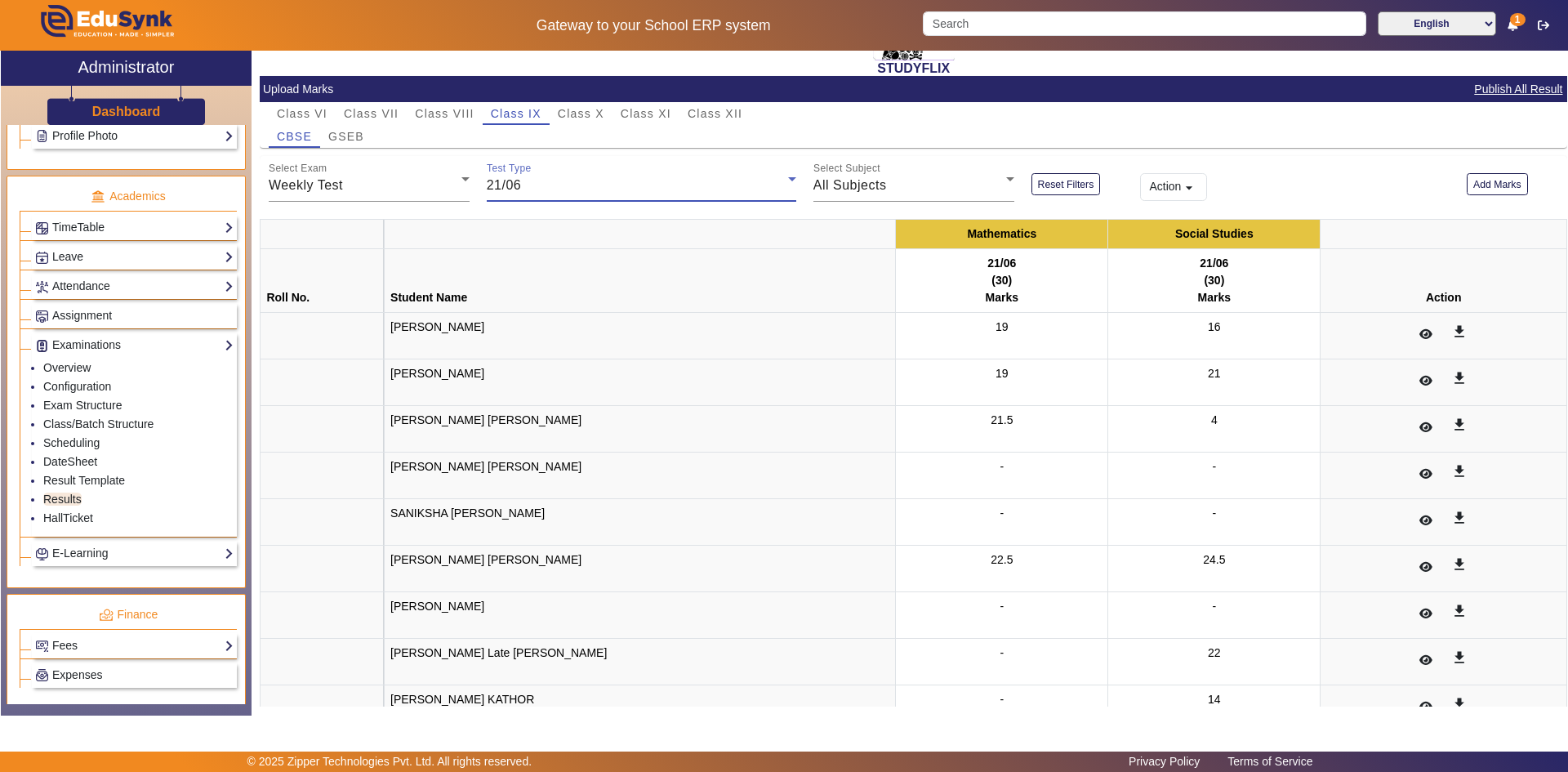
scroll to position [8, 0]
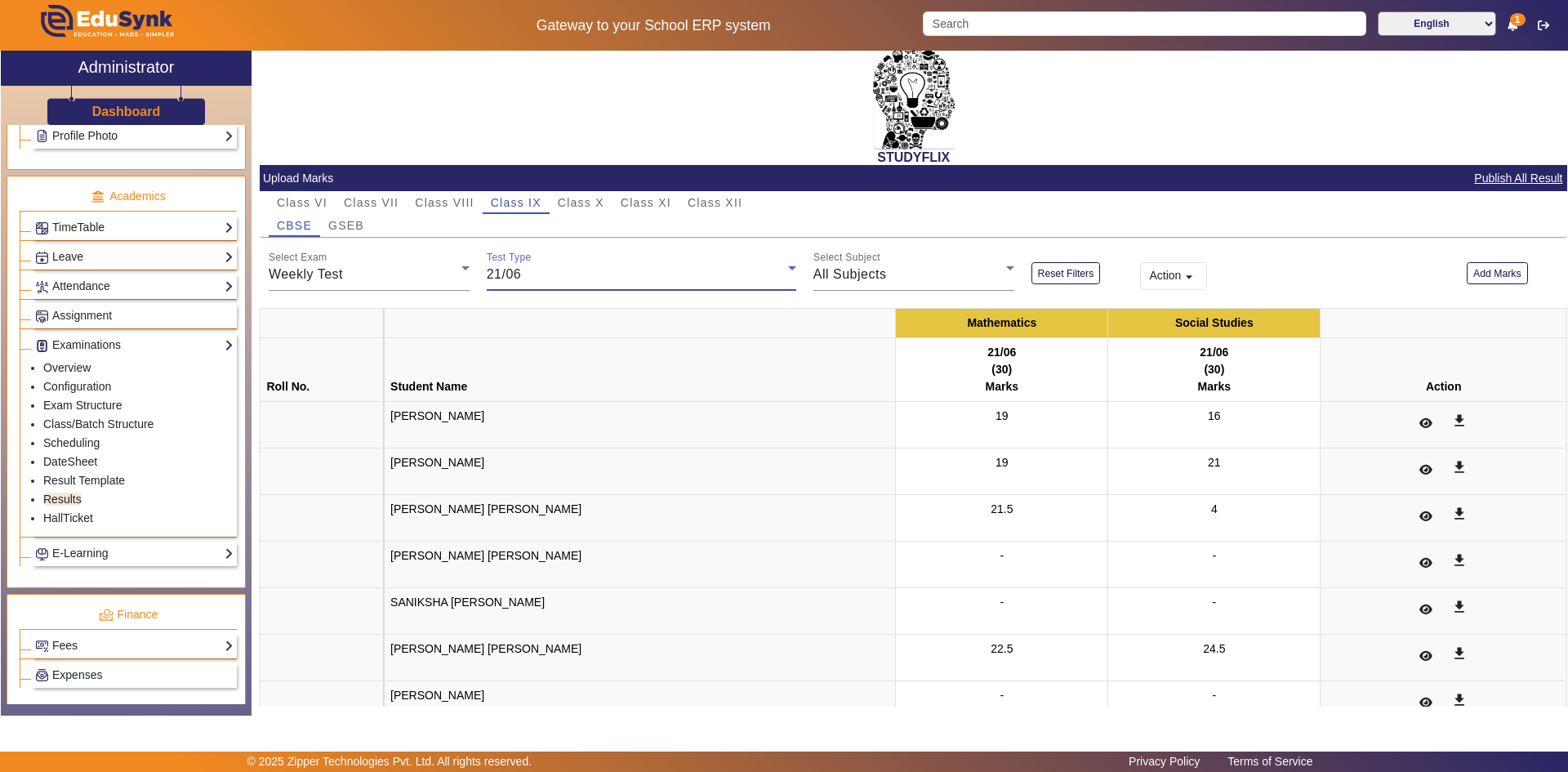
click at [548, 269] on div "21/06" at bounding box center [638, 274] width 301 height 19
click at [548, 426] on span "26/06 (Retest)" at bounding box center [542, 434] width 88 height 19
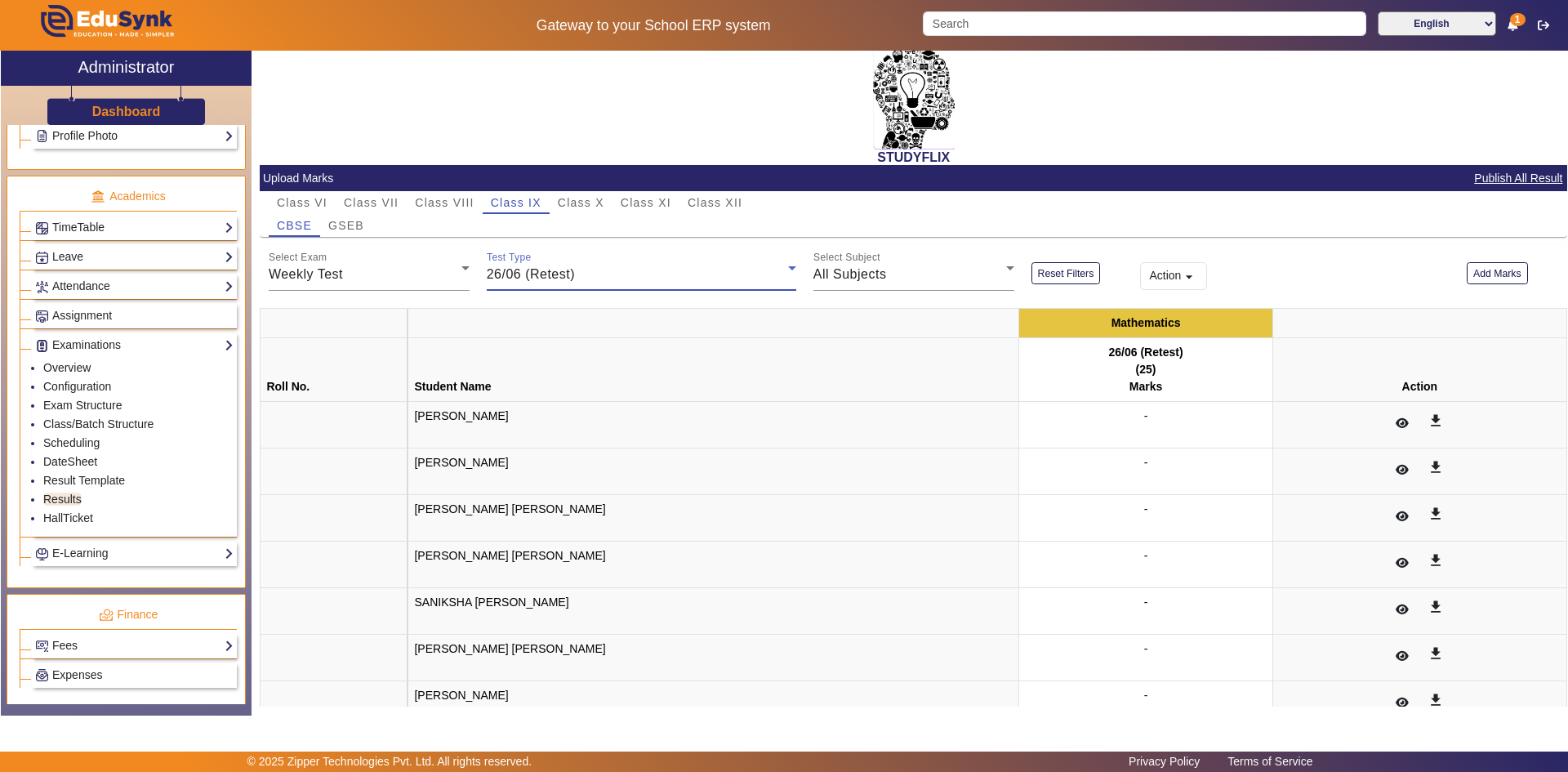
click at [548, 274] on span "26/06 (Retest)" at bounding box center [531, 274] width 88 height 14
click at [547, 463] on mat-option "28/06" at bounding box center [639, 473] width 308 height 40
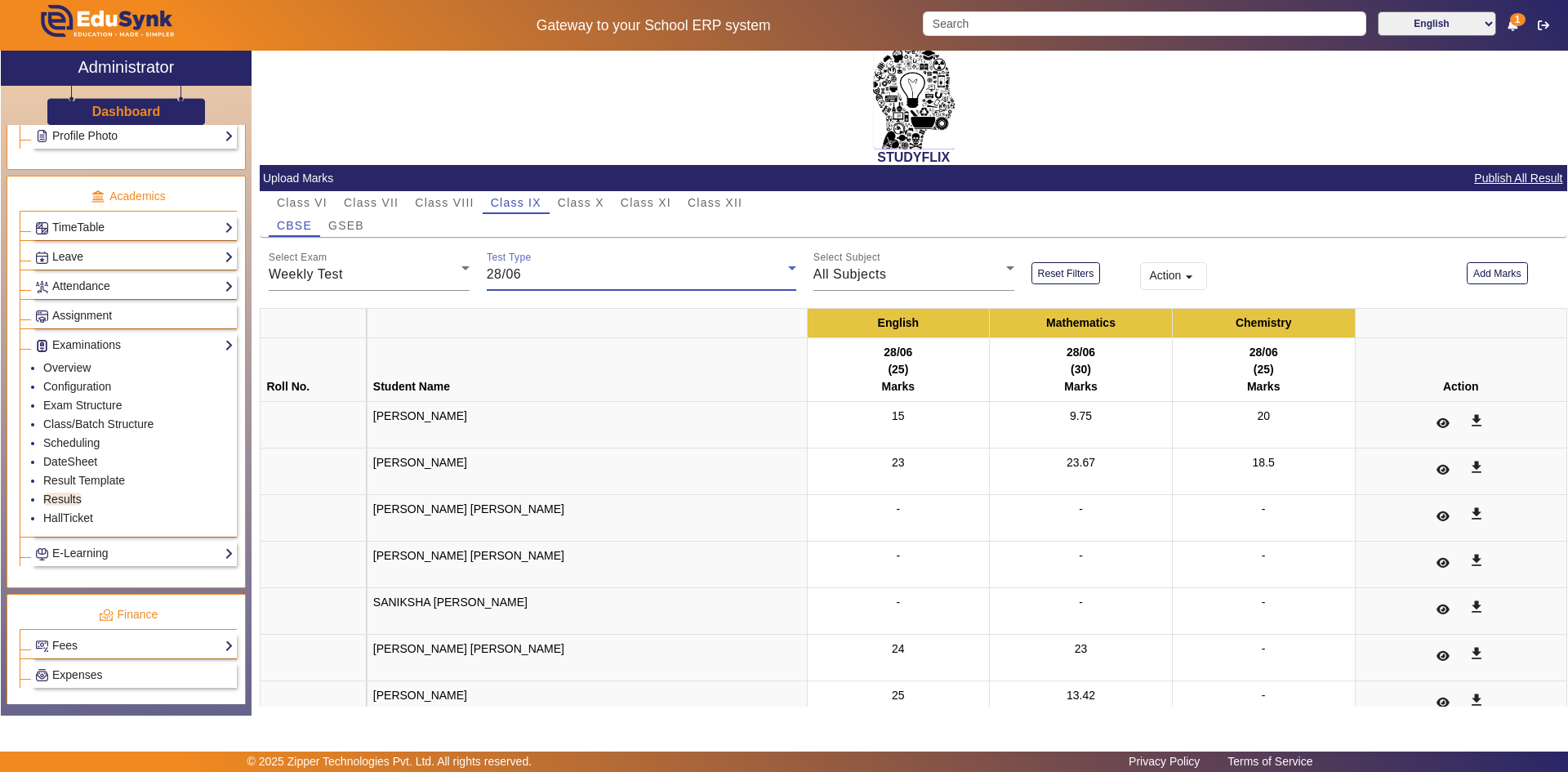
click at [532, 276] on div "28/06" at bounding box center [638, 274] width 301 height 19
click at [522, 503] on span "05/07" at bounding box center [516, 512] width 35 height 19
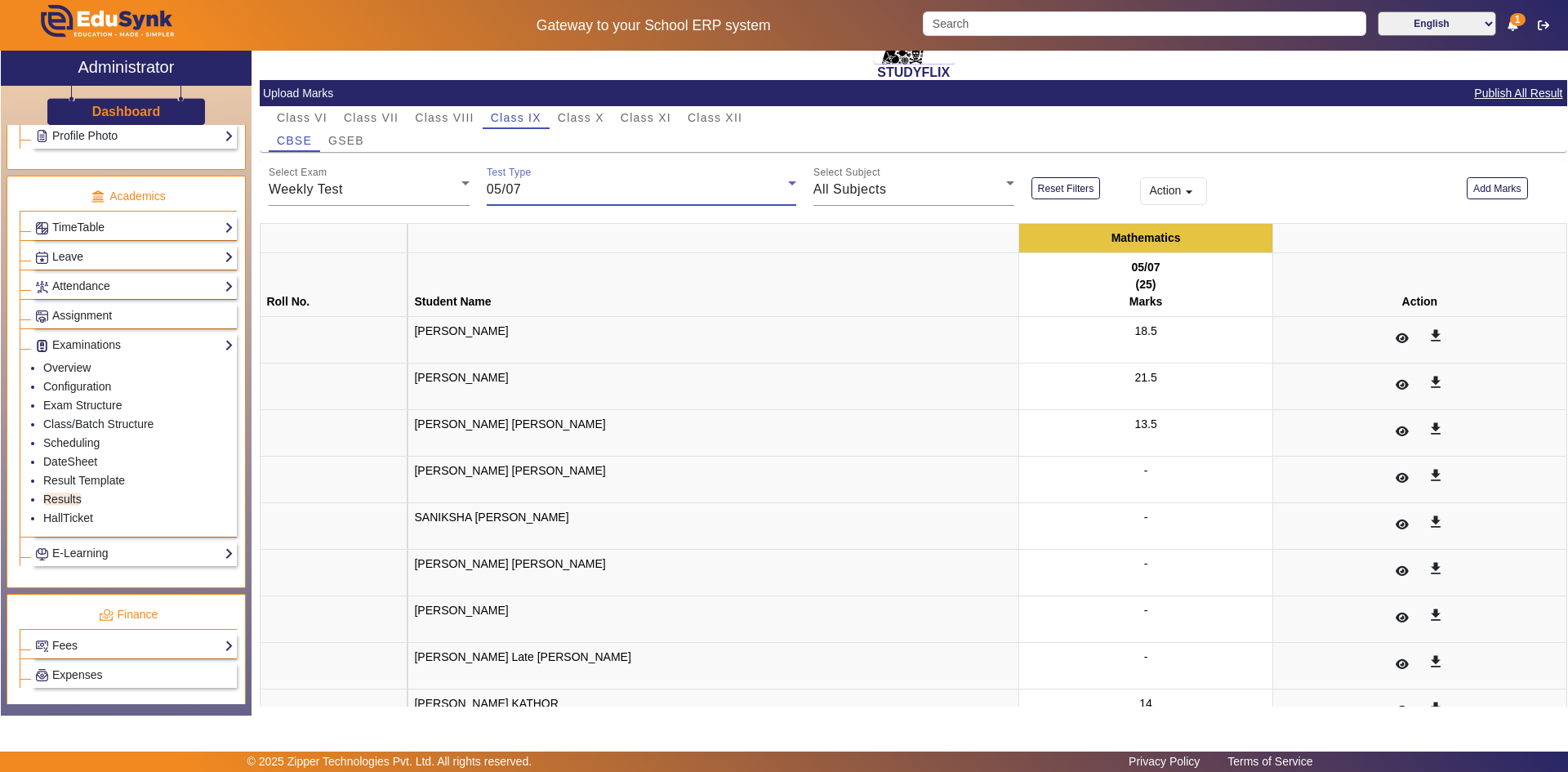
scroll to position [172, 0]
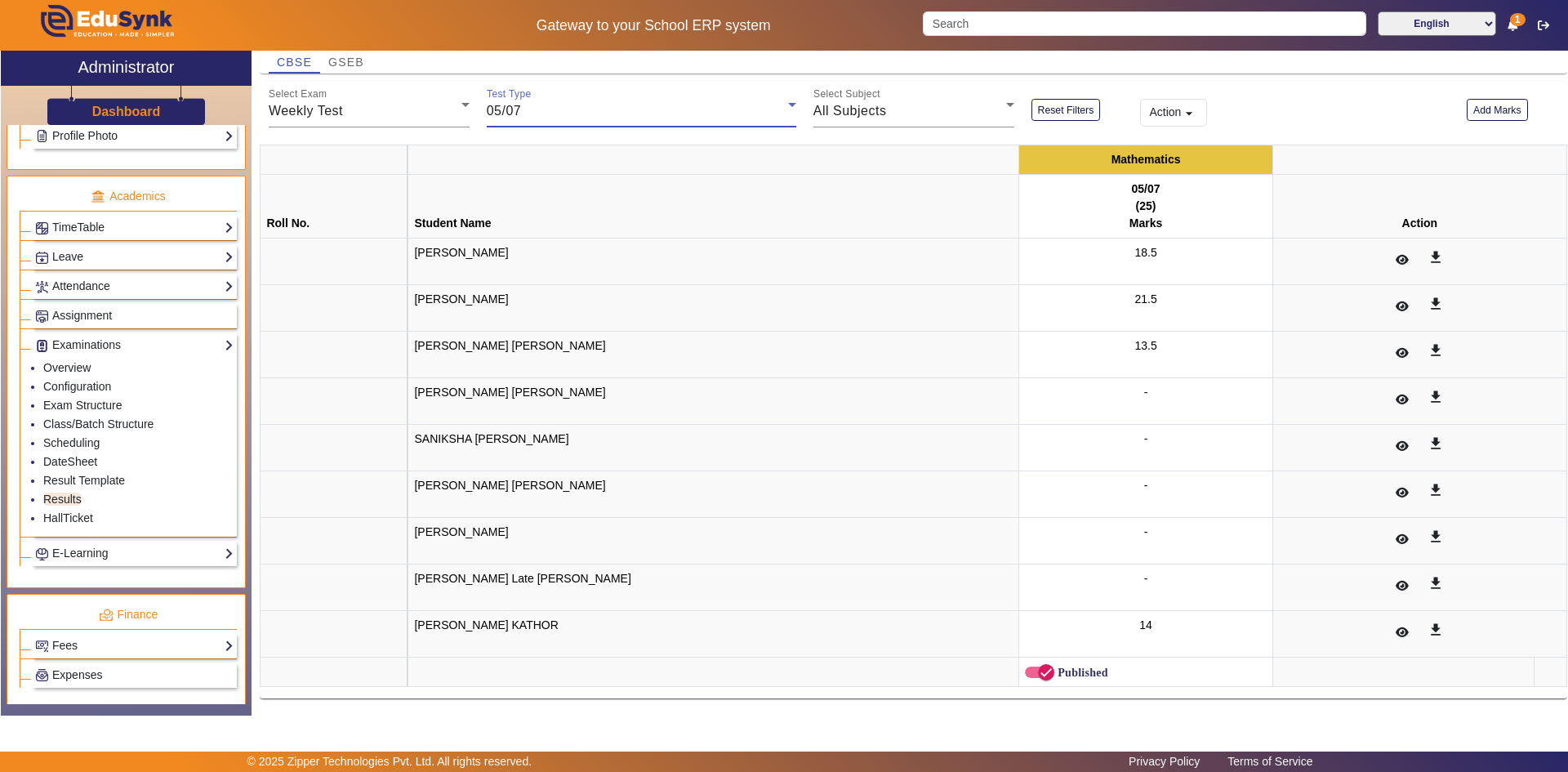
click at [529, 102] on div "05/07" at bounding box center [638, 110] width 301 height 19
click at [557, 218] on mat-option "12/07" at bounding box center [639, 208] width 308 height 40
click at [528, 110] on div "12/07" at bounding box center [638, 110] width 301 height 19
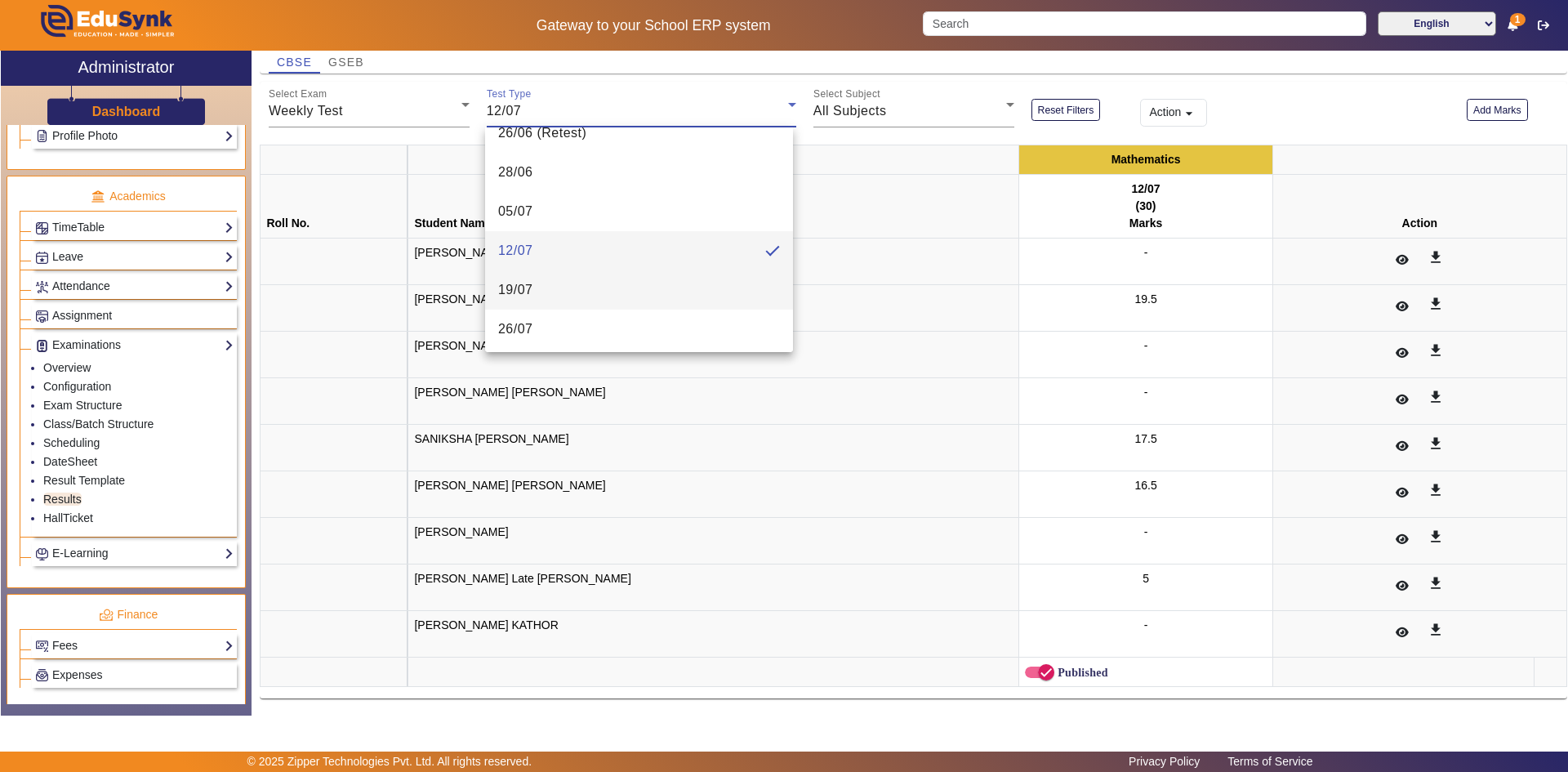
click at [554, 284] on mat-option "19/07" at bounding box center [639, 289] width 308 height 40
click at [525, 103] on div "19/07" at bounding box center [638, 110] width 301 height 19
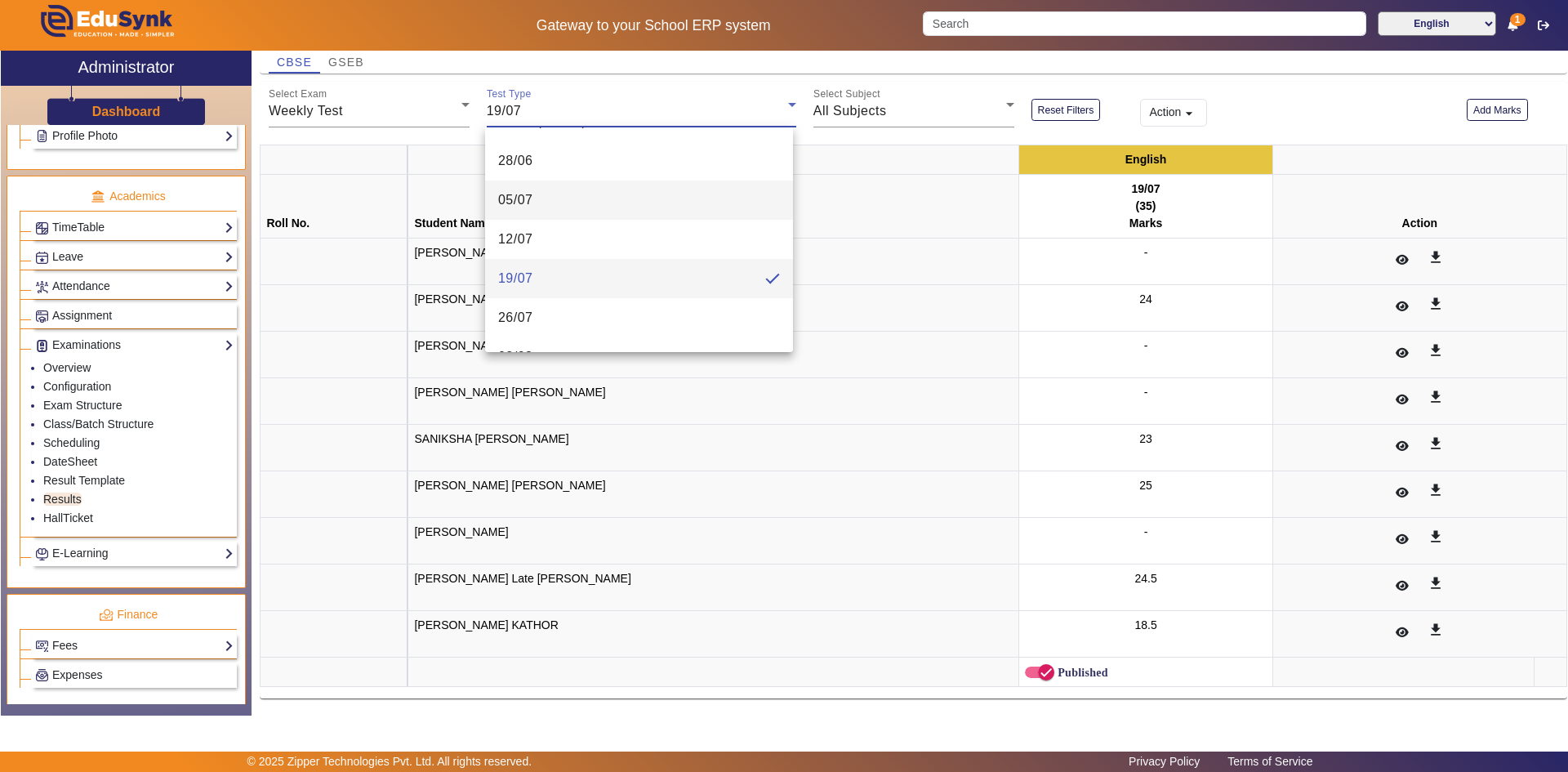
scroll to position [177, 0]
click at [535, 288] on mat-option "26/07" at bounding box center [639, 289] width 308 height 40
click at [537, 120] on div "26/07" at bounding box center [638, 110] width 301 height 19
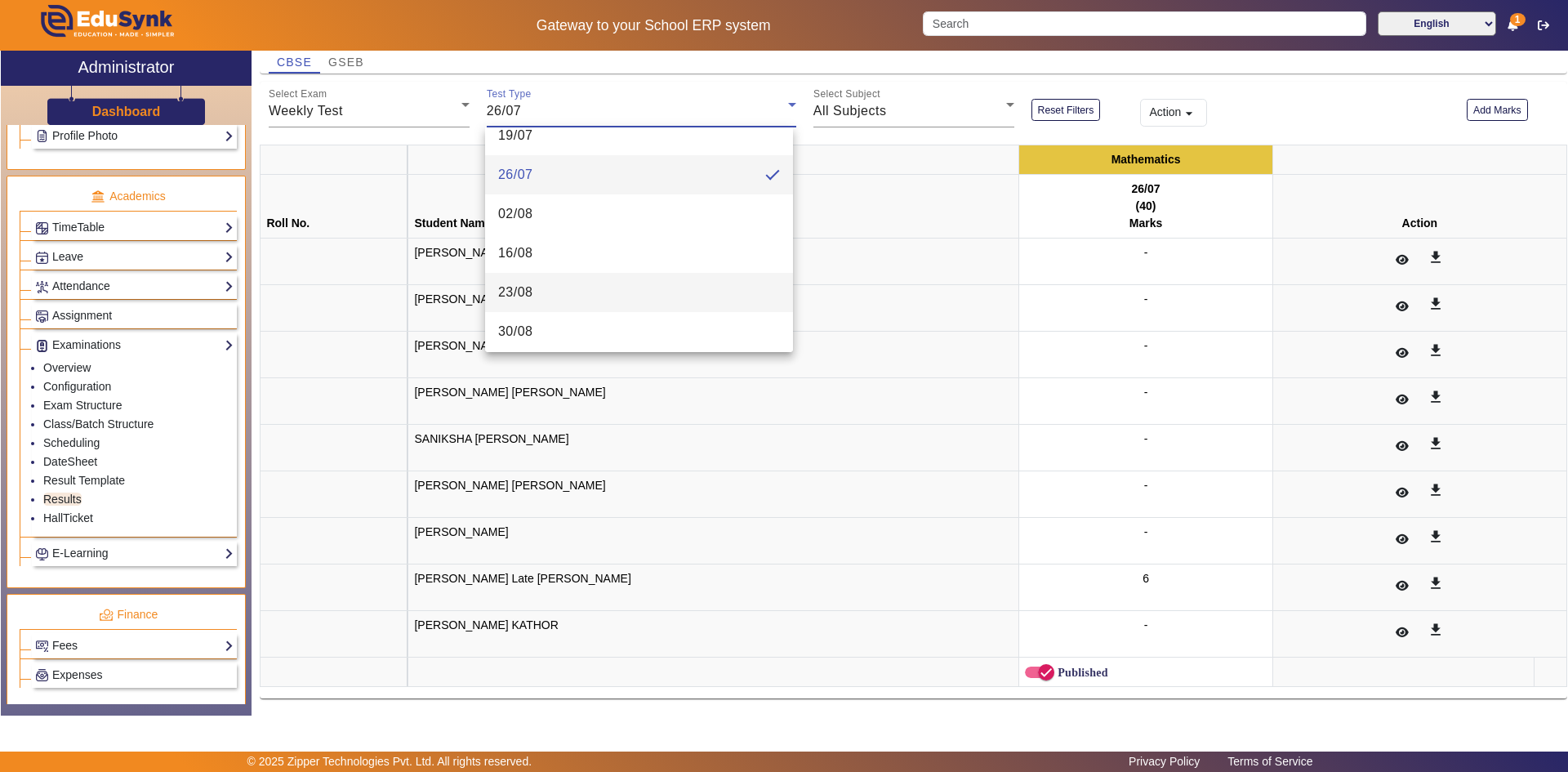
scroll to position [298, 0]
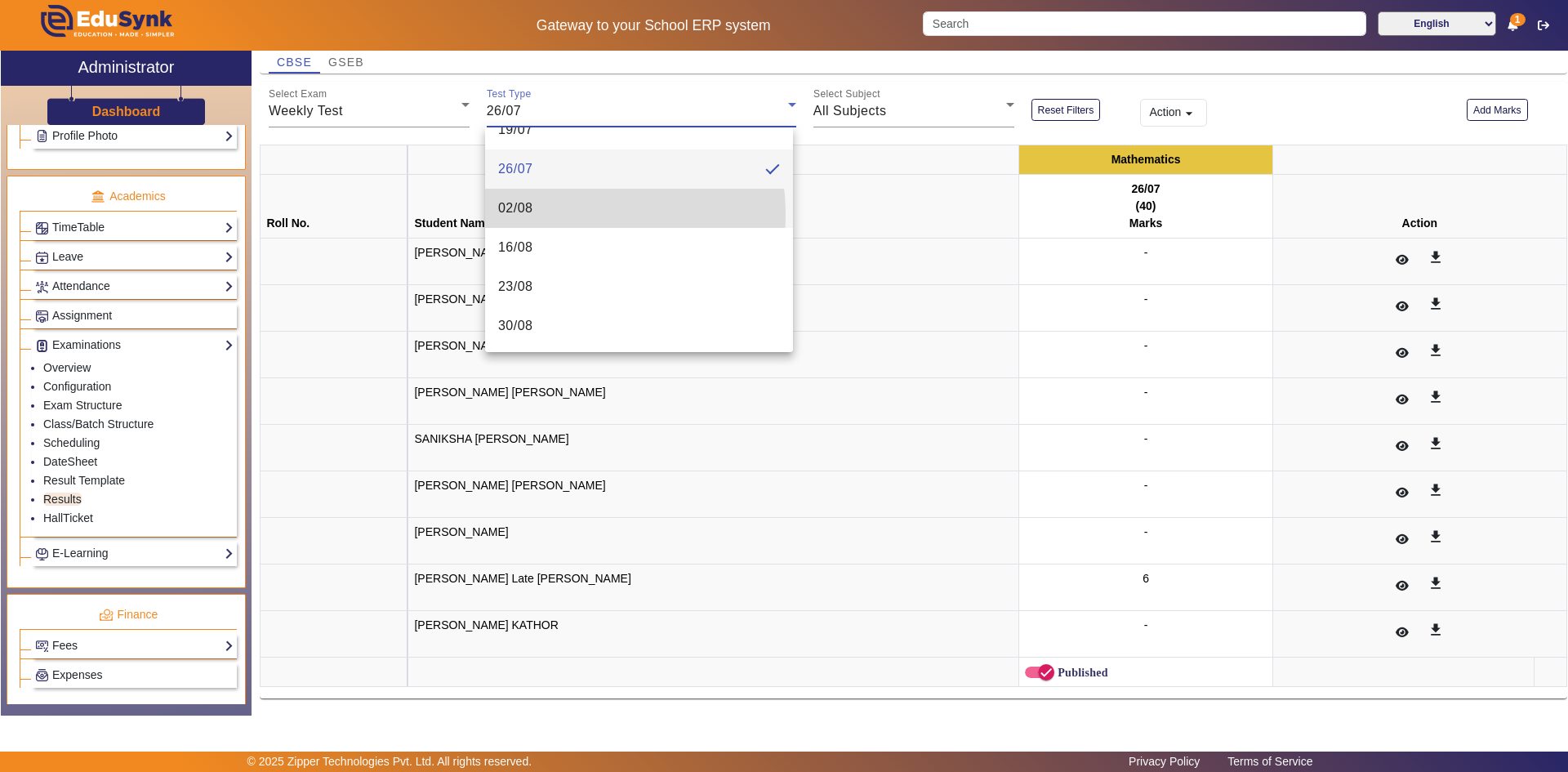
click at [559, 214] on mat-option "02/08" at bounding box center [639, 208] width 308 height 40
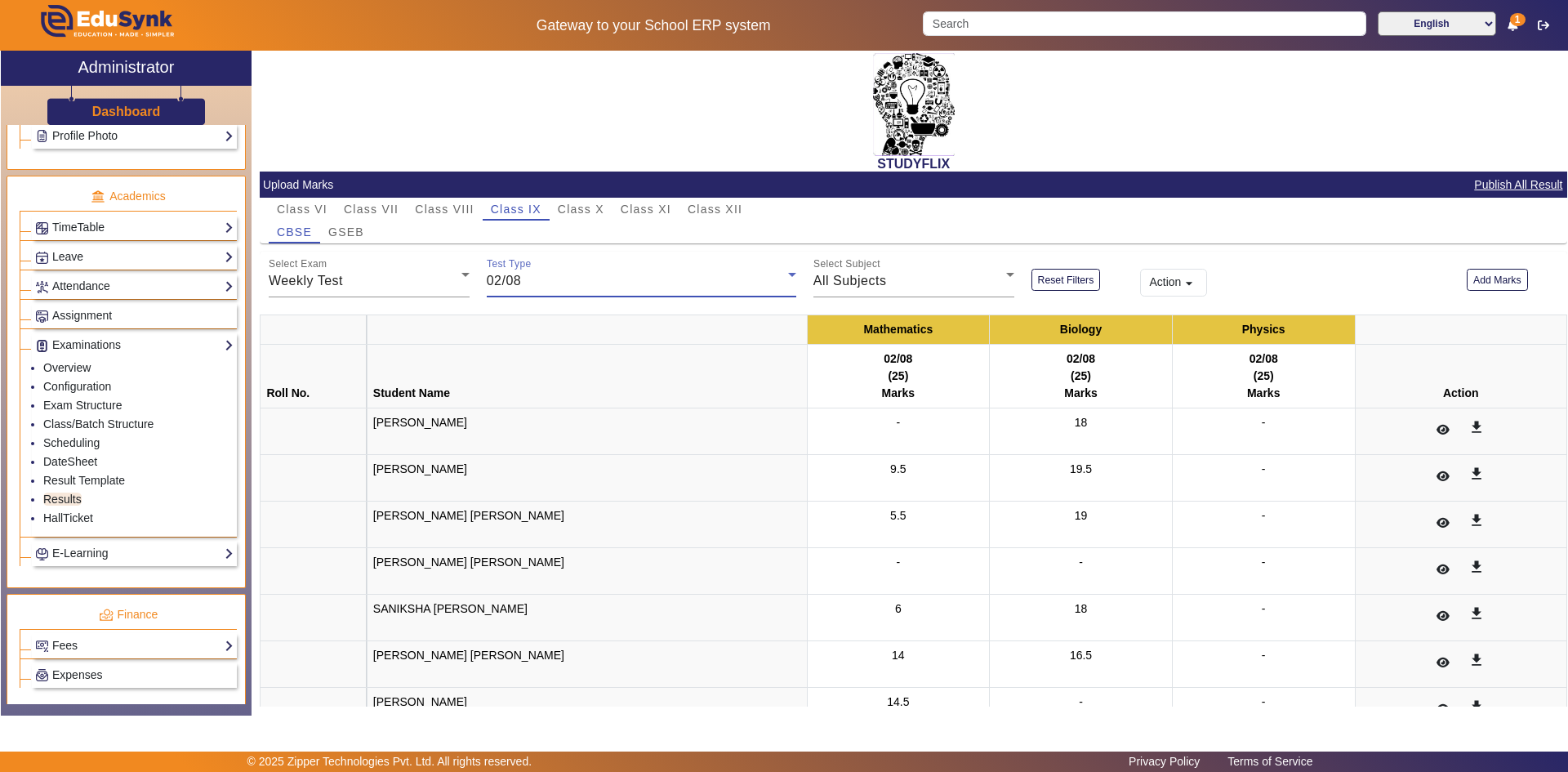
scroll to position [0, 0]
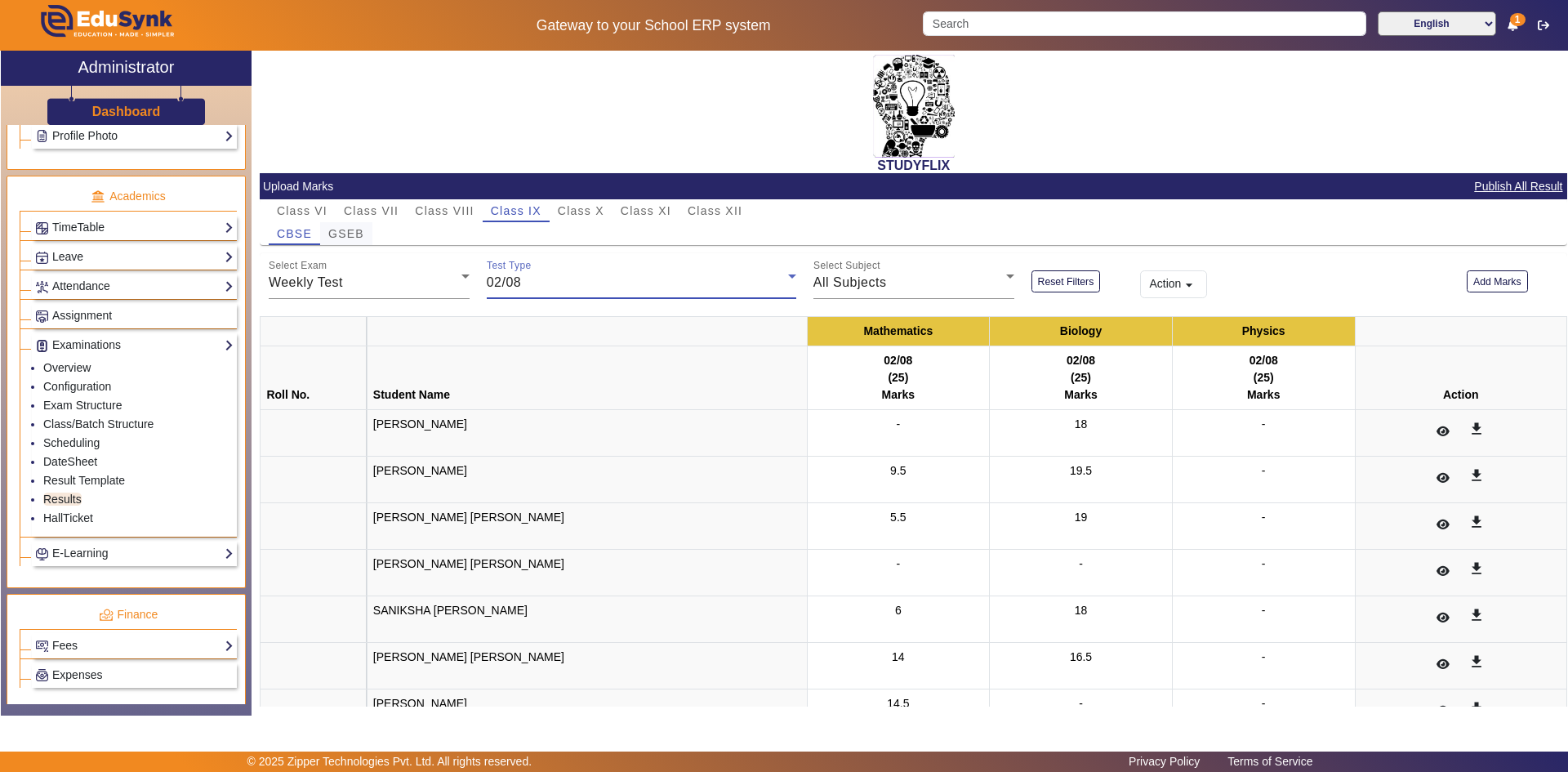
click at [360, 228] on span "GSEB" at bounding box center [346, 234] width 36 height 12
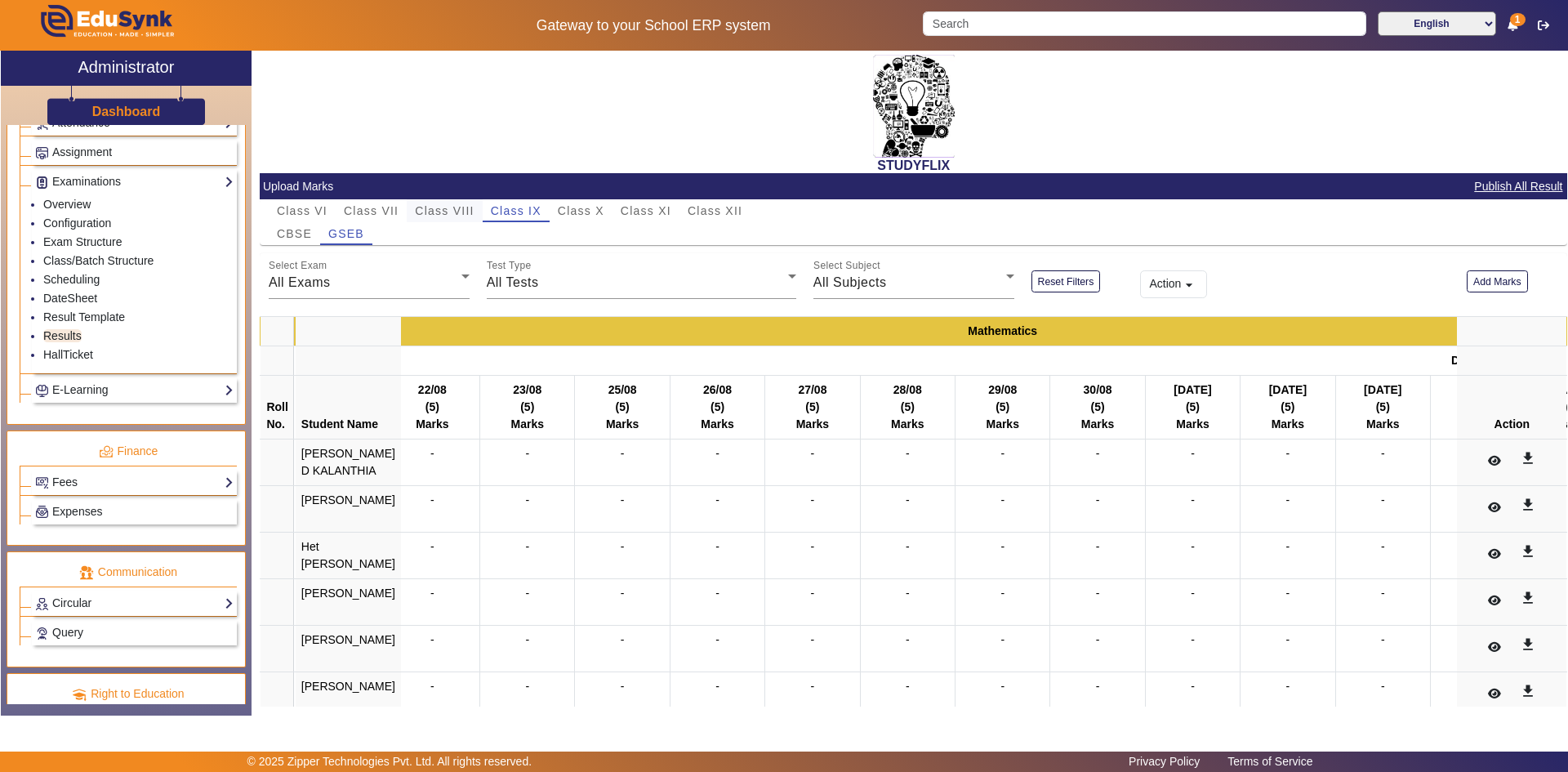
click at [420, 211] on span "Class VIII" at bounding box center [444, 211] width 59 height 12
